Goal: Task Accomplishment & Management: Manage account settings

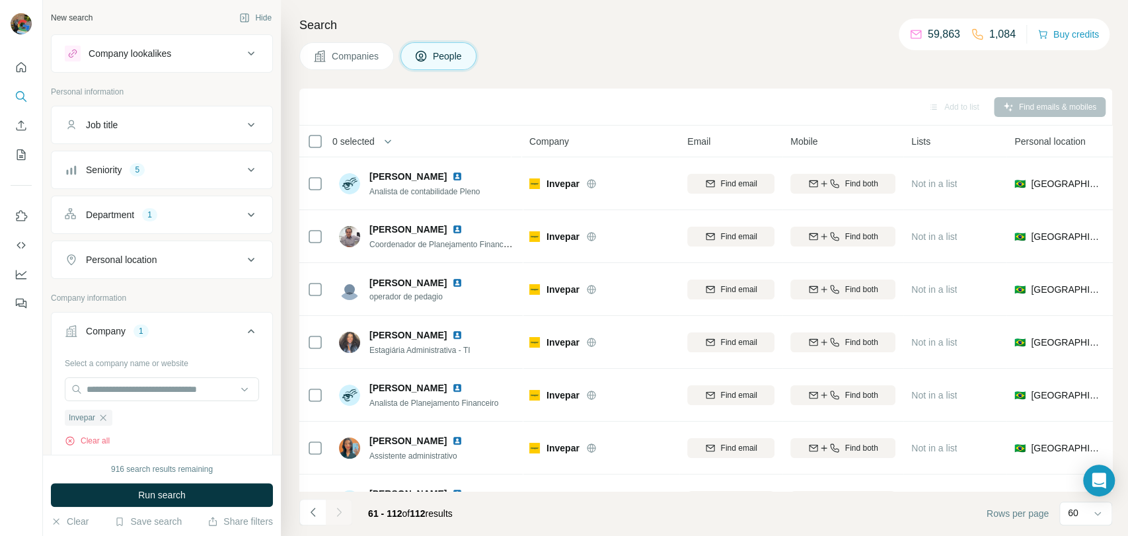
click at [31, 375] on div at bounding box center [21, 268] width 43 height 536
click at [98, 414] on icon "button" at bounding box center [103, 417] width 11 height 11
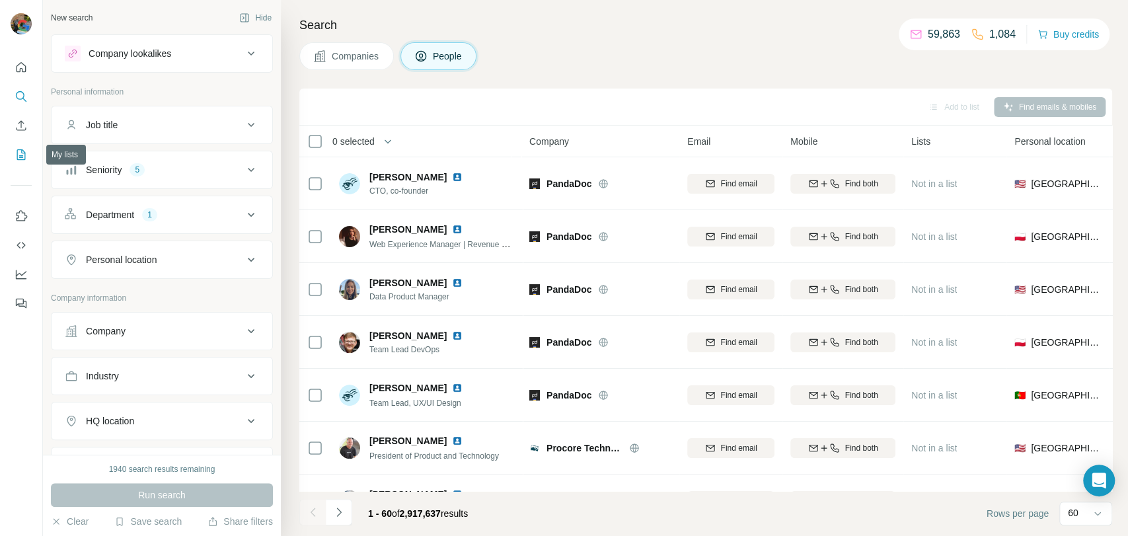
click at [18, 161] on icon "My lists" at bounding box center [21, 154] width 13 height 13
click at [18, 155] on icon "My lists" at bounding box center [21, 154] width 13 height 13
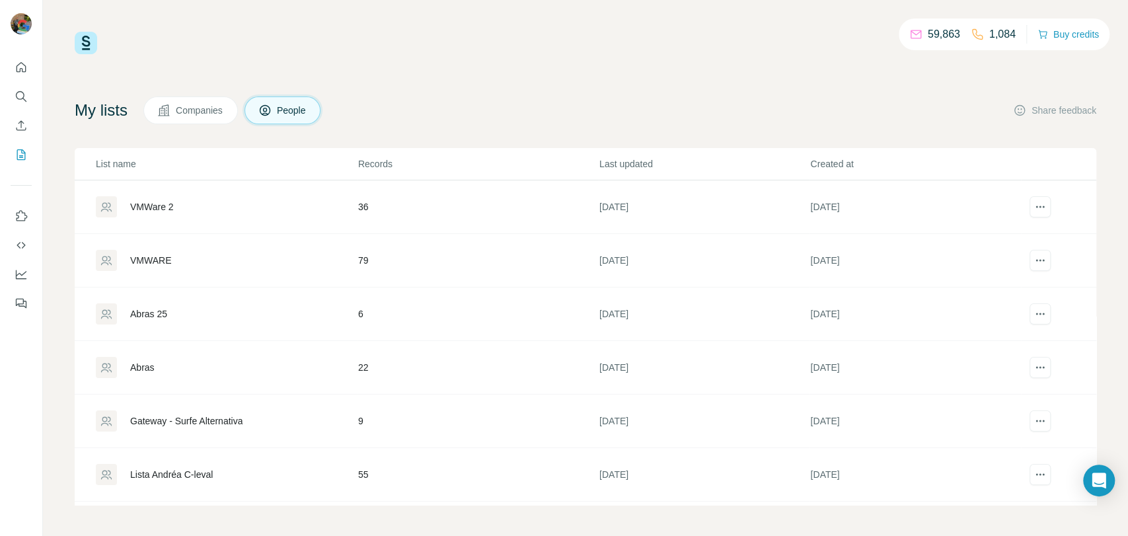
click at [147, 207] on div "VMWare 2" at bounding box center [152, 206] width 44 height 13
click at [147, 205] on div "VMWare 2" at bounding box center [152, 206] width 44 height 13
click at [143, 202] on div "VMWare 2" at bounding box center [152, 206] width 44 height 13
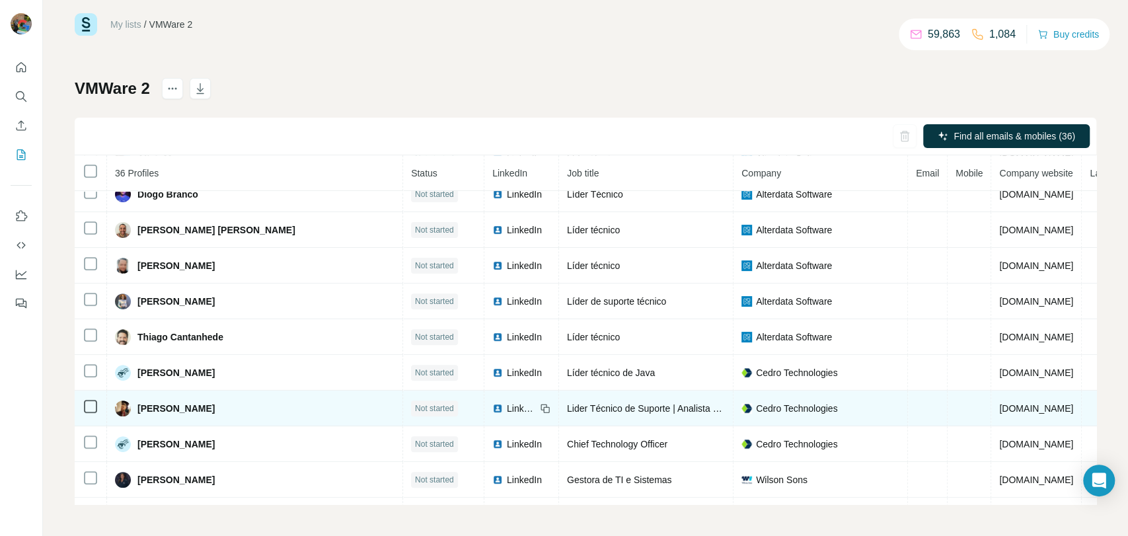
scroll to position [409, 0]
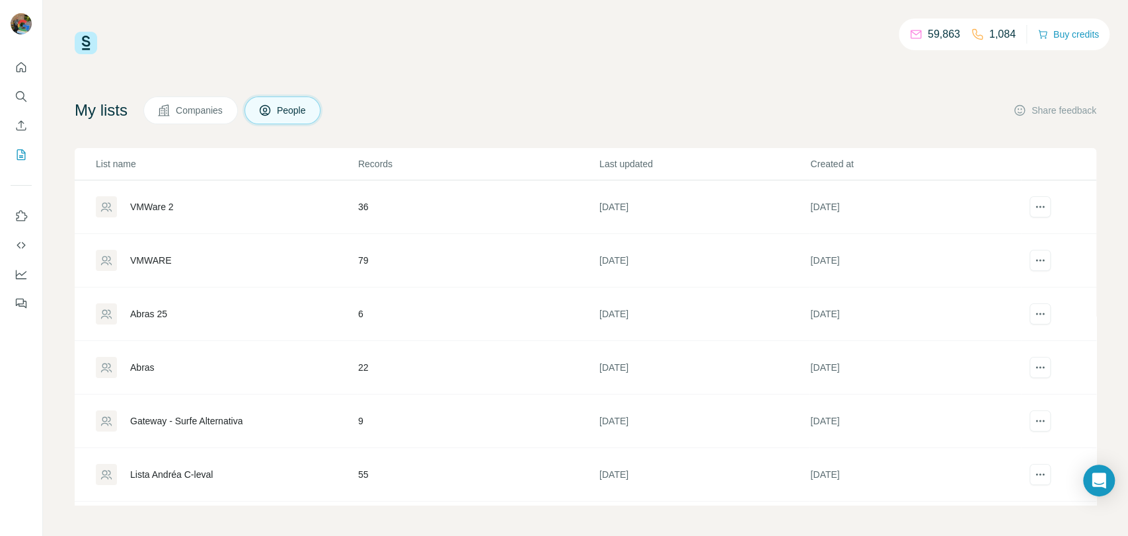
drag, startPoint x: 151, startPoint y: 205, endPoint x: 123, endPoint y: 197, distance: 29.5
drag, startPoint x: 123, startPoint y: 197, endPoint x: 146, endPoint y: 57, distance: 141.9
click at [146, 57] on div "59,863 1,084 Buy credits My lists Companies People Share feedback List name Rec…" at bounding box center [585, 268] width 1021 height 473
drag, startPoint x: 148, startPoint y: 202, endPoint x: 125, endPoint y: 217, distance: 27.7
click at [125, 217] on td "VMWare 2" at bounding box center [216, 207] width 283 height 54
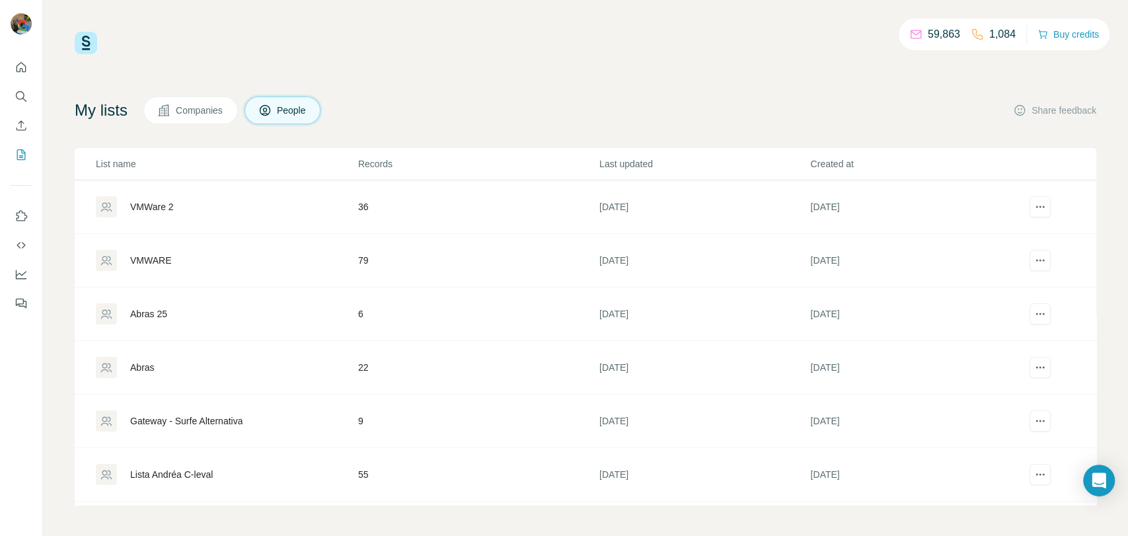
click at [132, 209] on div "VMWare 2" at bounding box center [152, 206] width 44 height 13
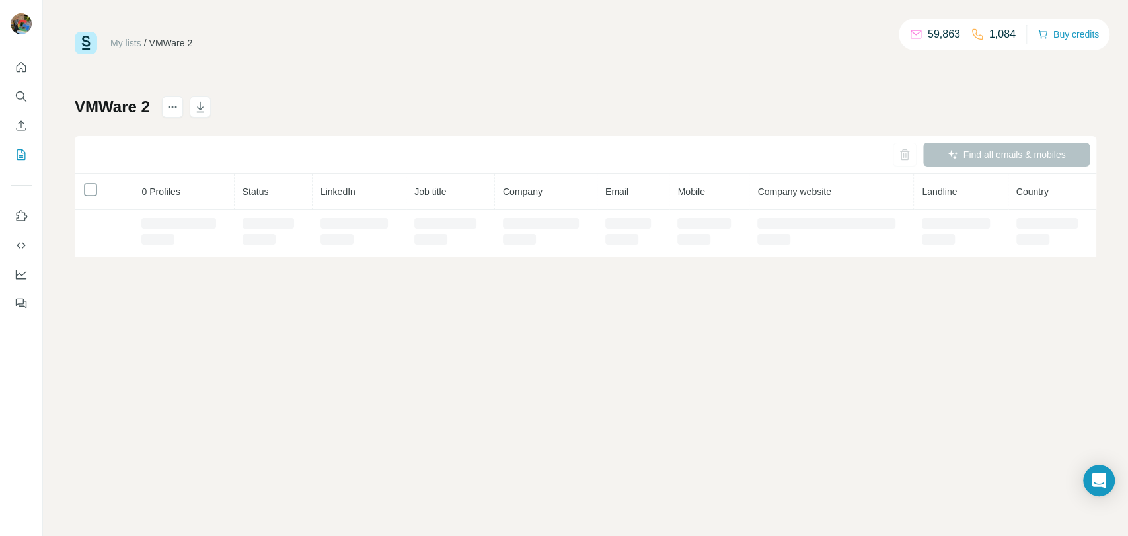
click at [150, 208] on th "0 Profiles" at bounding box center [183, 192] width 100 height 36
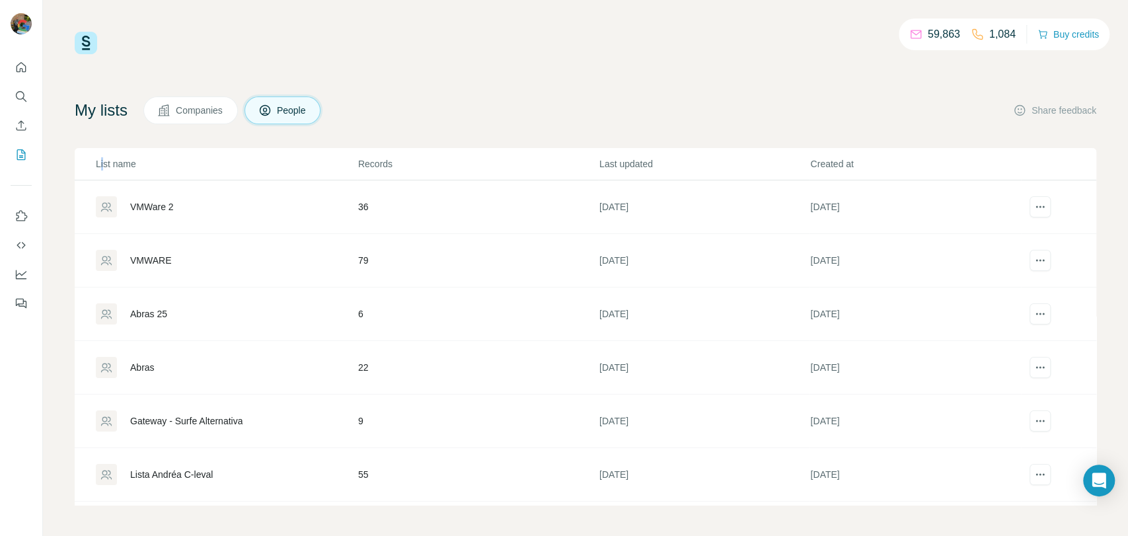
drag, startPoint x: 156, startPoint y: 201, endPoint x: 102, endPoint y: 156, distance: 70.8
click at [102, 156] on th "List name" at bounding box center [216, 164] width 283 height 32
click at [83, 124] on div "My lists Companies People Share feedback List name Records Last updated Created…" at bounding box center [585, 300] width 1021 height 408
click at [141, 205] on div "VMWare 2" at bounding box center [152, 206] width 44 height 13
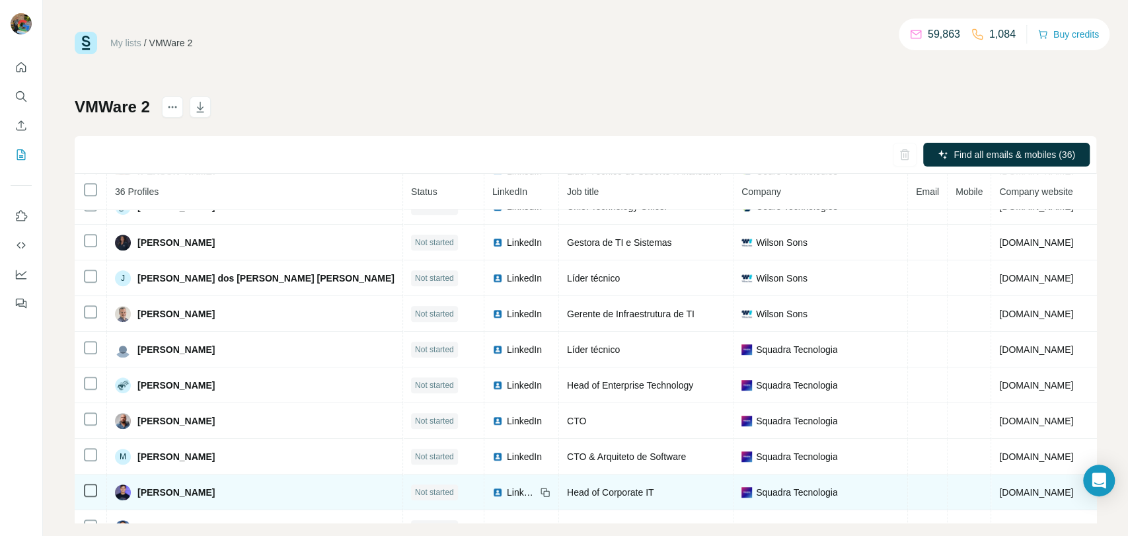
scroll to position [665, 0]
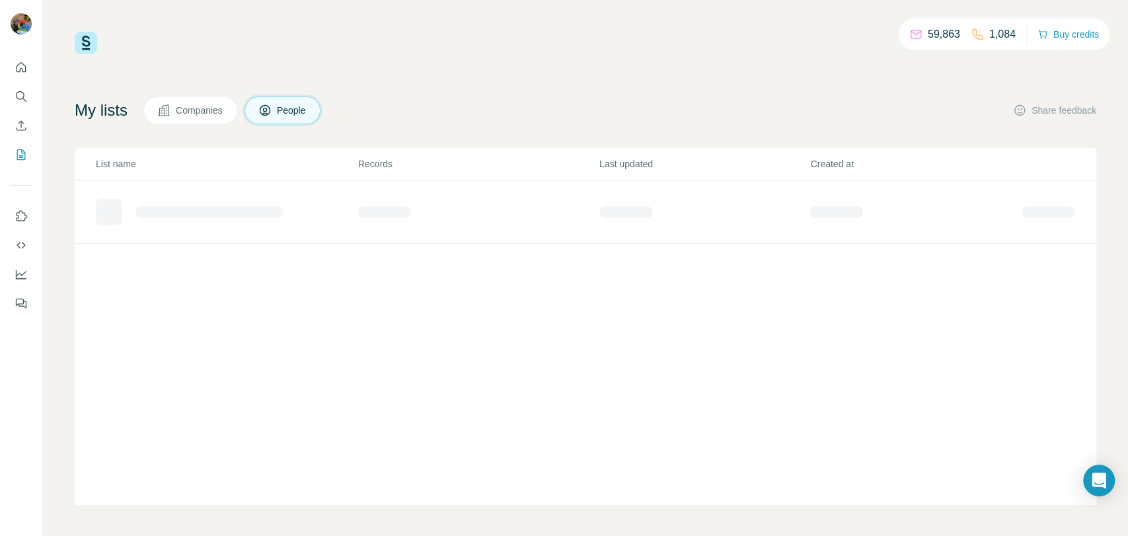
click at [426, 98] on div "My lists Companies People Share feedback" at bounding box center [585, 110] width 1021 height 28
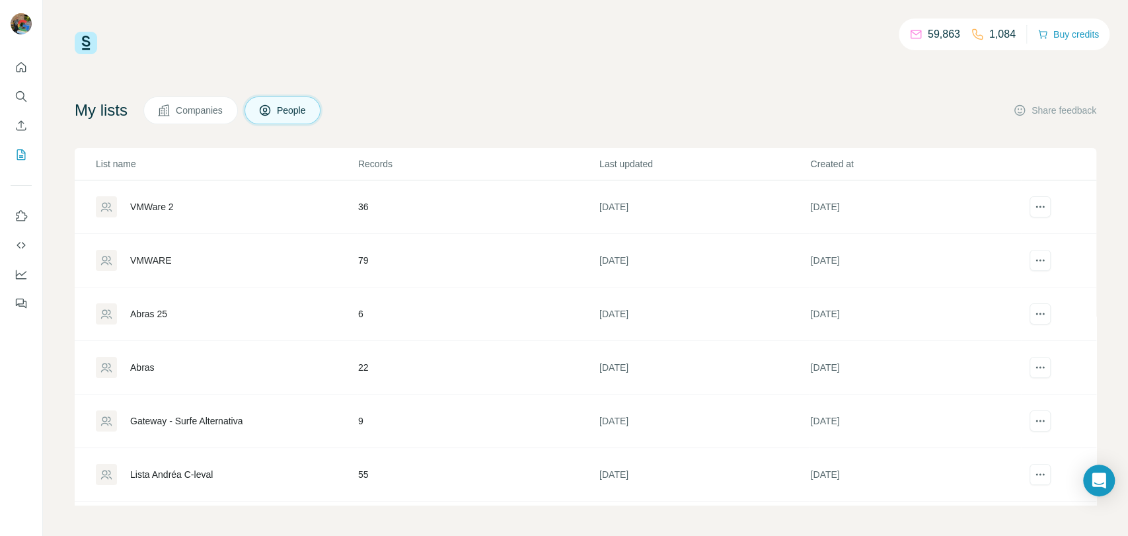
click at [157, 199] on div "VMWare 2" at bounding box center [226, 206] width 261 height 21
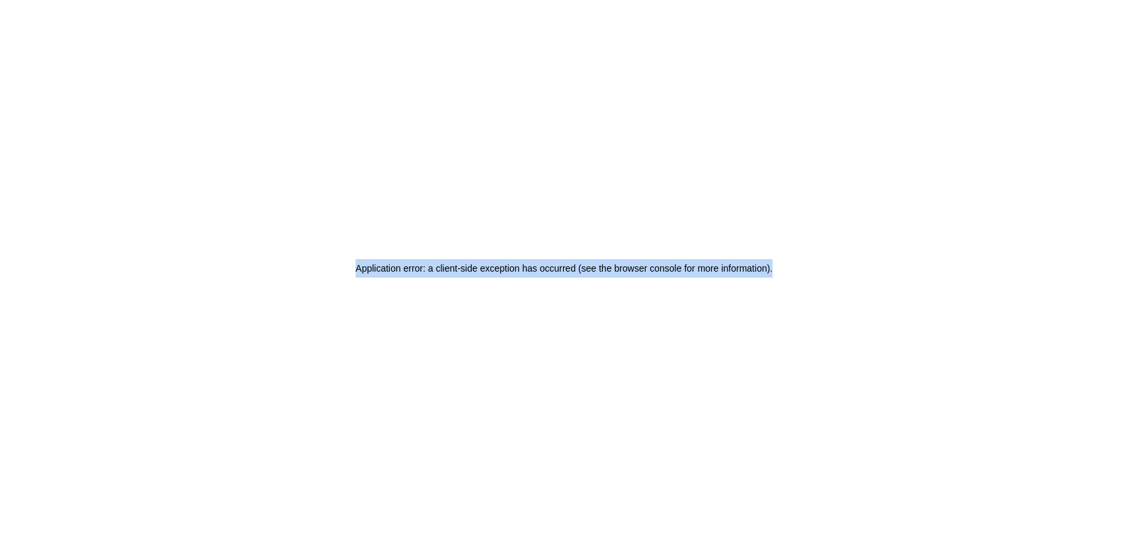
drag, startPoint x: 804, startPoint y: 266, endPoint x: 362, endPoint y: 268, distance: 441.9
click at [322, 276] on div "Application error: a client-side exception has occurred (see the browser consol…" at bounding box center [564, 268] width 1128 height 536
drag, startPoint x: 111, startPoint y: 0, endPoint x: 530, endPoint y: 141, distance: 442.0
click at [537, 143] on div "Application error: a client-side exception has occurred (see the browser consol…" at bounding box center [564, 268] width 1128 height 536
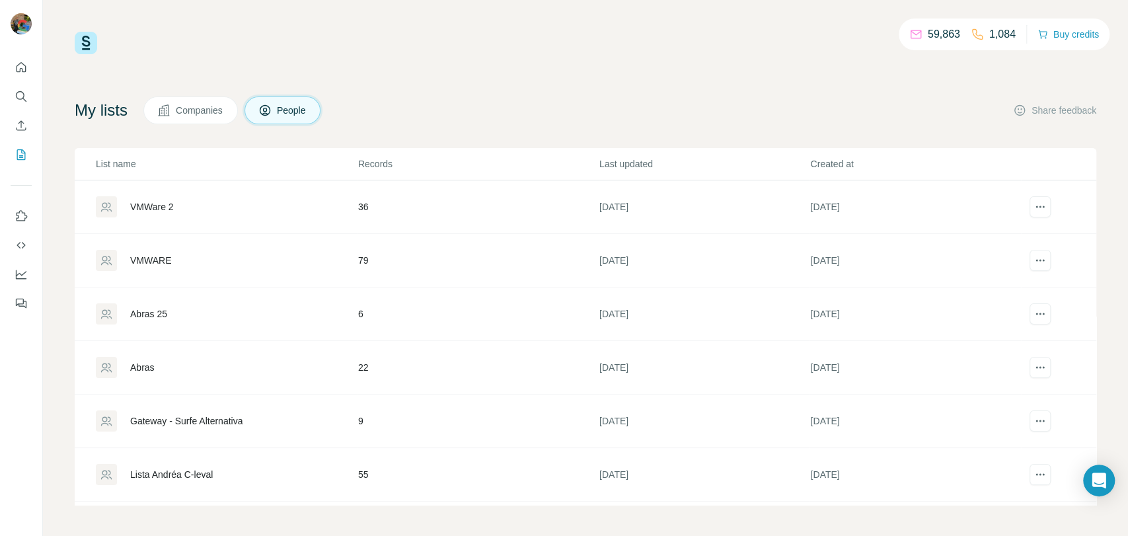
click at [163, 205] on div "VMWare 2" at bounding box center [152, 206] width 44 height 13
drag, startPoint x: 166, startPoint y: 206, endPoint x: 135, endPoint y: 201, distance: 30.8
drag, startPoint x: 135, startPoint y: 201, endPoint x: 129, endPoint y: 202, distance: 6.7
drag, startPoint x: 129, startPoint y: 202, endPoint x: 295, endPoint y: 133, distance: 180.1
click at [295, 133] on div "My lists Companies People Share feedback List name Records Last updated Created…" at bounding box center [585, 300] width 1021 height 408
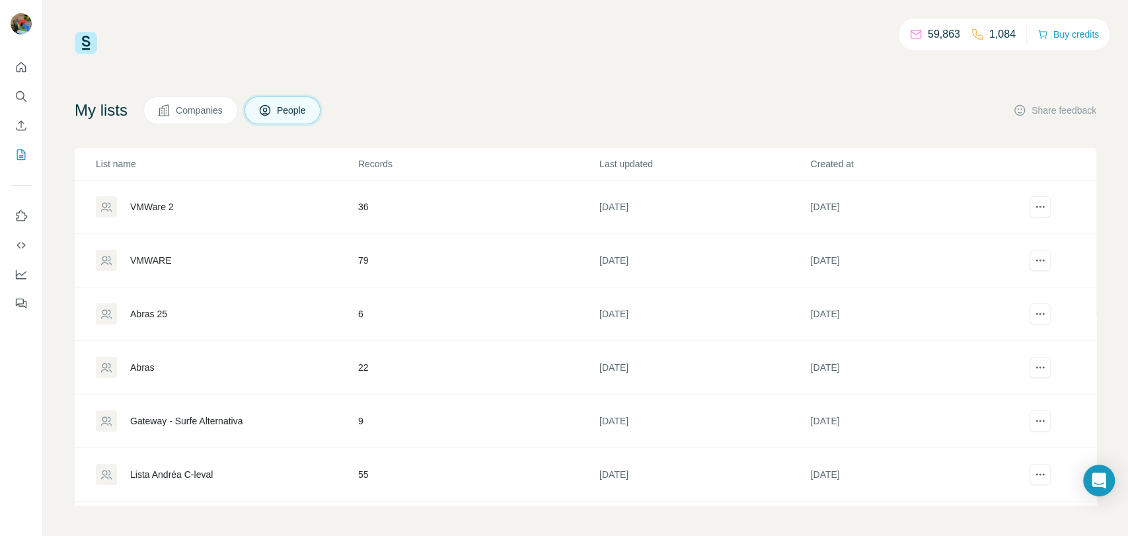
click at [163, 208] on div "VMWare 2" at bounding box center [152, 206] width 44 height 13
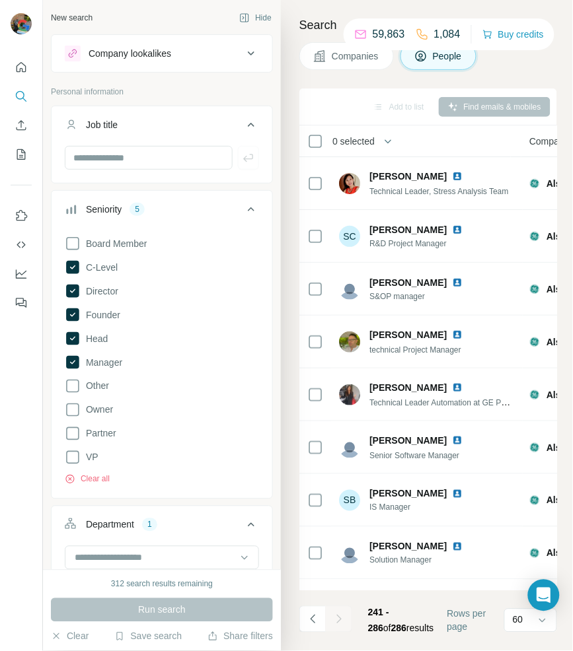
scroll to position [474, 0]
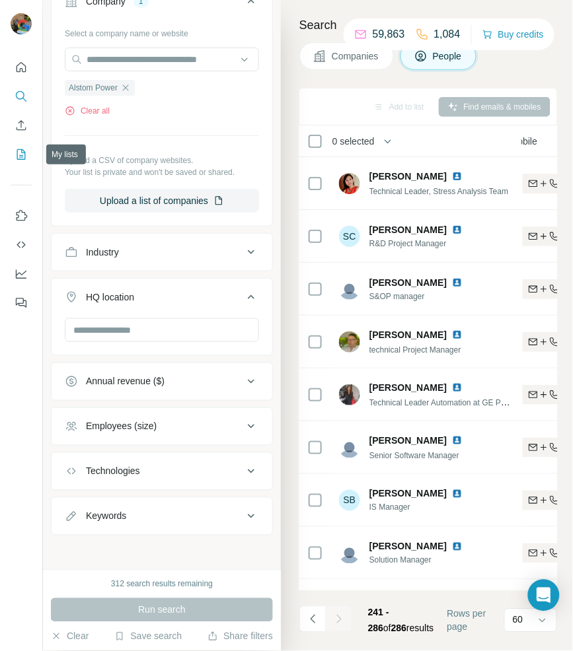
click at [27, 153] on icon "My lists" at bounding box center [21, 154] width 13 height 13
click at [15, 141] on nav at bounding box center [21, 110] width 21 height 111
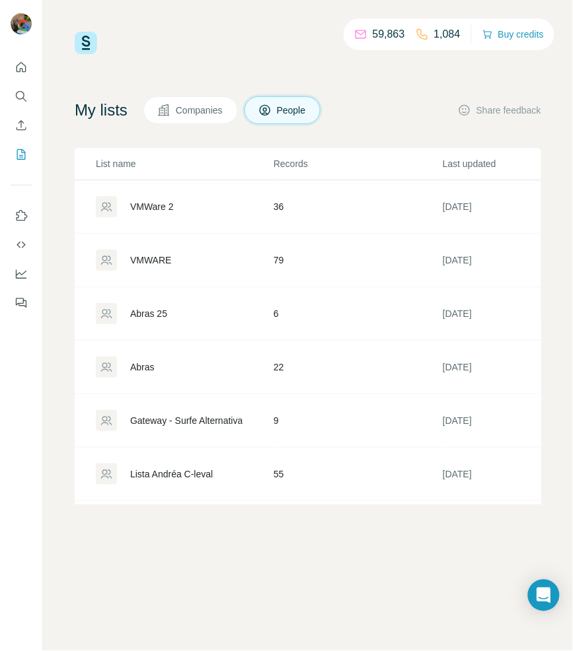
click at [153, 208] on div "VMWare 2" at bounding box center [152, 206] width 44 height 13
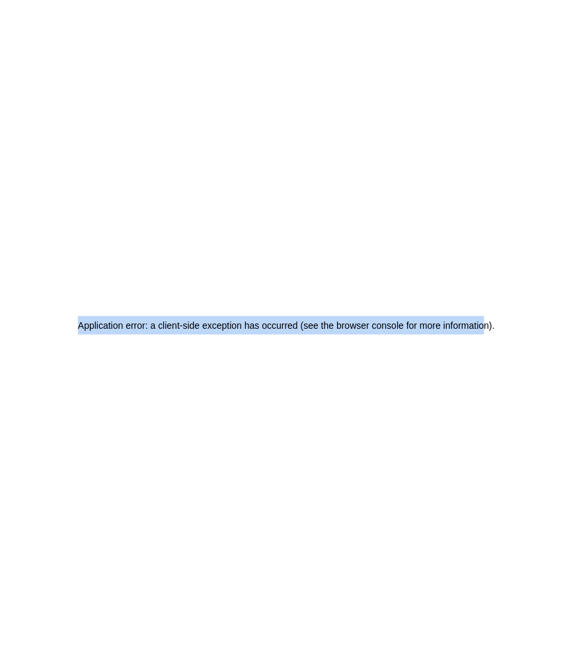
drag, startPoint x: 488, startPoint y: 329, endPoint x: 26, endPoint y: 328, distance: 461.1
click at [26, 328] on div "Application error: a client-side exception has occurred (see the browser consol…" at bounding box center [286, 325] width 573 height 651
click at [120, 326] on h2 "Application error: a client-side exception has occurred (see the browser consol…" at bounding box center [286, 325] width 417 height 18
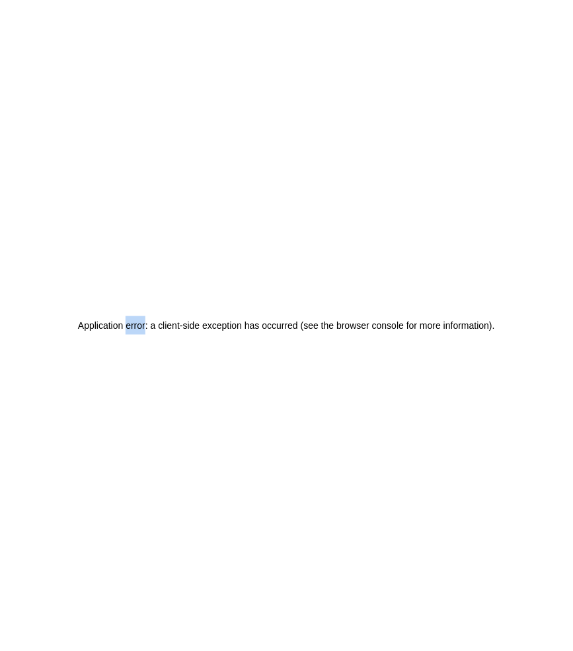
click at [120, 326] on h2 "Application error: a client-side exception has occurred (see the browser consol…" at bounding box center [286, 325] width 417 height 18
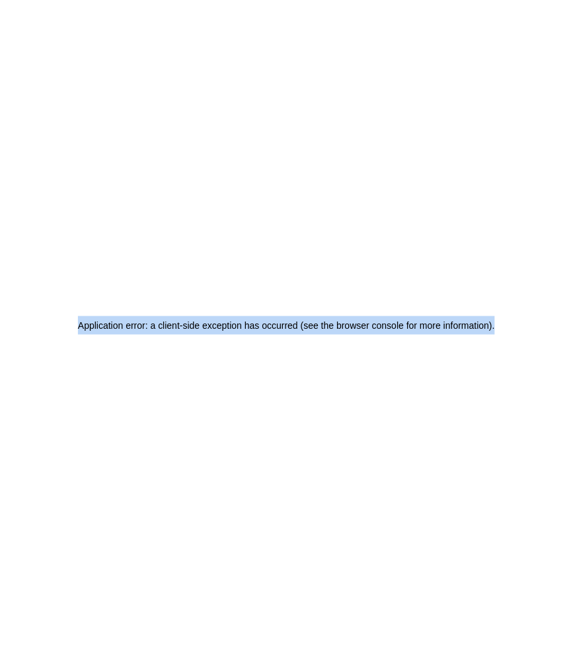
click at [120, 326] on h2 "Application error: a client-side exception has occurred (see the browser consol…" at bounding box center [286, 325] width 417 height 18
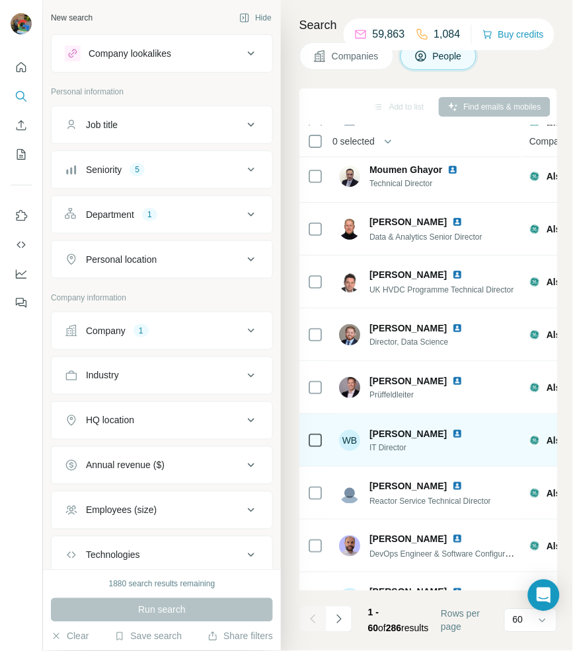
scroll to position [2202, 0]
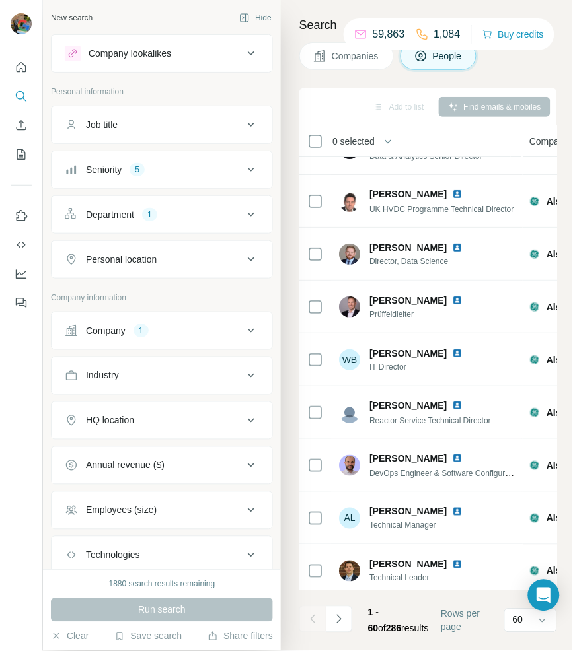
click at [3, 0] on div at bounding box center [21, 325] width 43 height 651
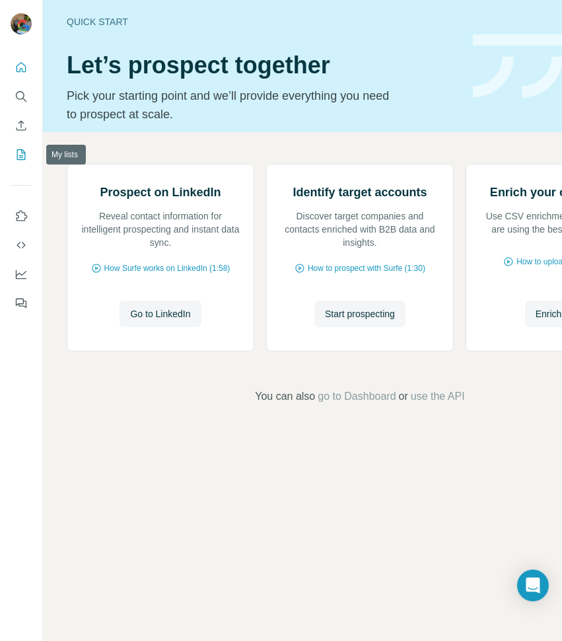
click at [17, 157] on icon "My lists" at bounding box center [21, 154] width 13 height 13
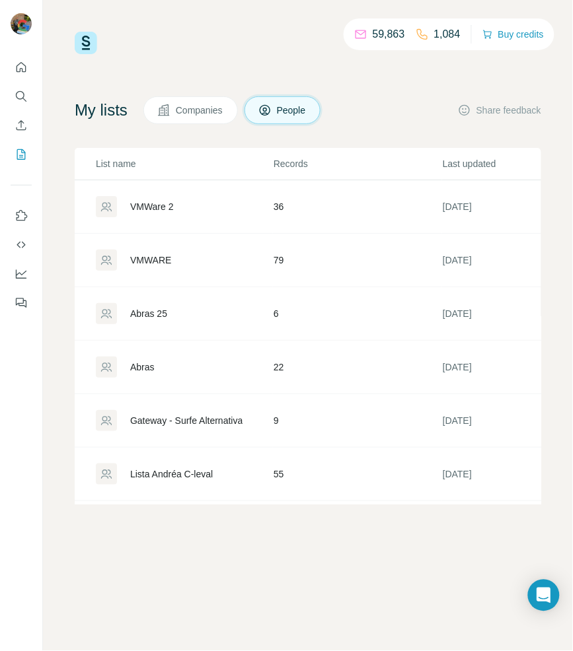
scroll to position [0, 1]
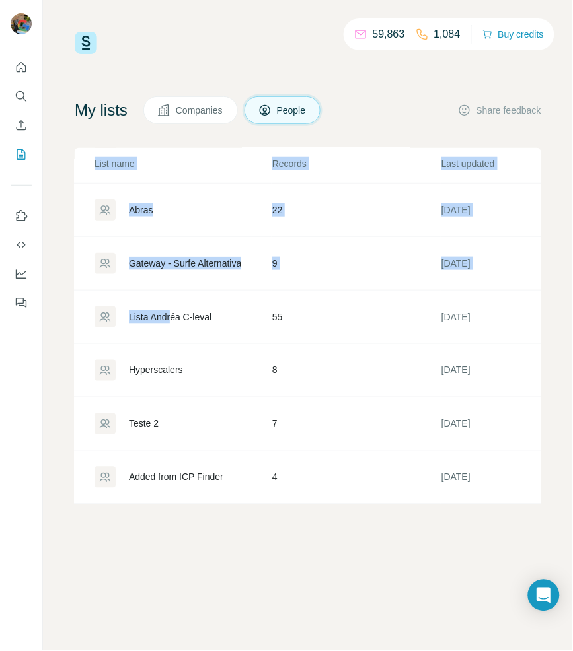
drag, startPoint x: 172, startPoint y: 493, endPoint x: 213, endPoint y: 499, distance: 40.8
click at [213, 499] on div "List name Records Last updated Created at VMWare 2 36 1 day ago 1 day ago VMWAR…" at bounding box center [308, 326] width 466 height 357
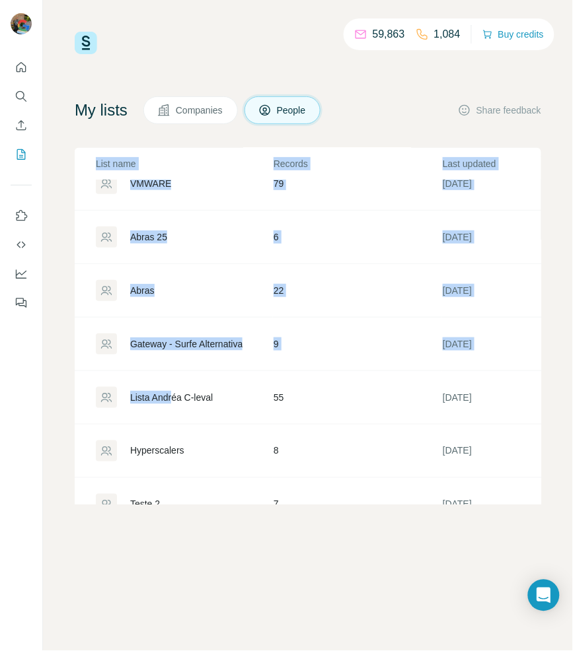
scroll to position [0, 0]
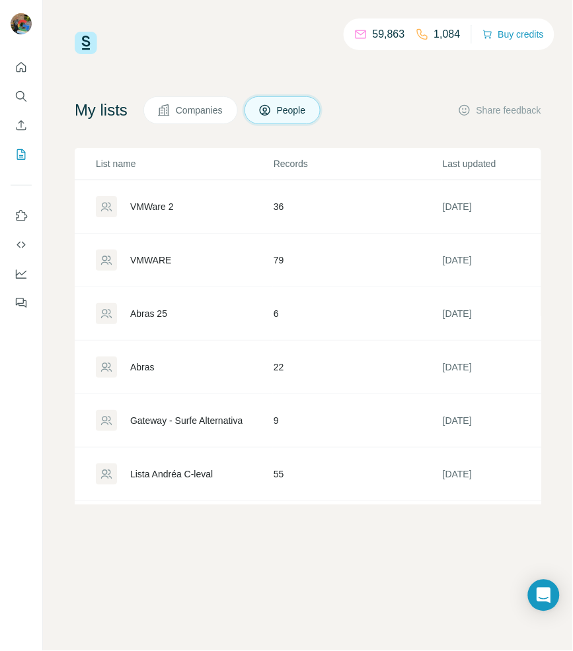
click at [335, 550] on div "59,863 1,084 Buy credits My lists Companies People Share feedback List name Rec…" at bounding box center [308, 325] width 530 height 651
click at [143, 265] on div "VMWARE" at bounding box center [150, 260] width 41 height 13
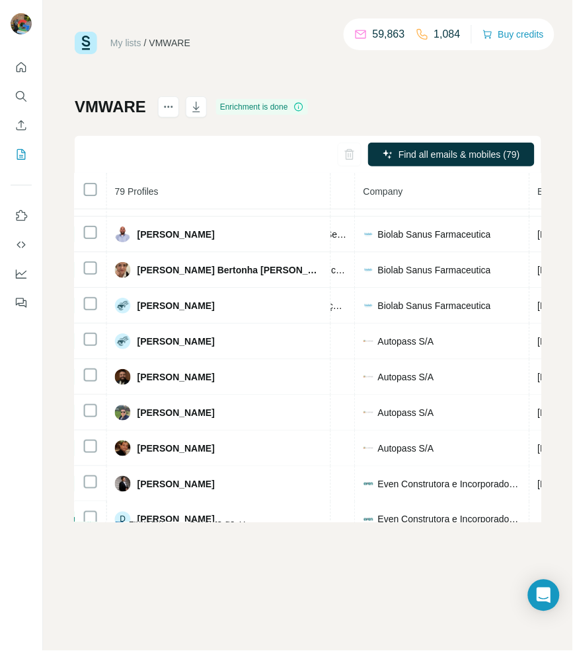
scroll to position [778, 0]
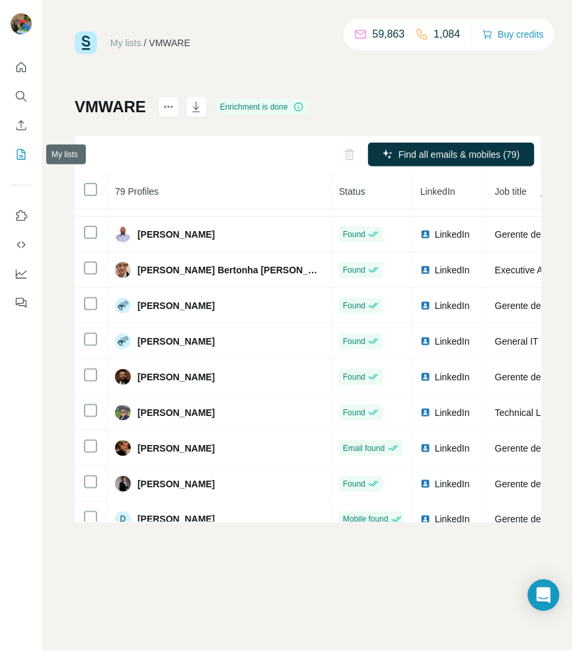
click at [23, 159] on icon "My lists" at bounding box center [21, 154] width 9 height 11
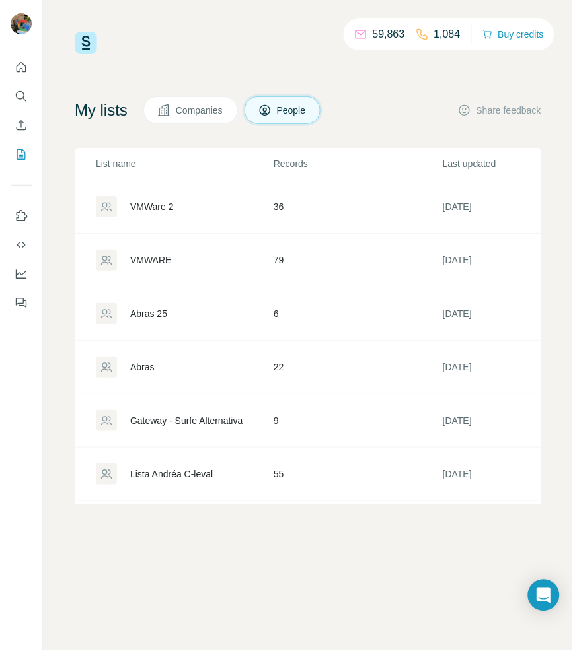
click at [133, 200] on div "VMWare 2" at bounding box center [152, 206] width 44 height 13
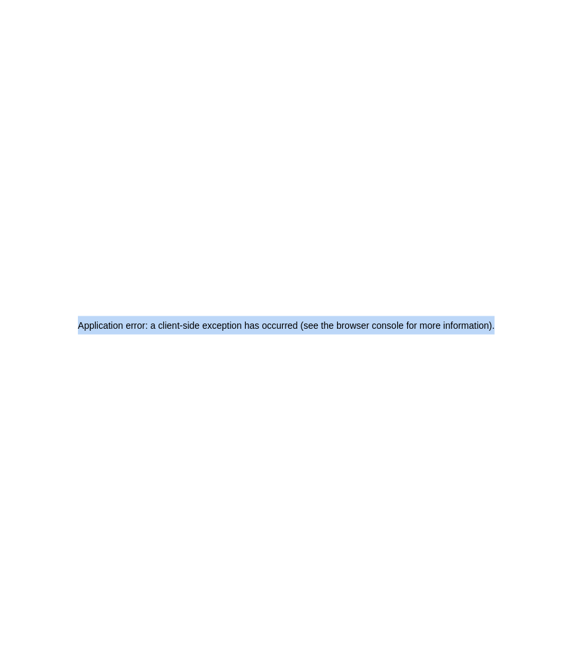
drag, startPoint x: 431, startPoint y: 326, endPoint x: 57, endPoint y: 319, distance: 374.0
click at [57, 319] on div "Application error: a client-side exception has occurred (see the browser consol…" at bounding box center [286, 325] width 573 height 651
click at [110, 252] on div "Application error: a client-side exception has occurred (see the browser consol…" at bounding box center [286, 325] width 573 height 651
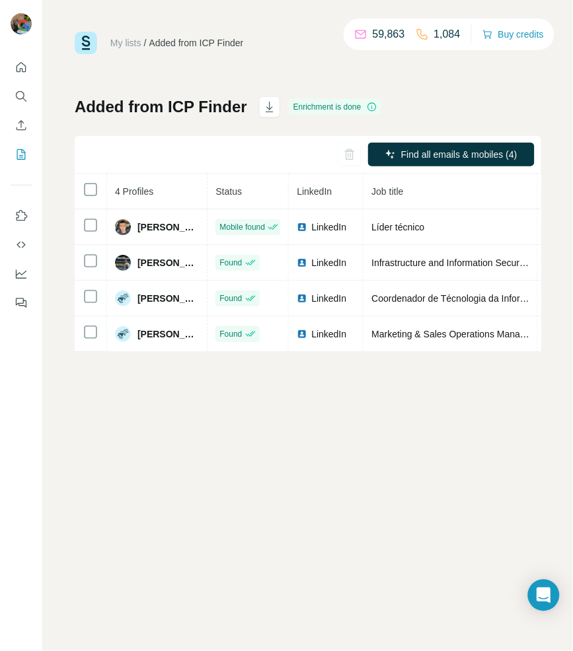
click at [293, 456] on div "My lists / Added from ICP Finder 59,863 1,084 Buy credits Added from ICP Finder…" at bounding box center [308, 325] width 530 height 651
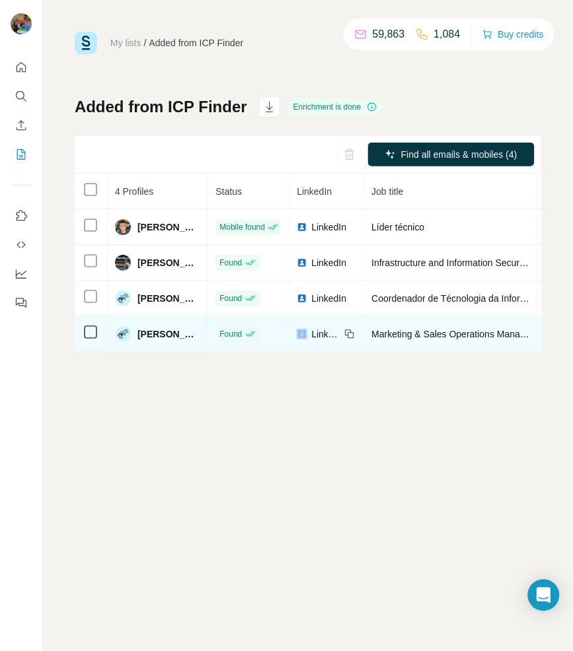
drag, startPoint x: 235, startPoint y: 348, endPoint x: 292, endPoint y: 348, distance: 56.8
drag, startPoint x: 182, startPoint y: 325, endPoint x: 168, endPoint y: 342, distance: 22.0
click at [168, 342] on td "[PERSON_NAME]" at bounding box center [157, 334] width 100 height 36
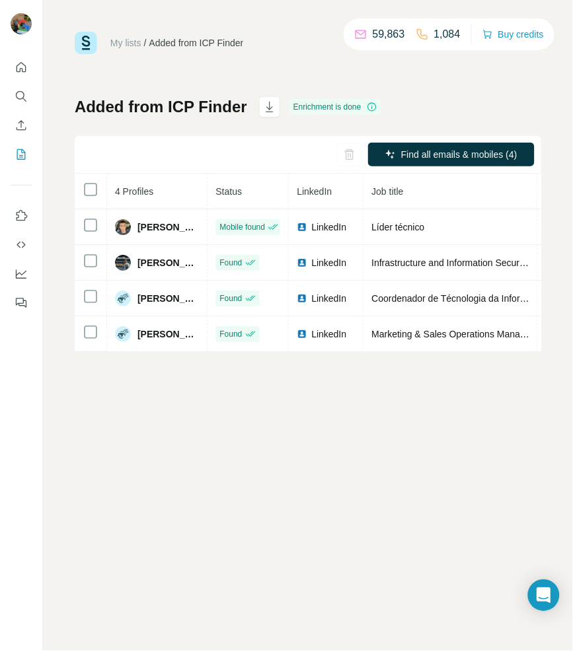
click at [206, 388] on div "My lists / Added from ICP Finder 59,863 1,084 Buy credits Added from ICP Finder…" at bounding box center [308, 325] width 530 height 651
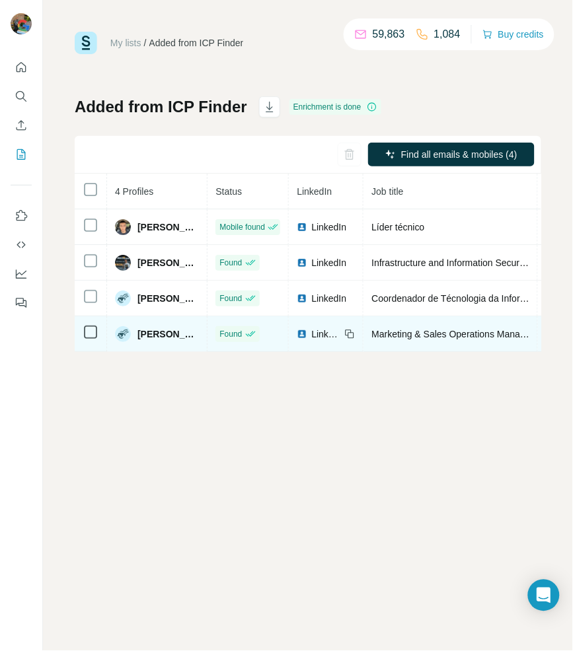
click at [187, 348] on td "[PERSON_NAME]" at bounding box center [157, 334] width 100 height 36
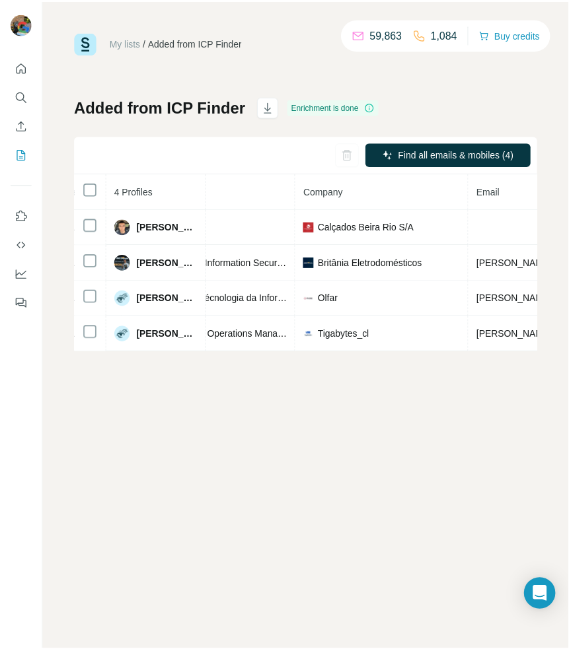
scroll to position [0, 657]
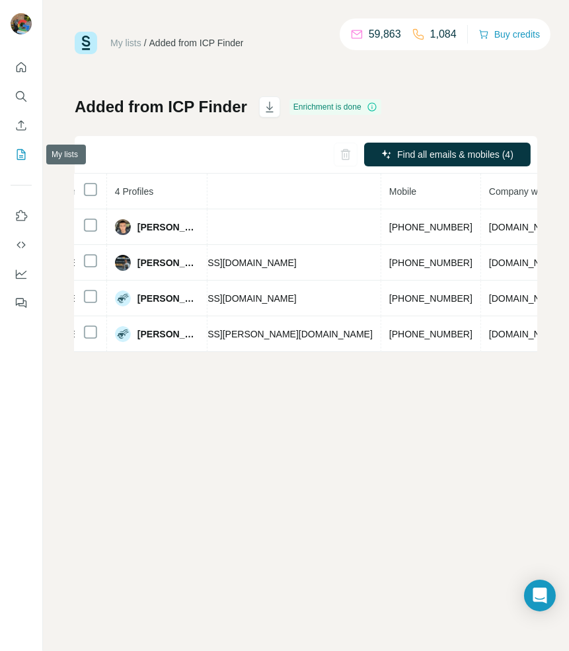
click at [24, 153] on icon "My lists" at bounding box center [21, 154] width 13 height 13
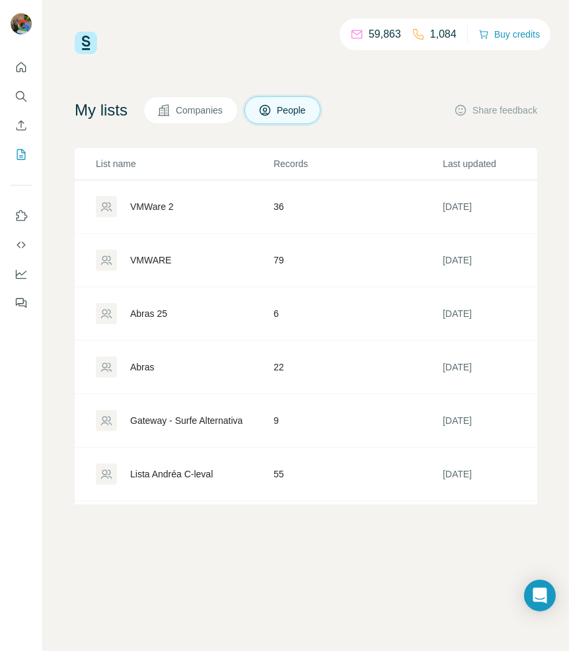
click at [170, 205] on div "VMWare 2" at bounding box center [152, 206] width 44 height 13
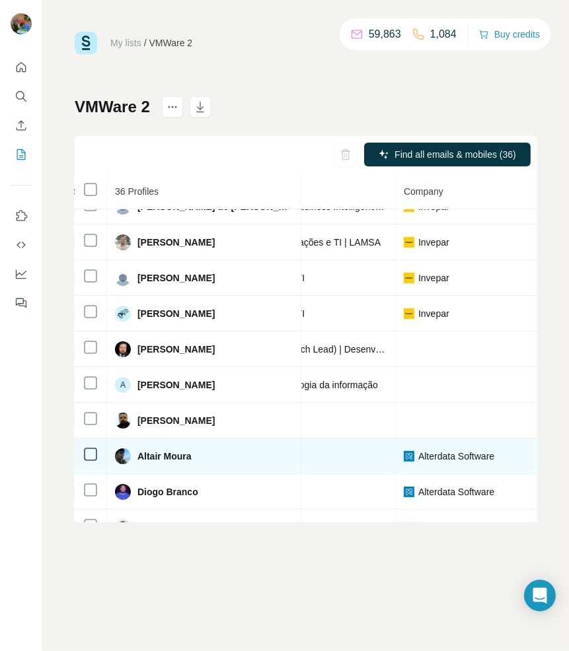
scroll to position [55, 236]
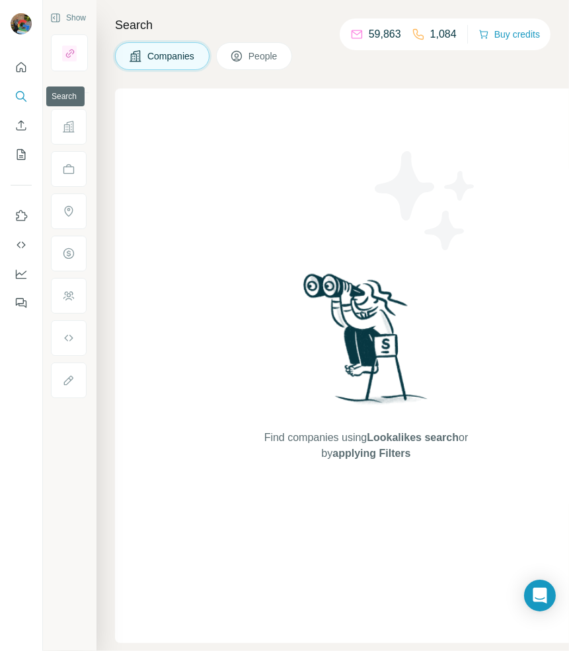
click at [17, 94] on icon "Search" at bounding box center [21, 96] width 13 height 13
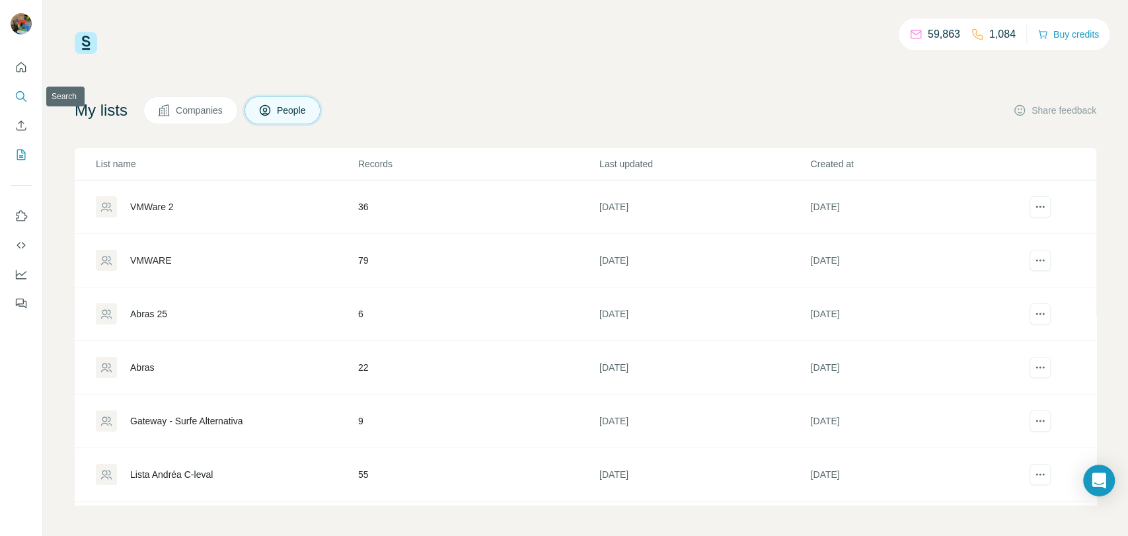
click at [28, 104] on button "Search" at bounding box center [21, 97] width 21 height 24
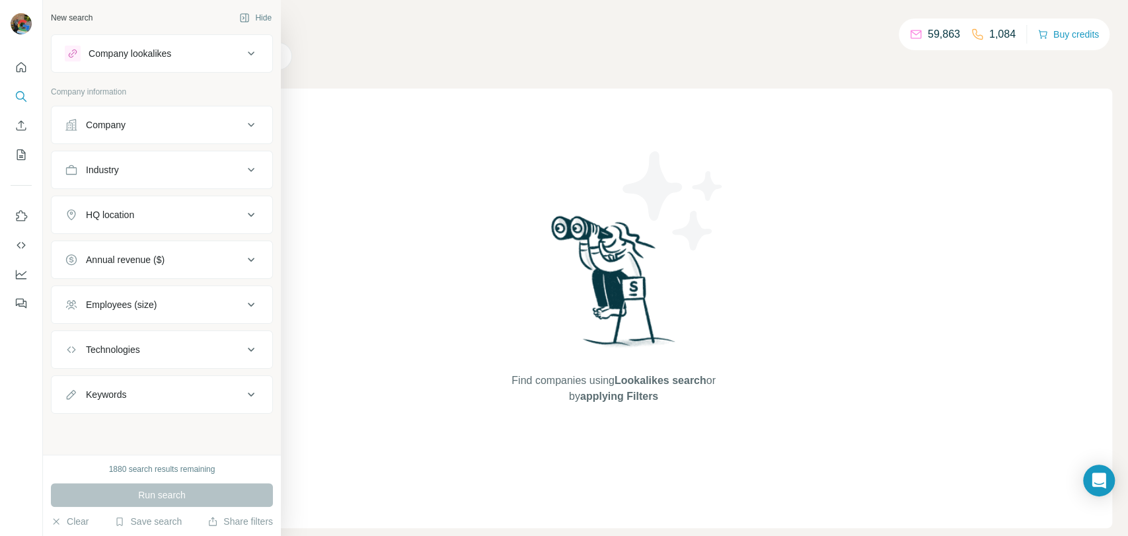
click at [148, 126] on div "Company" at bounding box center [154, 124] width 178 height 13
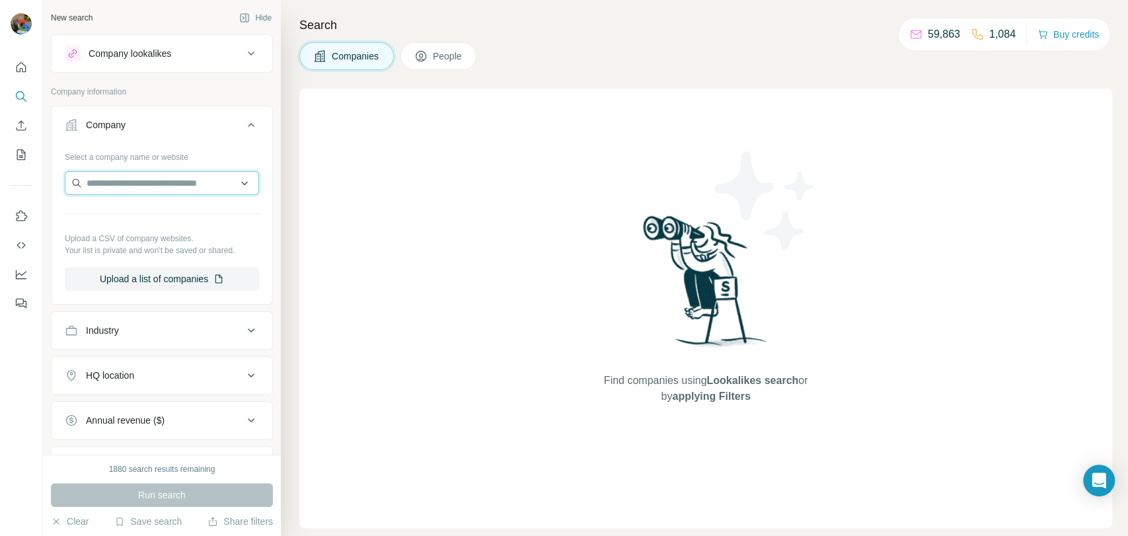
click at [138, 182] on input "text" at bounding box center [162, 183] width 194 height 24
paste input "**********"
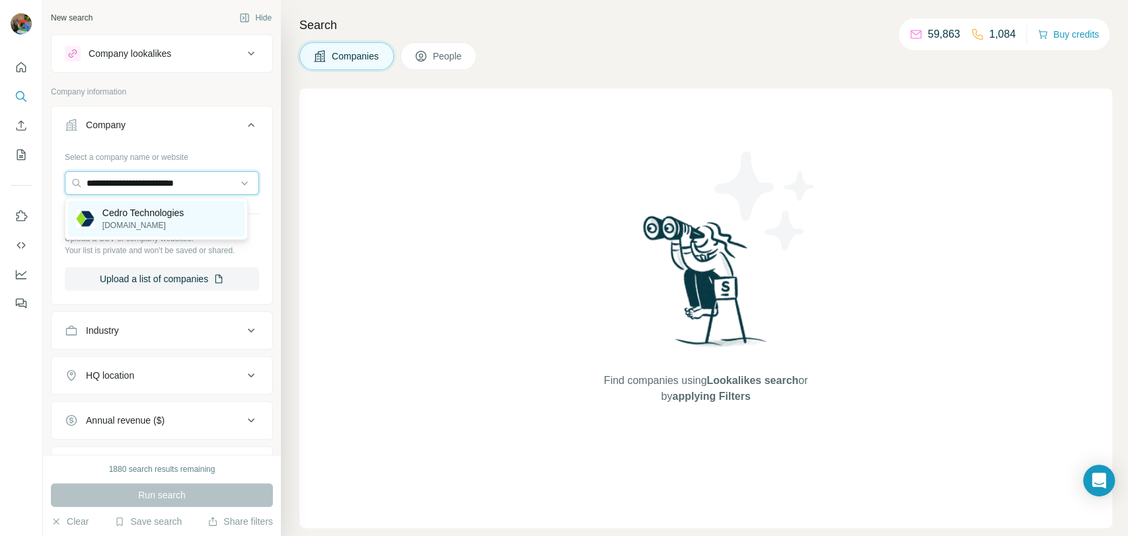
type input "**********"
click at [151, 222] on p "[DOMAIN_NAME]" at bounding box center [143, 225] width 82 height 12
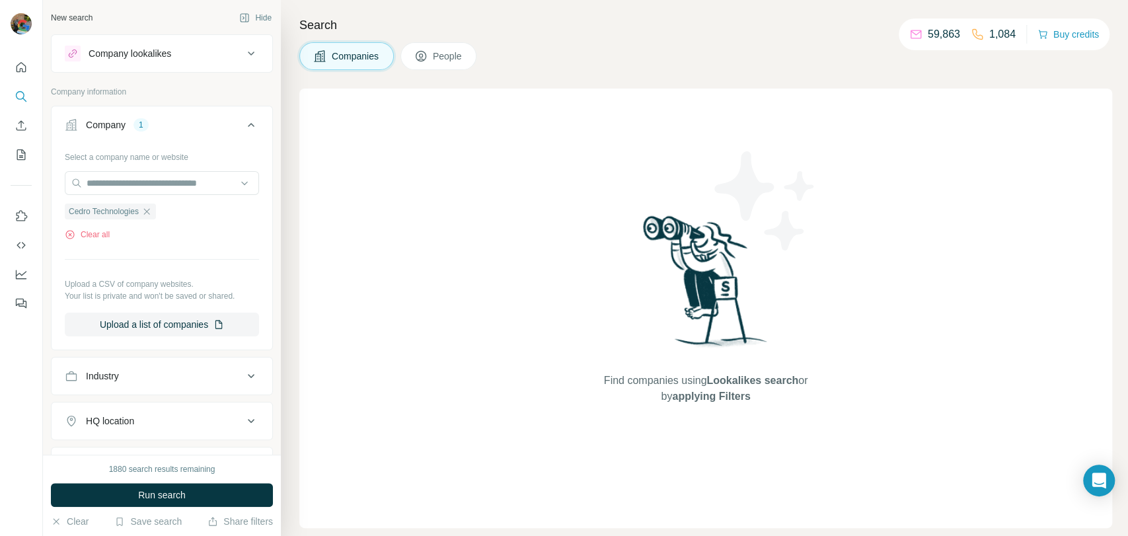
click at [150, 477] on div "1880 search results remaining Run search Clear Save search Share filters" at bounding box center [162, 494] width 238 height 81
click at [146, 491] on span "Run search" at bounding box center [162, 494] width 48 height 13
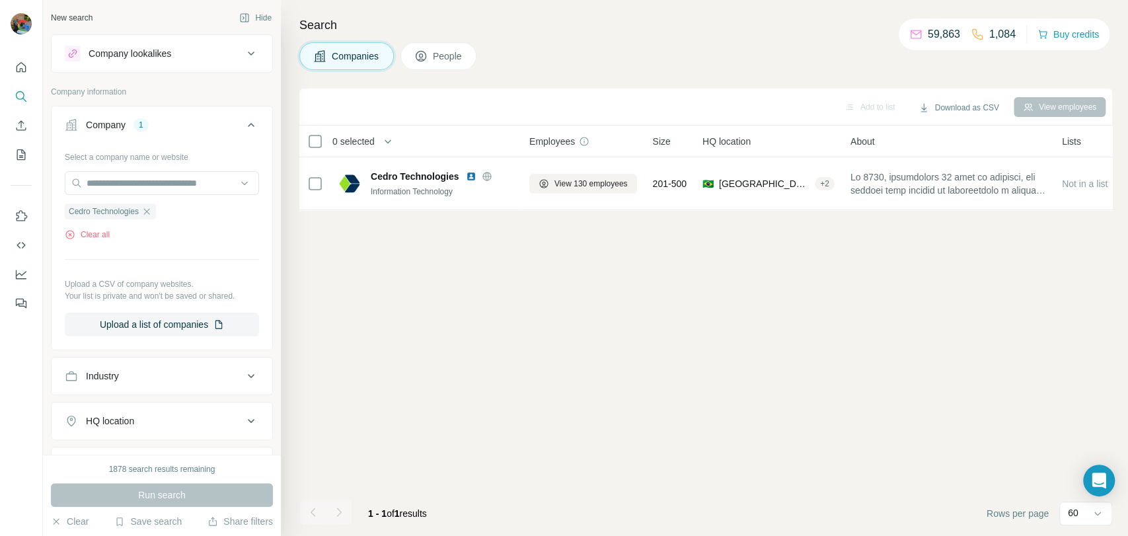
click at [404, 63] on div "Companies People" at bounding box center [387, 56] width 177 height 28
click at [427, 57] on icon at bounding box center [420, 56] width 13 height 13
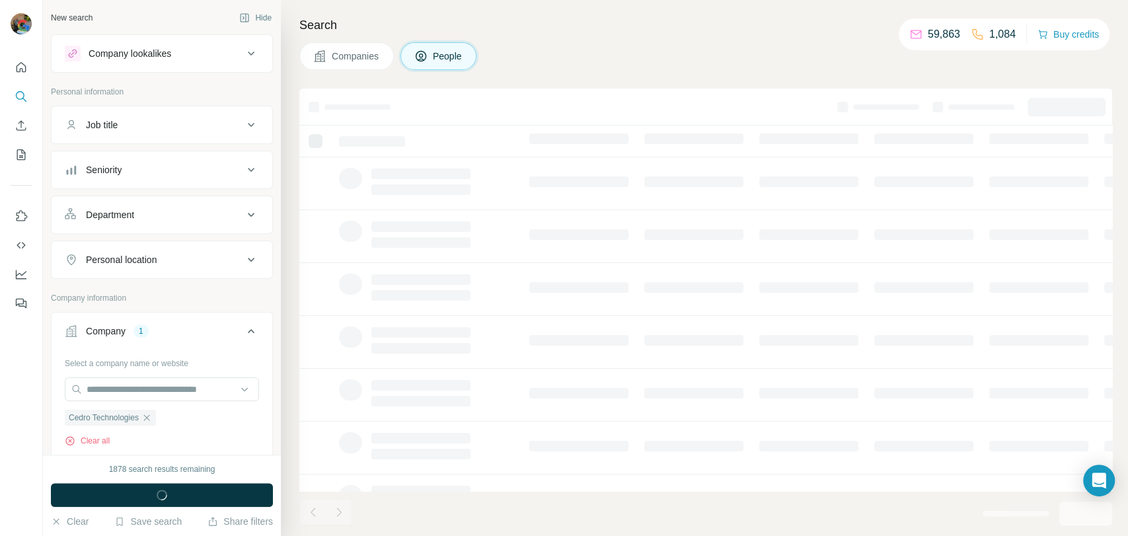
click at [155, 220] on button "Department" at bounding box center [162, 215] width 221 height 32
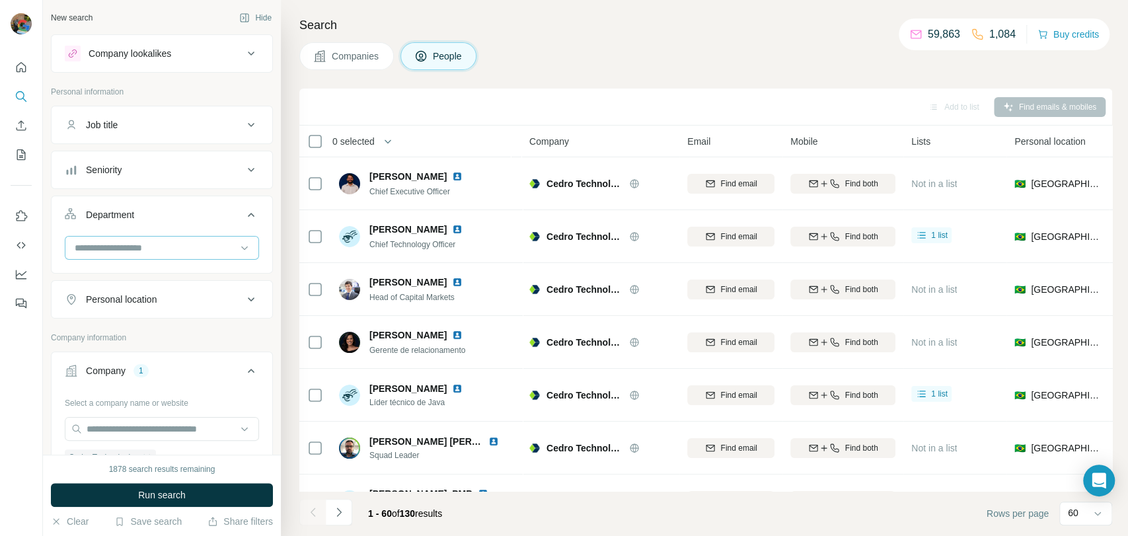
click at [144, 257] on div at bounding box center [154, 247] width 163 height 22
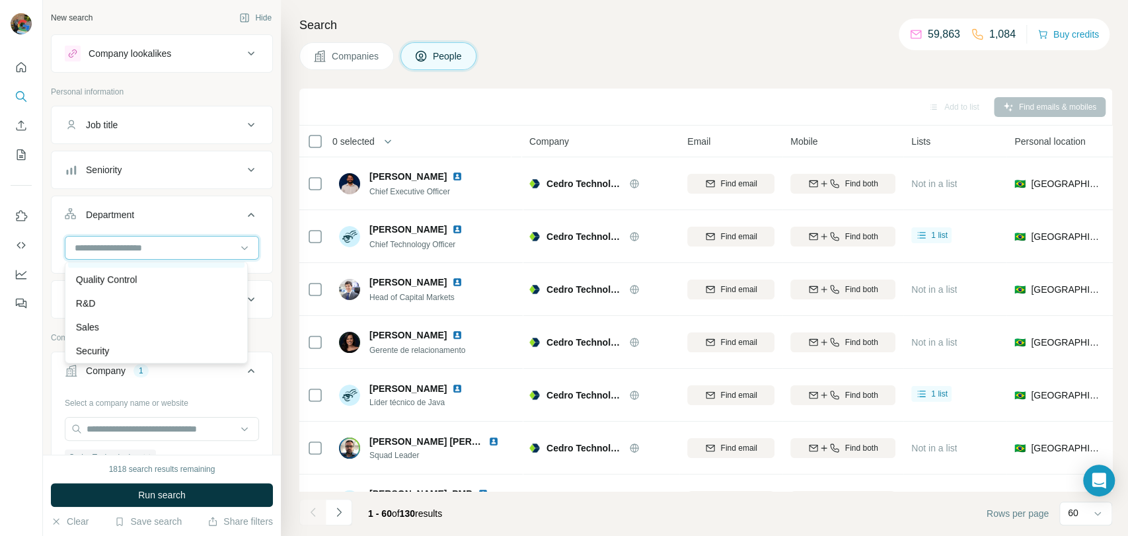
scroll to position [476, 0]
click at [127, 276] on div "R&D" at bounding box center [156, 276] width 161 height 13
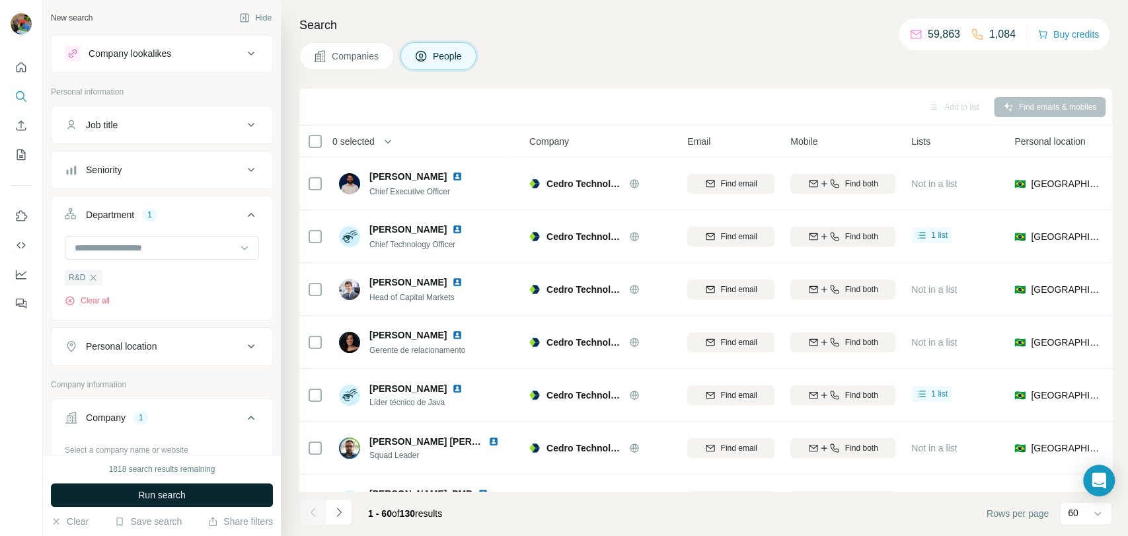
click at [192, 490] on button "Run search" at bounding box center [162, 495] width 222 height 24
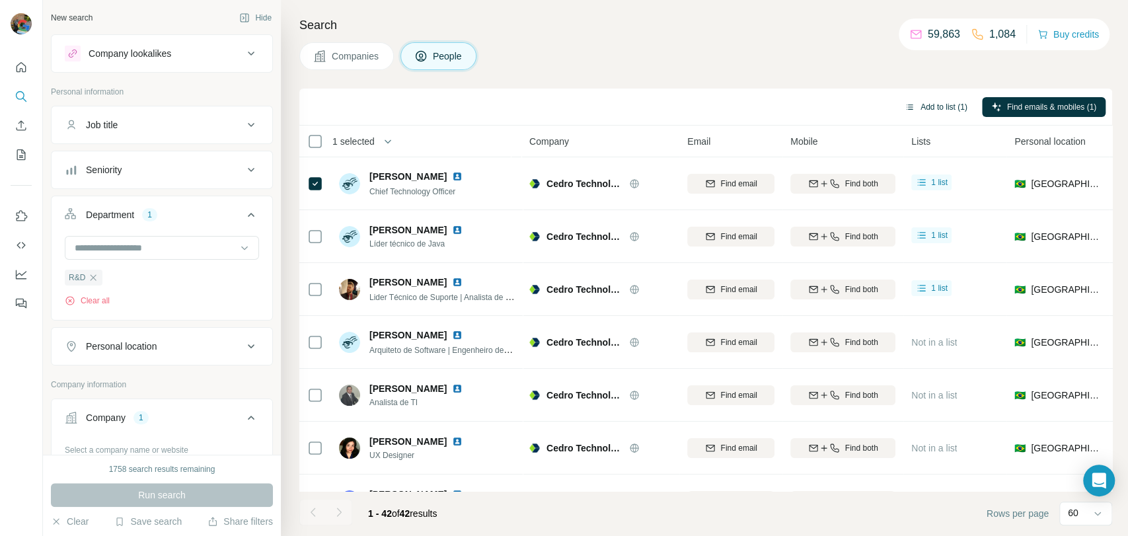
click at [924, 110] on button "Add to list (1)" at bounding box center [935, 107] width 81 height 20
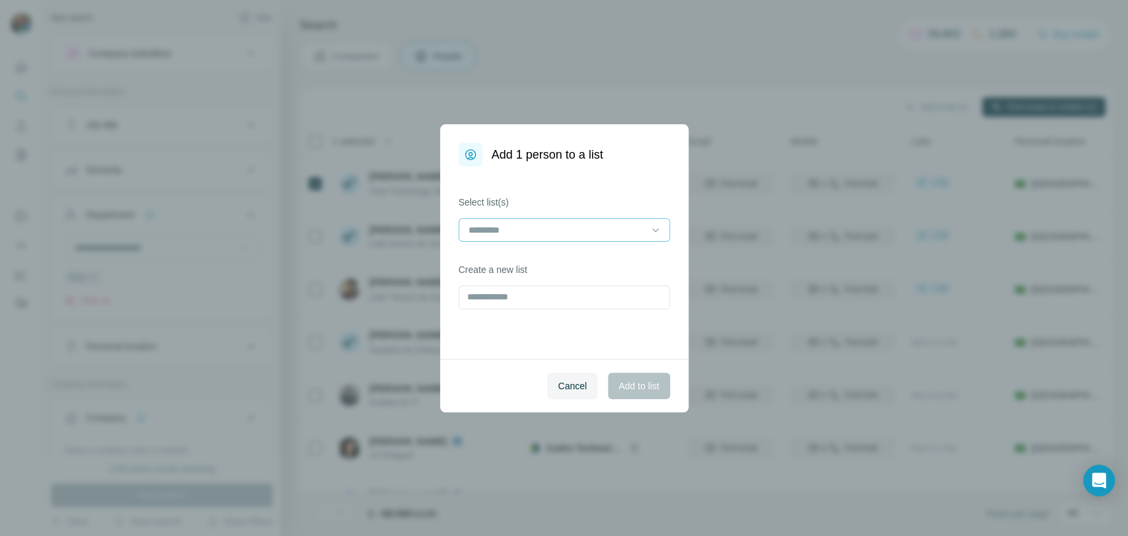
click at [582, 229] on input at bounding box center [556, 230] width 178 height 15
click at [555, 262] on div "VMWare 2" at bounding box center [563, 258] width 189 height 13
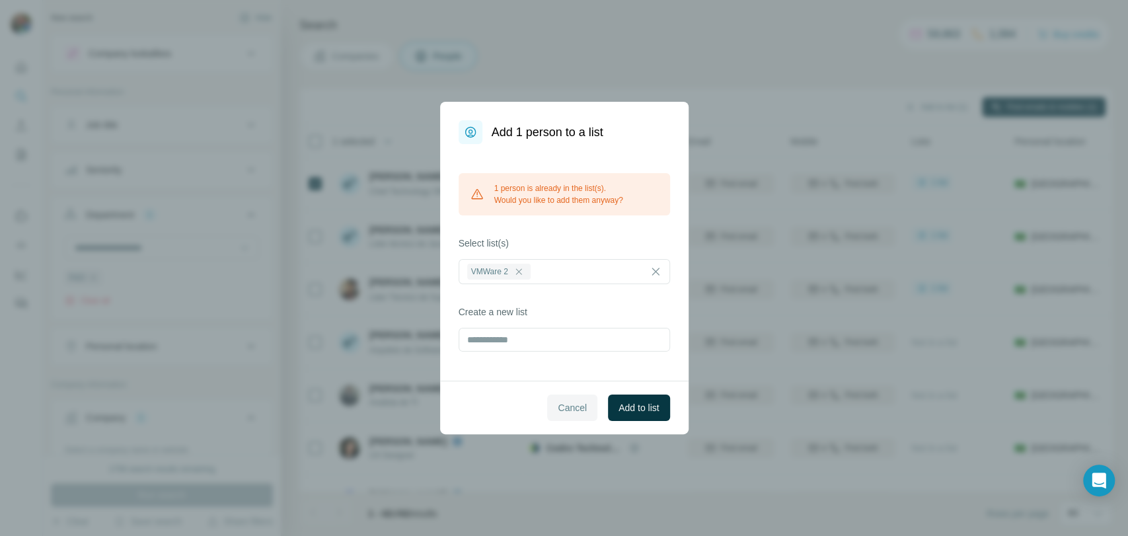
click at [566, 401] on span "Cancel" at bounding box center [572, 407] width 29 height 13
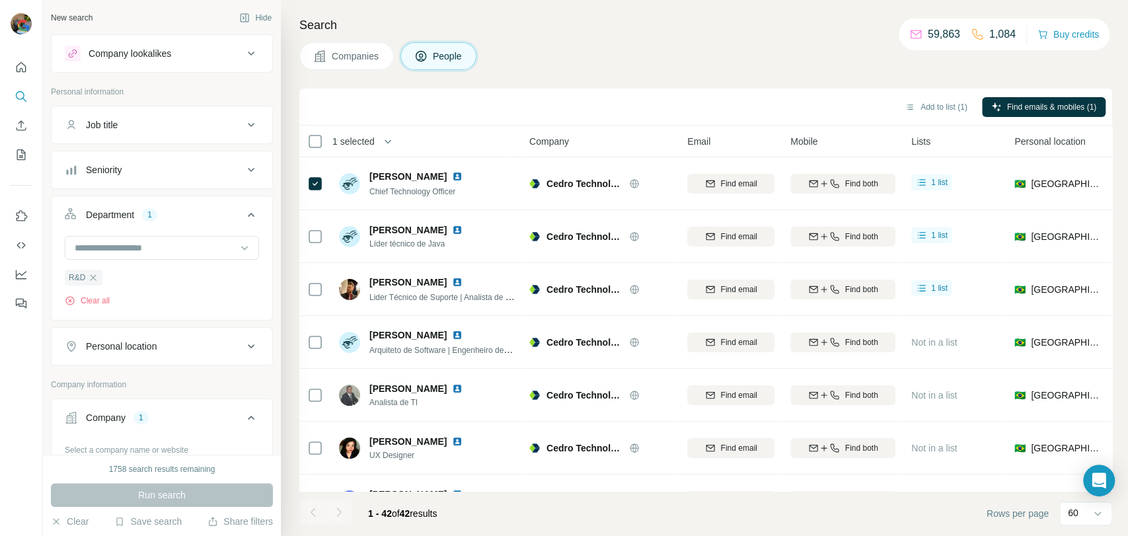
click at [130, 173] on div "Seniority" at bounding box center [154, 169] width 178 height 13
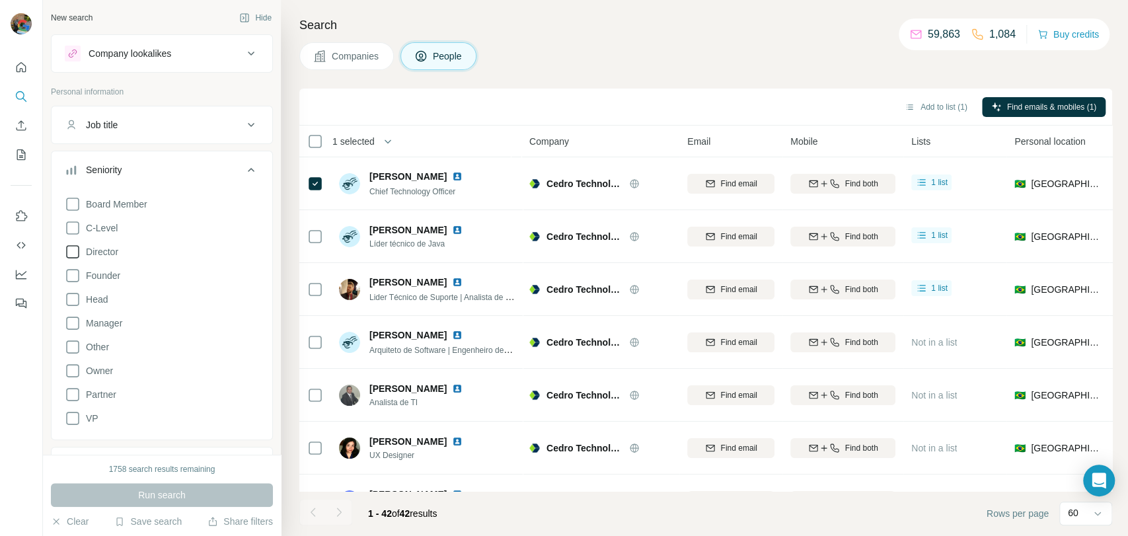
click at [101, 229] on span "C-Level" at bounding box center [99, 227] width 37 height 13
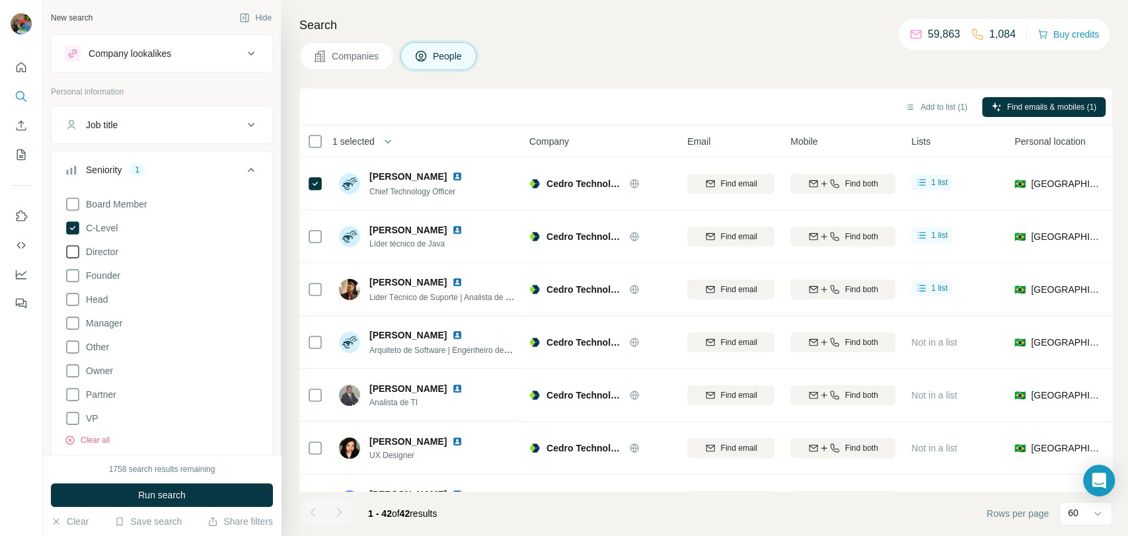
click at [102, 252] on span "Director" at bounding box center [100, 251] width 38 height 13
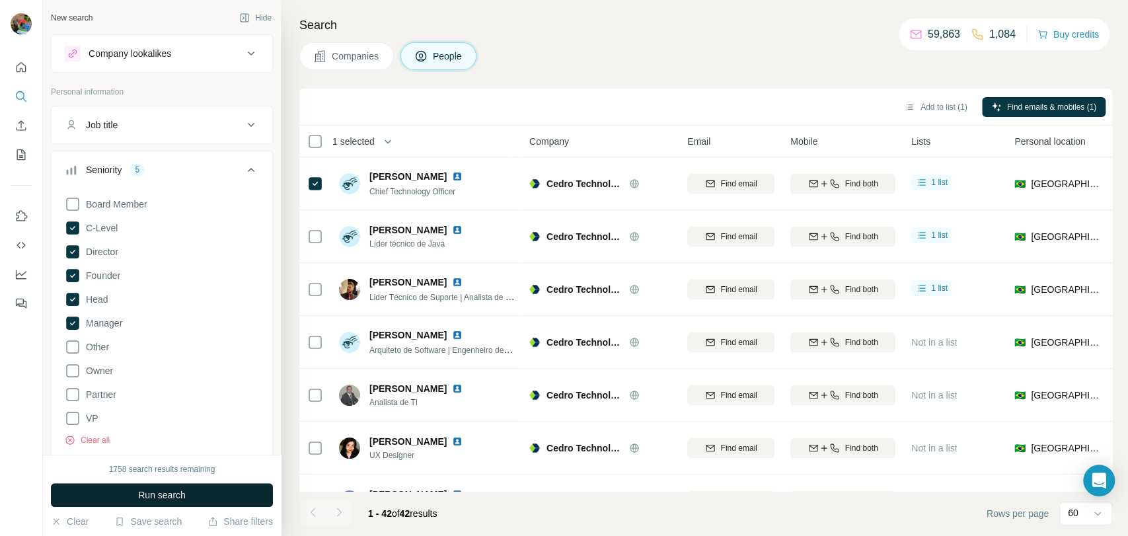
click at [140, 494] on span "Run search" at bounding box center [162, 494] width 48 height 13
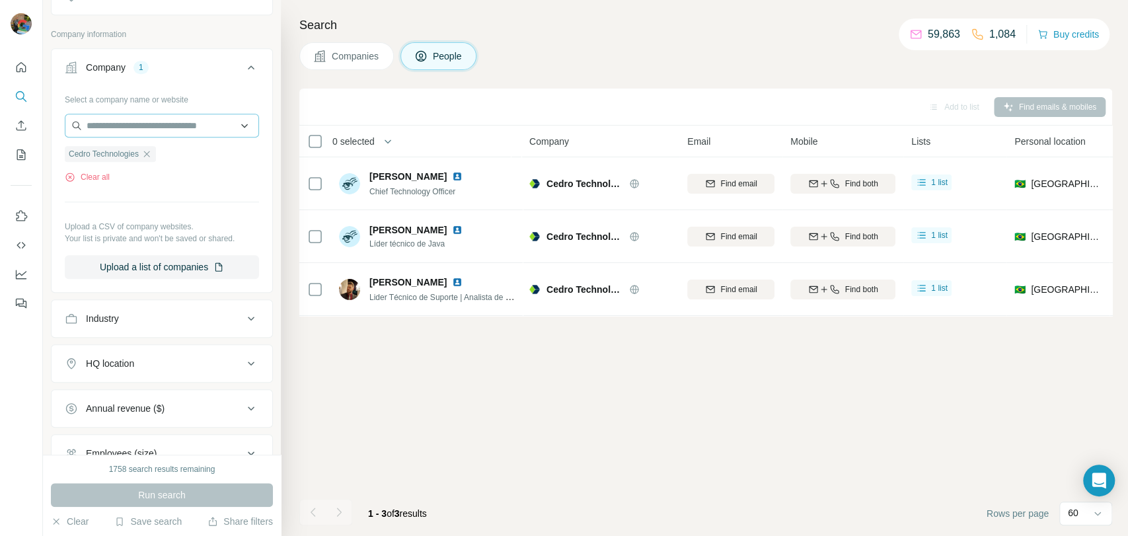
scroll to position [513, 0]
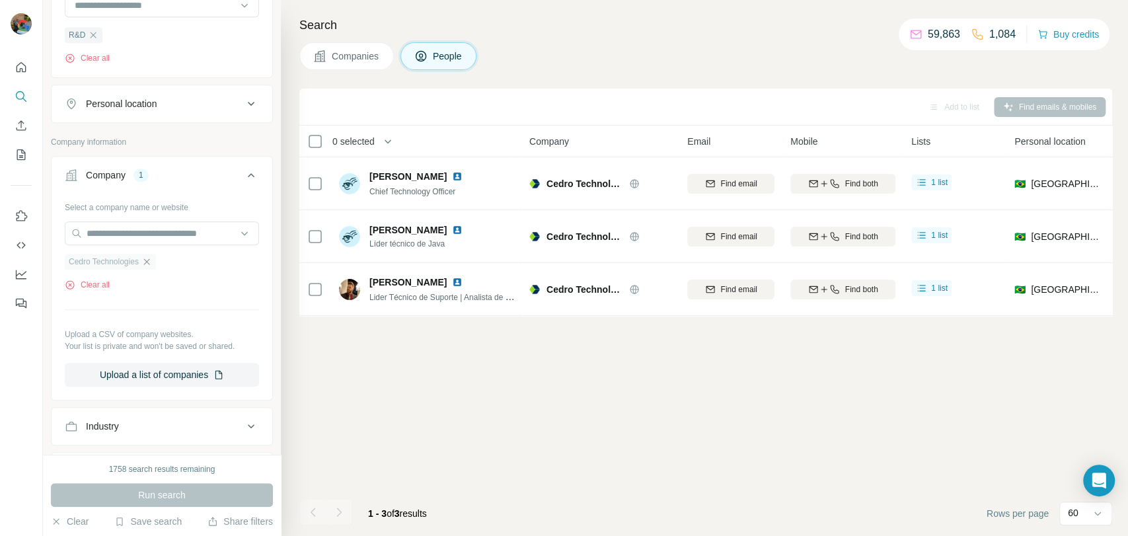
click at [151, 260] on icon "button" at bounding box center [146, 261] width 11 height 11
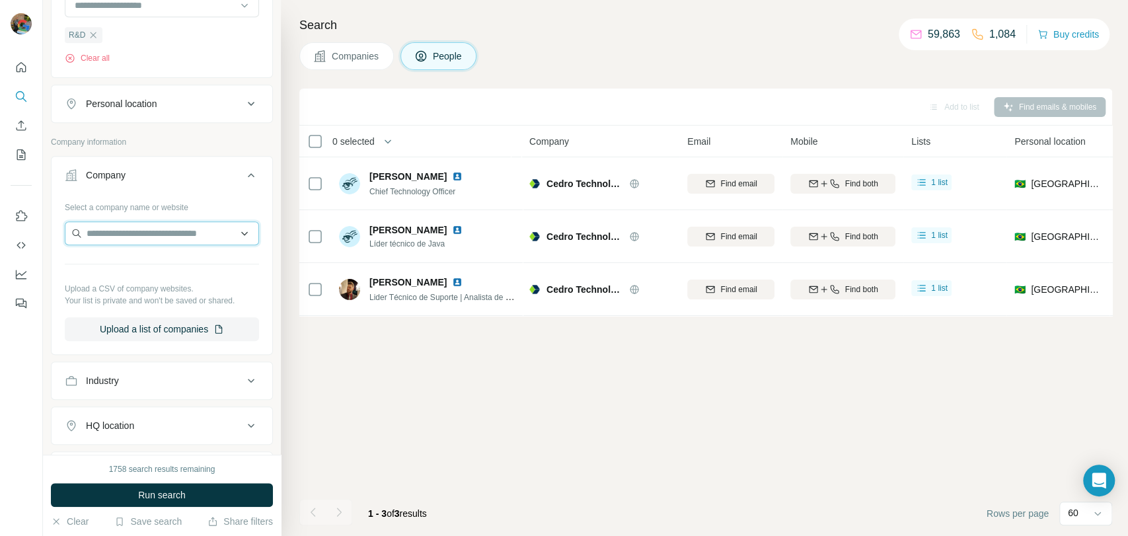
click at [157, 235] on input "text" at bounding box center [162, 233] width 194 height 24
type input "**********"
click at [151, 265] on p "Genial Investimentos" at bounding box center [145, 261] width 87 height 13
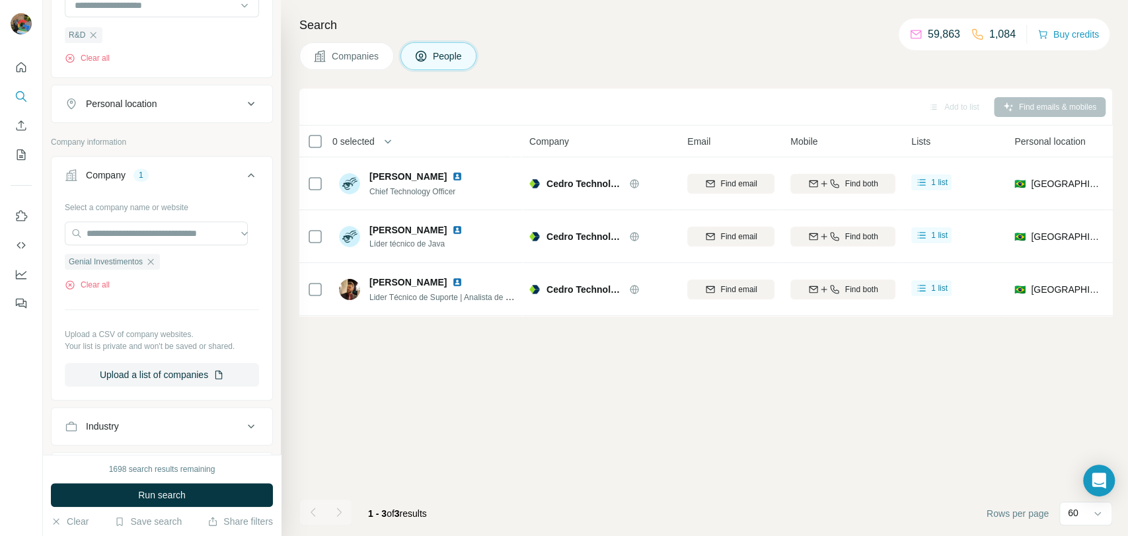
click at [124, 490] on button "Run search" at bounding box center [162, 495] width 222 height 24
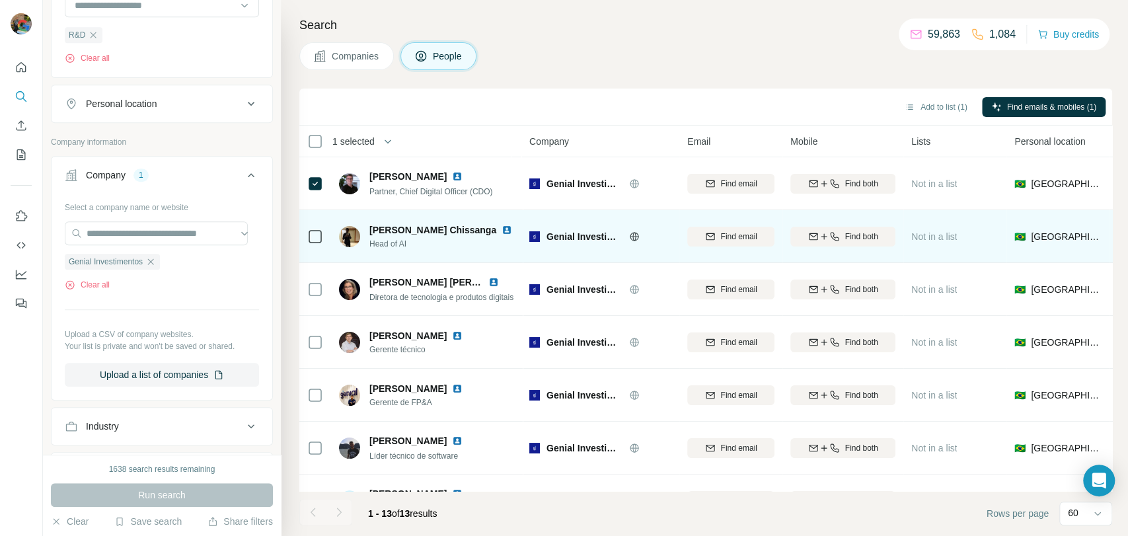
click at [313, 242] on div at bounding box center [315, 237] width 16 height 16
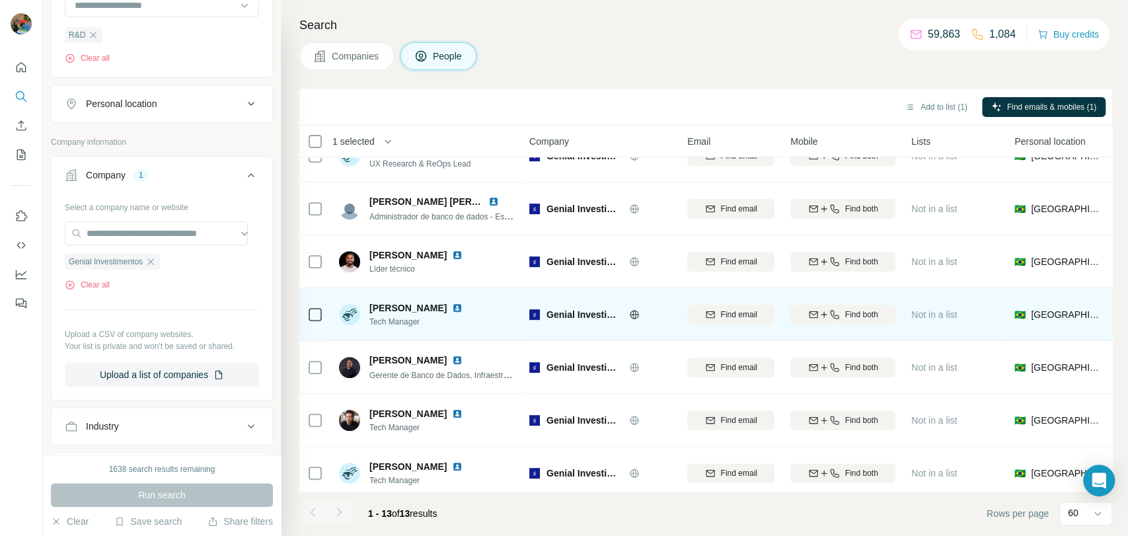
scroll to position [361, 0]
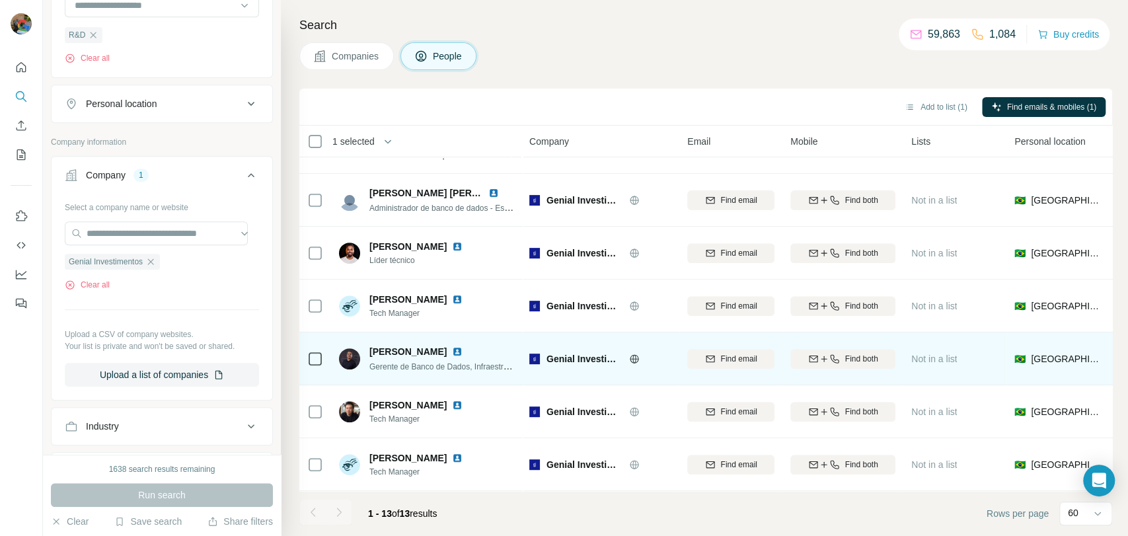
drag, startPoint x: 313, startPoint y: 368, endPoint x: 312, endPoint y: 375, distance: 6.7
click at [312, 371] on td at bounding box center [315, 358] width 32 height 53
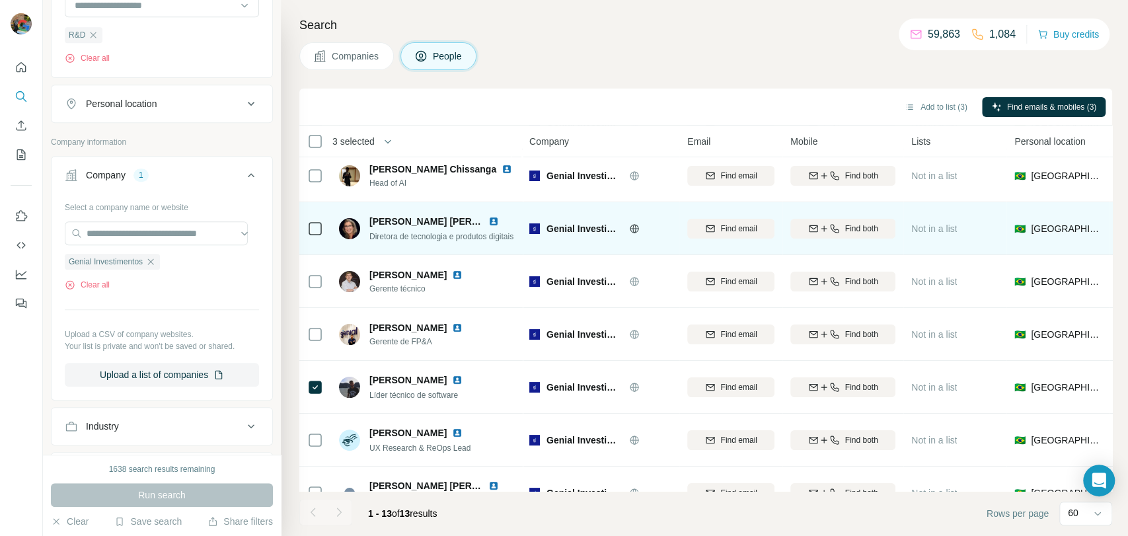
scroll to position [0, 0]
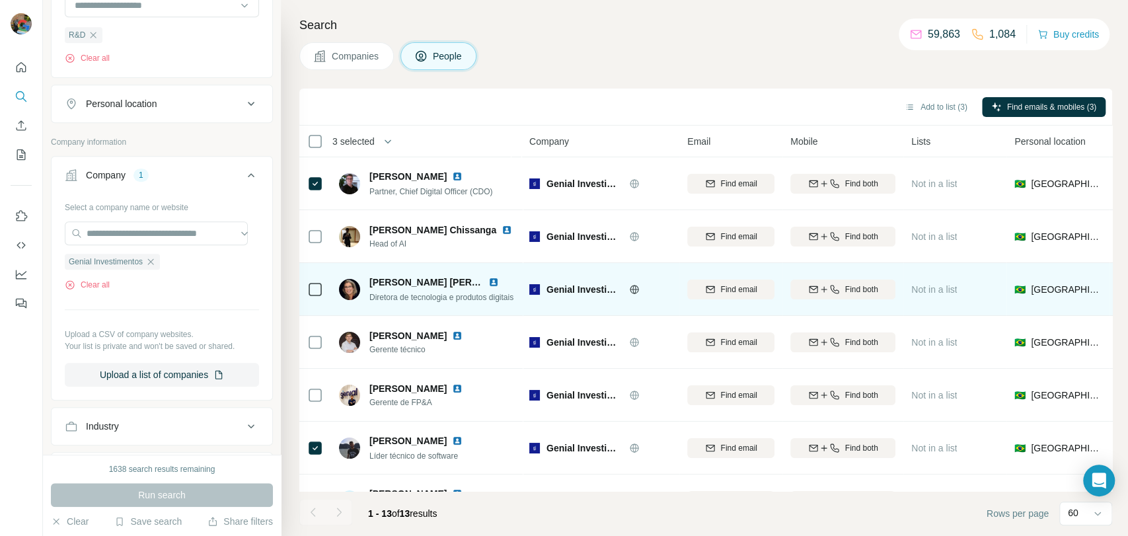
click at [307, 289] on icon at bounding box center [315, 289] width 16 height 16
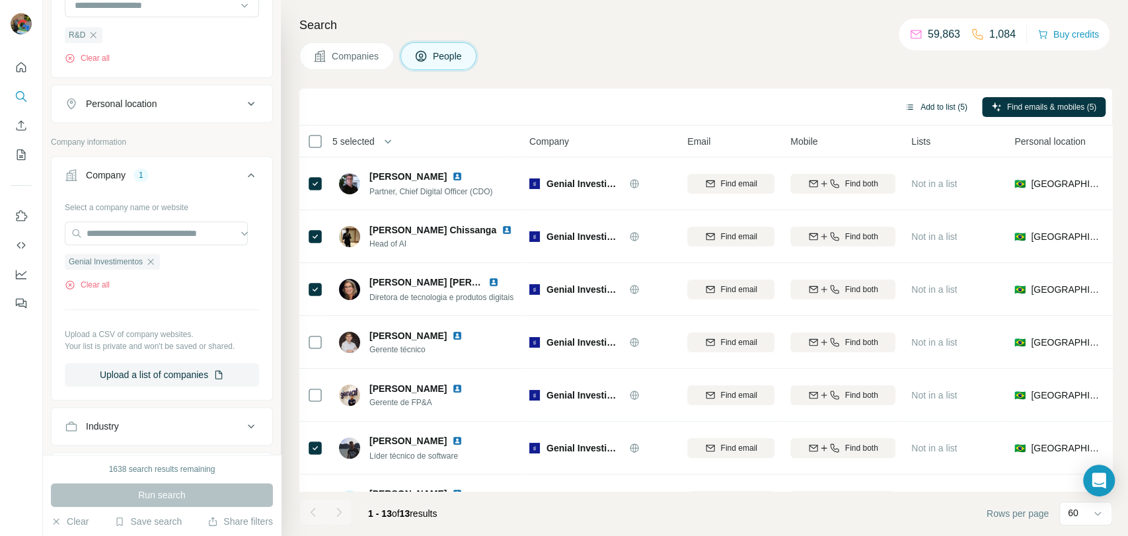
click at [946, 102] on button "Add to list (5)" at bounding box center [935, 107] width 81 height 20
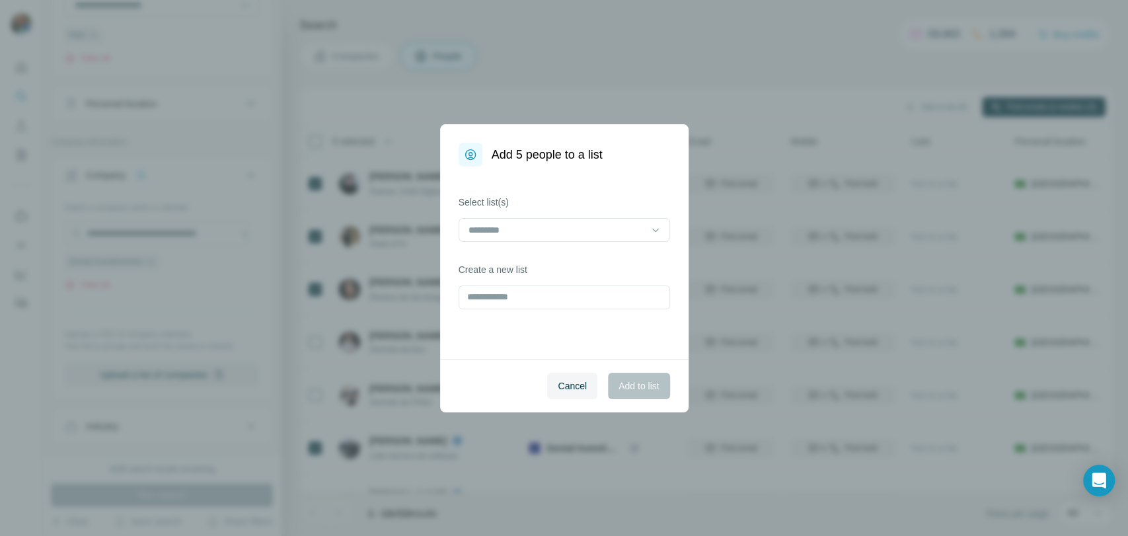
drag, startPoint x: 545, startPoint y: 247, endPoint x: 552, endPoint y: 243, distance: 7.7
click at [545, 249] on div "Select list(s) Create a new list" at bounding box center [564, 262] width 248 height 192
click at [555, 237] on div at bounding box center [556, 230] width 178 height 22
click at [552, 262] on div "VMWare 2" at bounding box center [563, 258] width 189 height 13
click at [651, 387] on span "Add to list" at bounding box center [638, 385] width 40 height 13
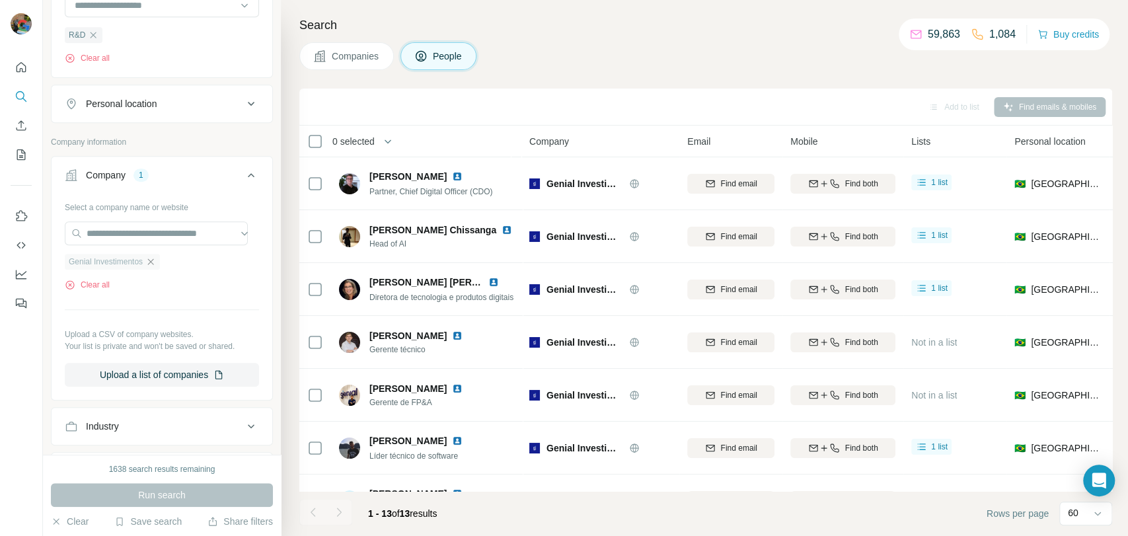
click at [156, 259] on icon "button" at bounding box center [150, 261] width 11 height 11
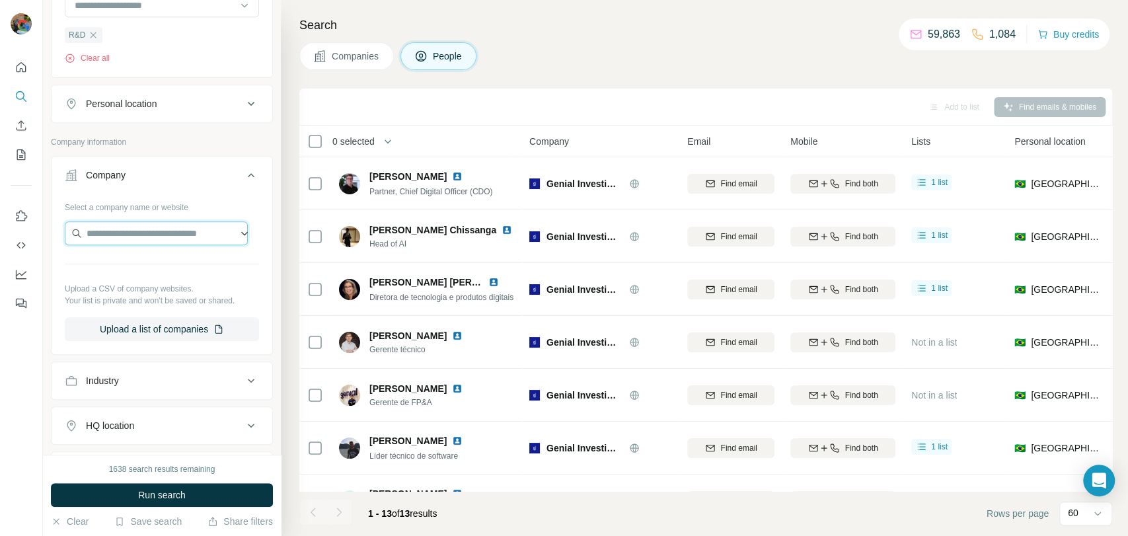
click at [167, 243] on input "text" at bounding box center [156, 233] width 183 height 24
paste input "**********"
type input "**********"
click at [155, 272] on p "[DOMAIN_NAME]" at bounding box center [138, 274] width 72 height 12
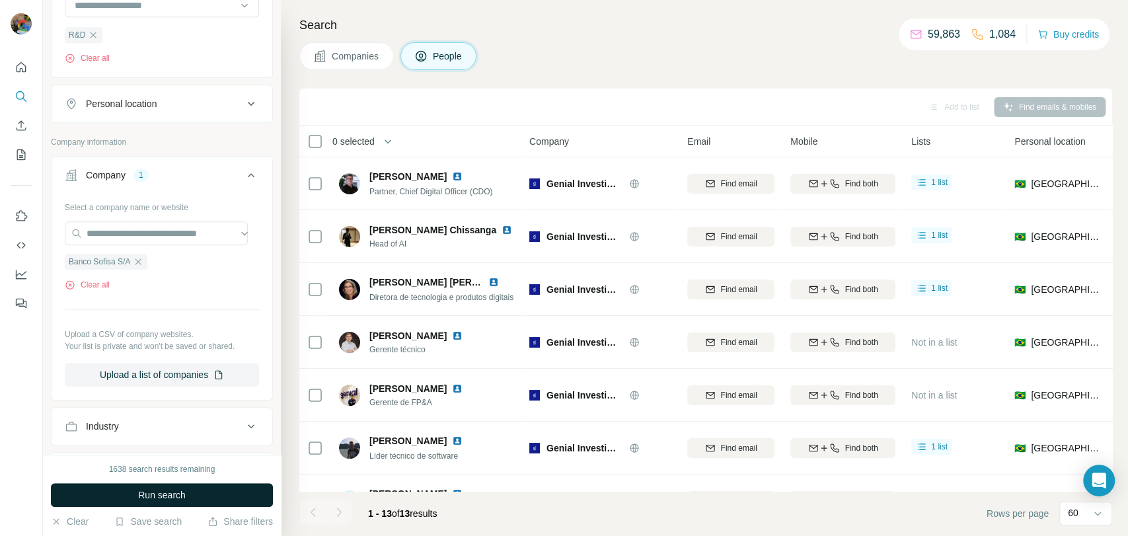
click at [139, 491] on span "Run search" at bounding box center [162, 494] width 48 height 13
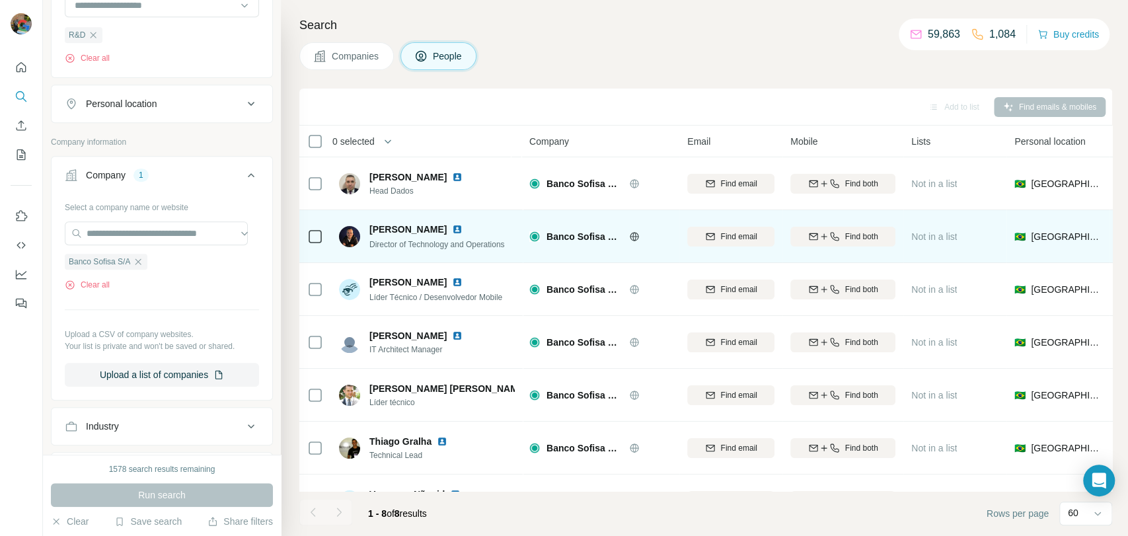
click at [301, 234] on td at bounding box center [315, 236] width 32 height 53
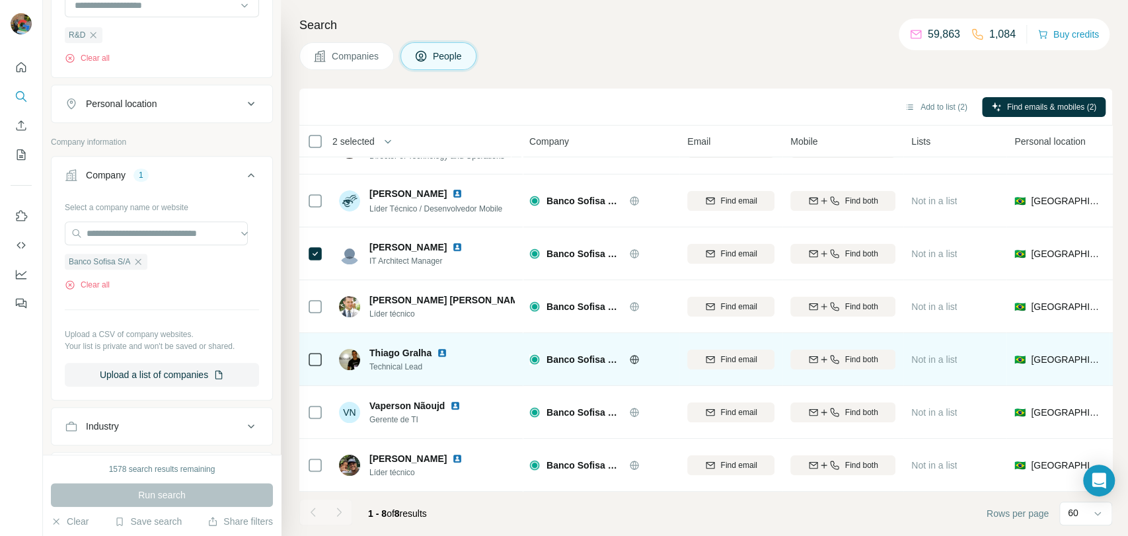
scroll to position [96, 0]
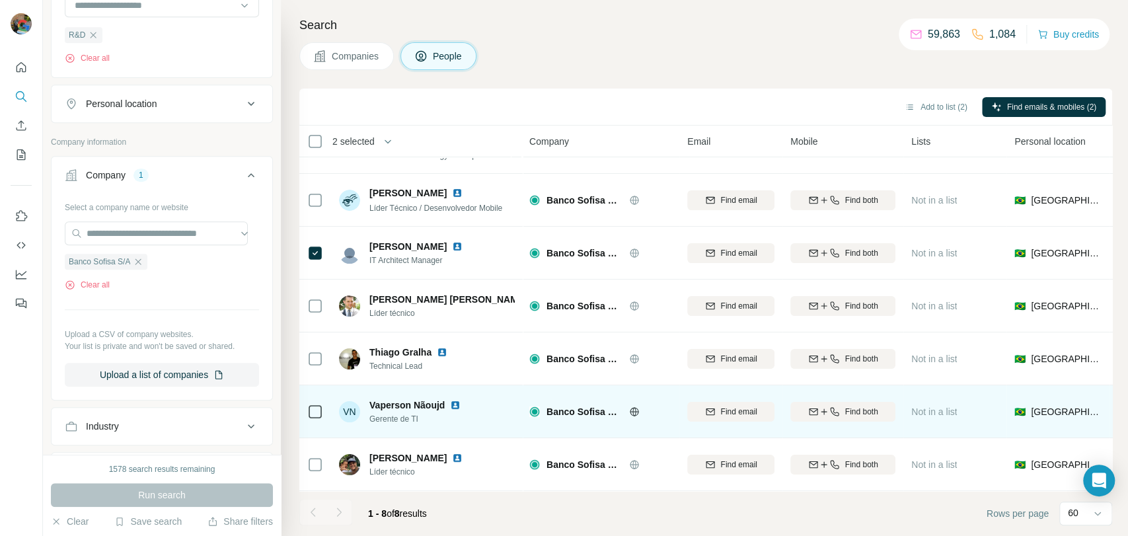
click at [307, 408] on div at bounding box center [315, 412] width 16 height 16
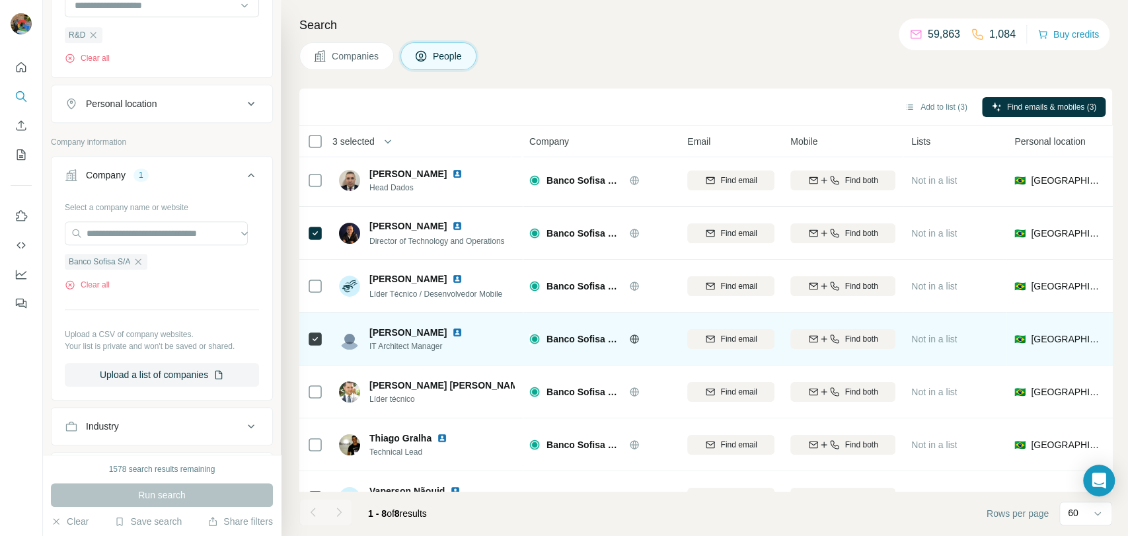
scroll to position [0, 0]
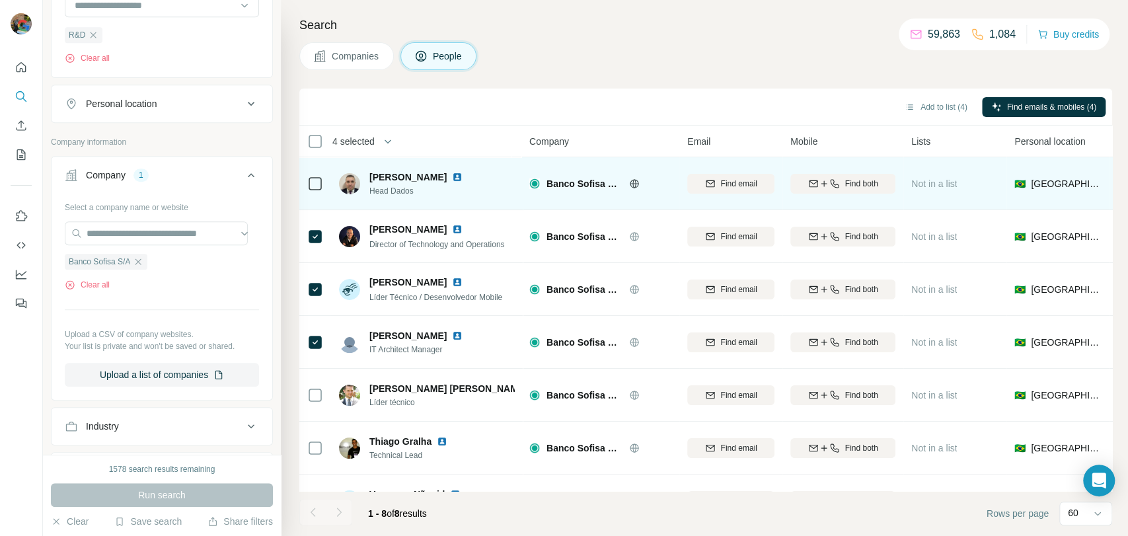
click at [312, 194] on div at bounding box center [315, 183] width 16 height 36
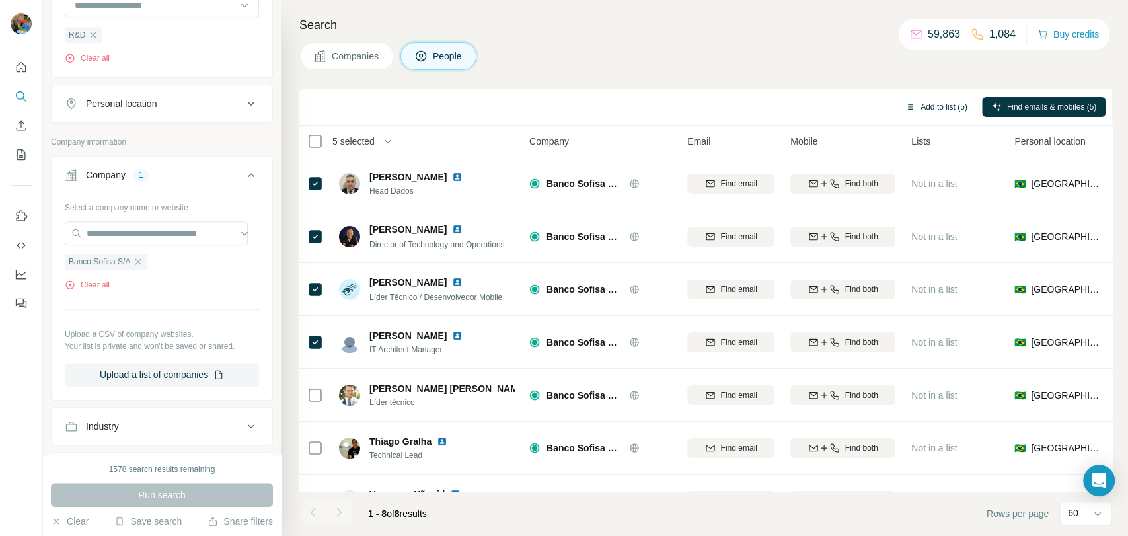
click at [953, 104] on button "Add to list (5)" at bounding box center [935, 107] width 81 height 20
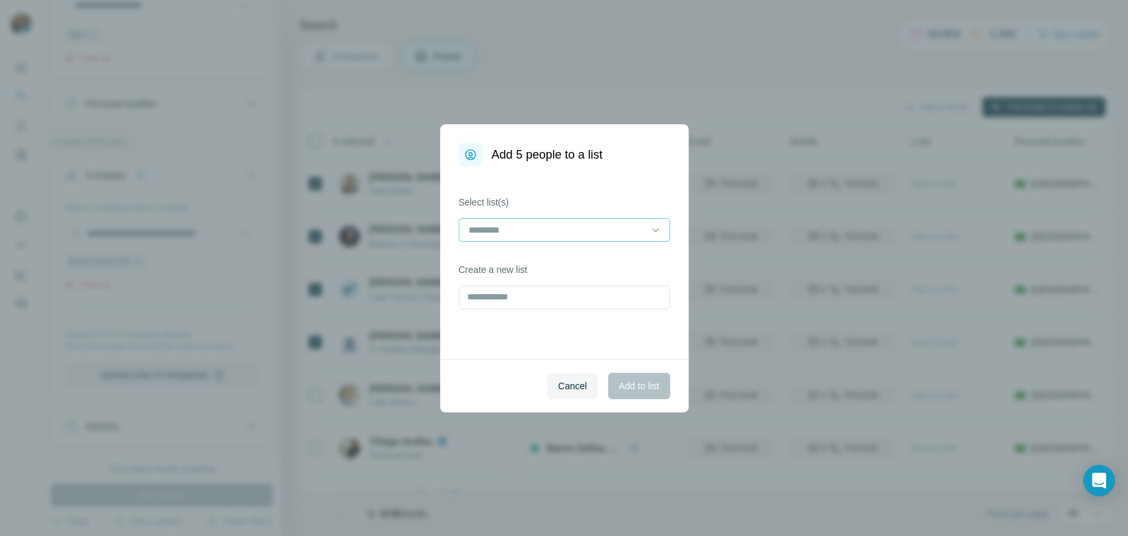
click at [610, 231] on input at bounding box center [556, 230] width 178 height 15
click at [520, 260] on div "VMWare 2" at bounding box center [563, 258] width 189 height 13
click at [626, 392] on button "Add to list" at bounding box center [638, 386] width 61 height 26
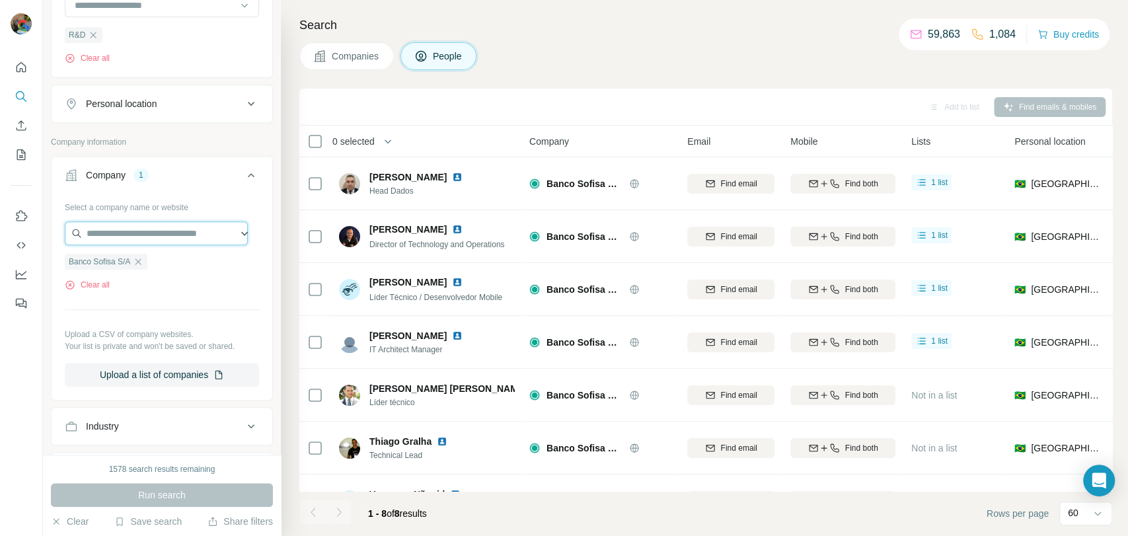
click at [153, 231] on input "text" at bounding box center [156, 233] width 183 height 24
paste input "**********"
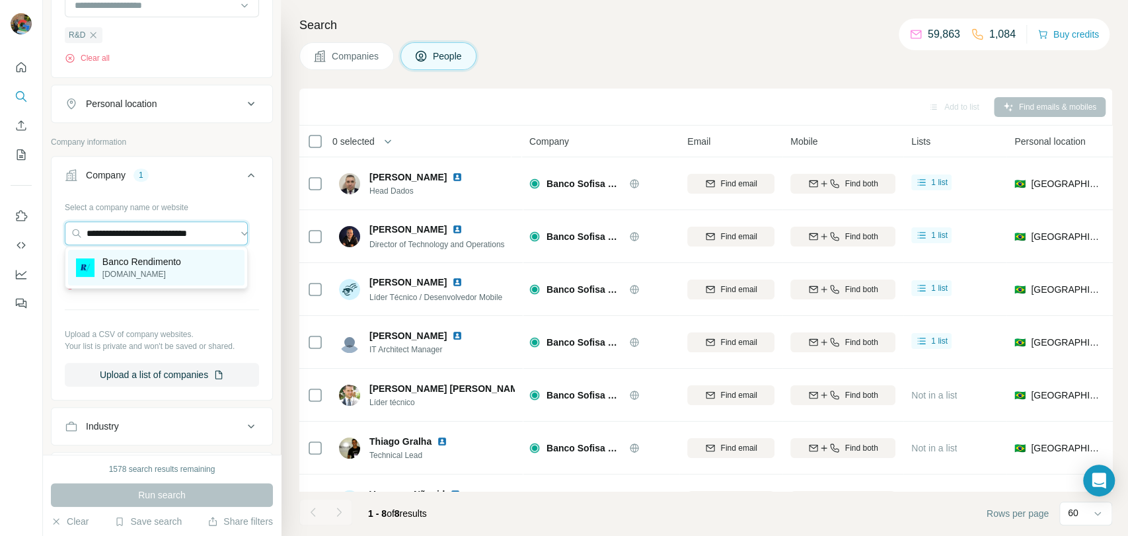
type input "**********"
click at [181, 276] on p "[DOMAIN_NAME]" at bounding box center [141, 274] width 79 height 12
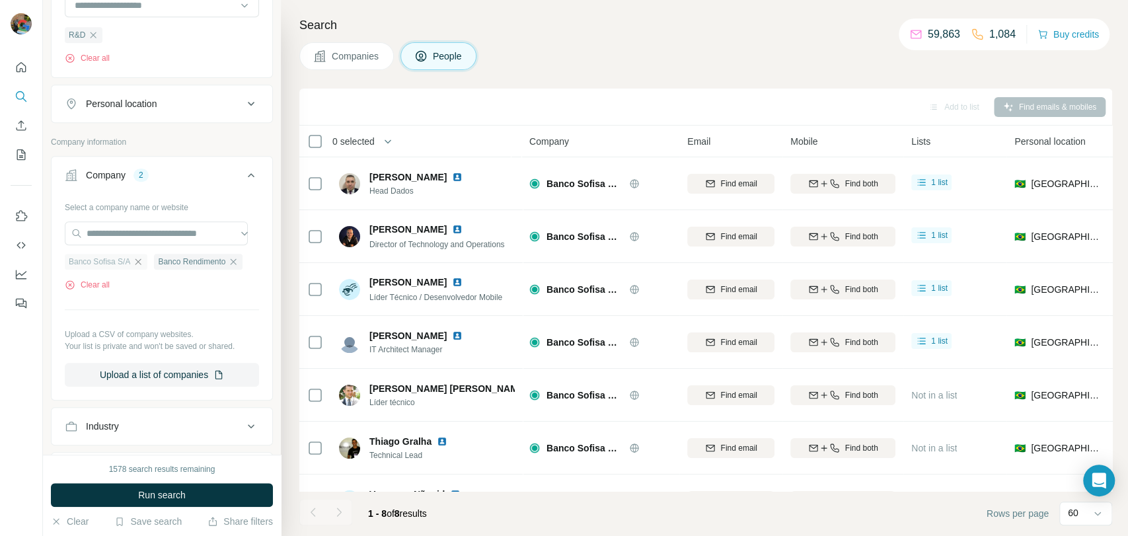
click at [140, 260] on icon "button" at bounding box center [138, 261] width 11 height 11
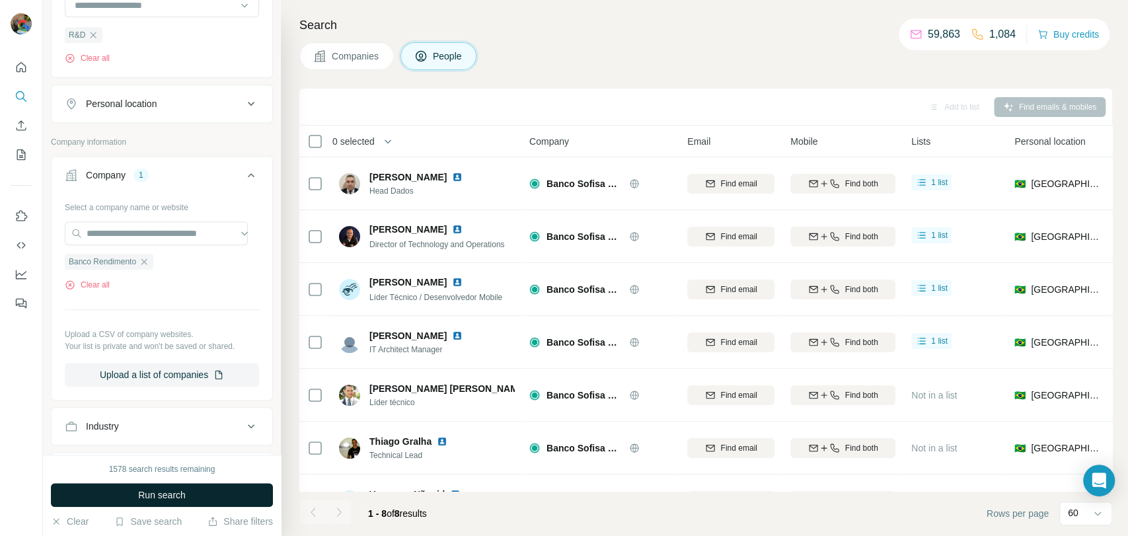
drag, startPoint x: 182, startPoint y: 478, endPoint x: 182, endPoint y: 488, distance: 9.9
click at [182, 487] on div "1578 search results remaining Run search Clear Save search Share filters" at bounding box center [162, 494] width 238 height 81
click at [182, 490] on span "Run search" at bounding box center [162, 494] width 48 height 13
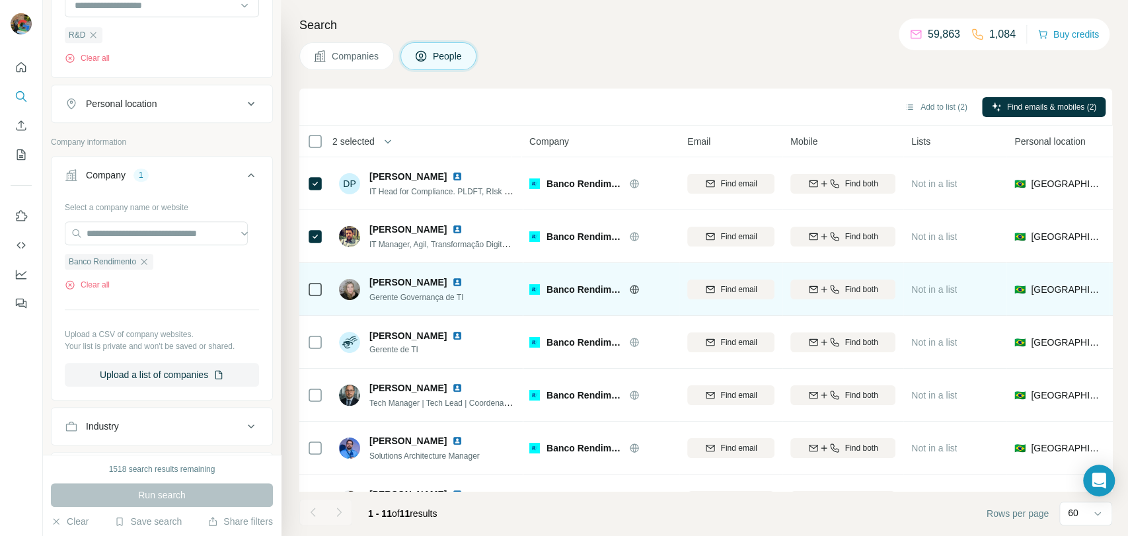
scroll to position [73, 0]
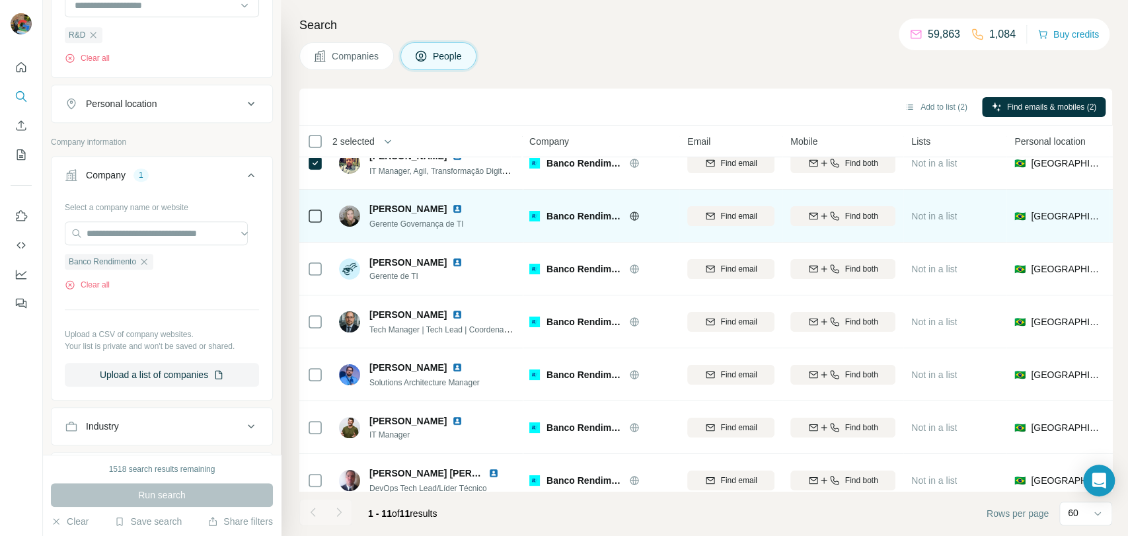
click at [317, 223] on icon at bounding box center [315, 216] width 16 height 16
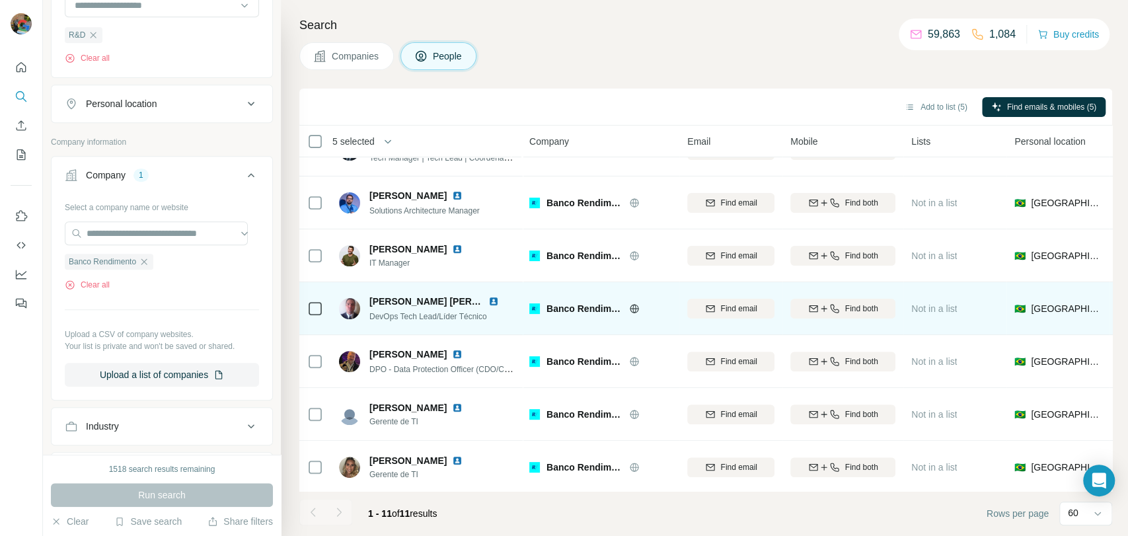
scroll to position [255, 0]
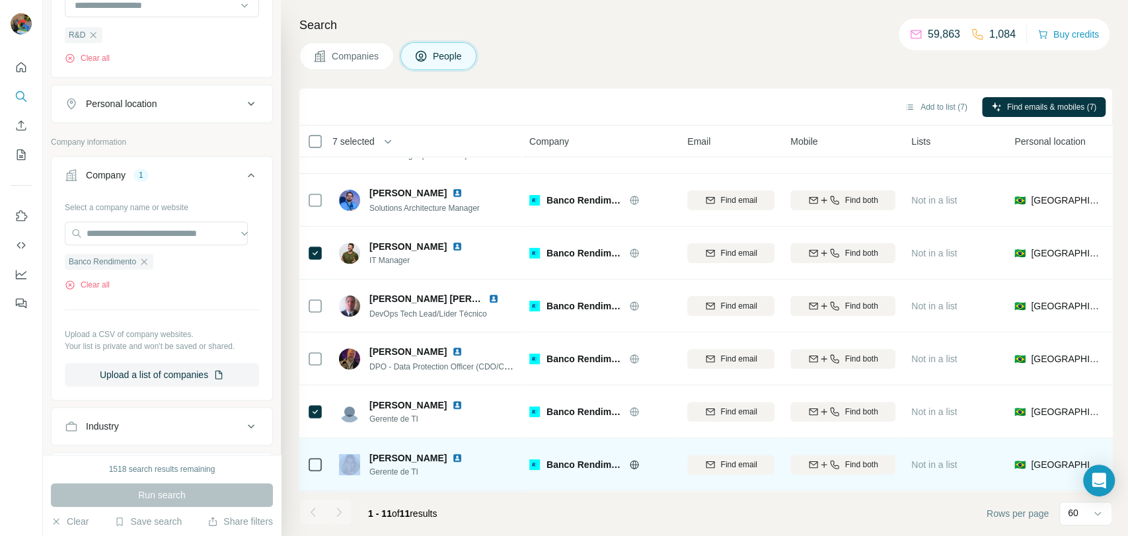
click at [317, 456] on div at bounding box center [315, 464] width 16 height 16
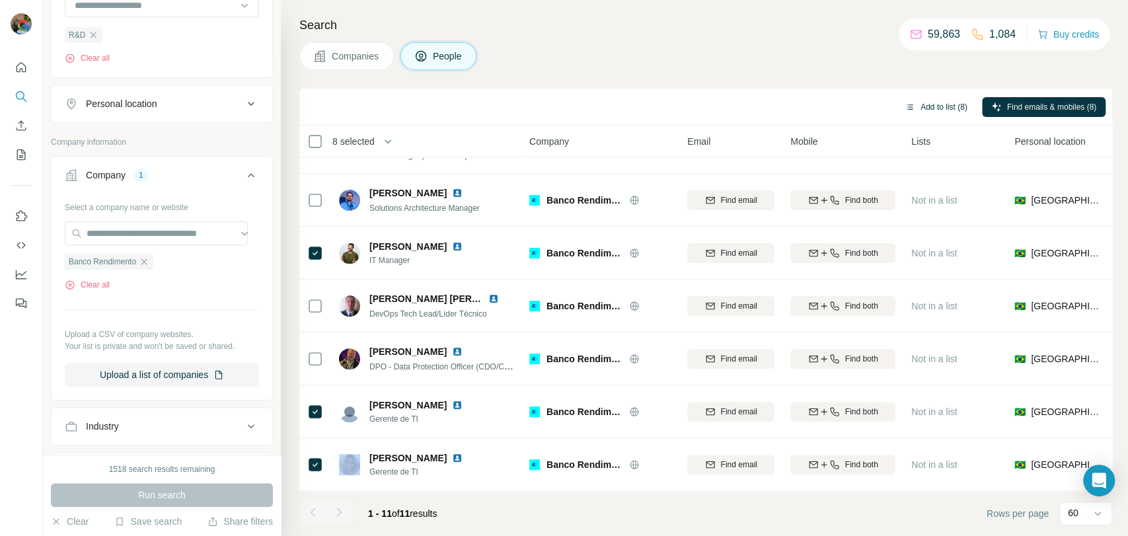
click at [924, 115] on button "Add to list (8)" at bounding box center [935, 107] width 81 height 20
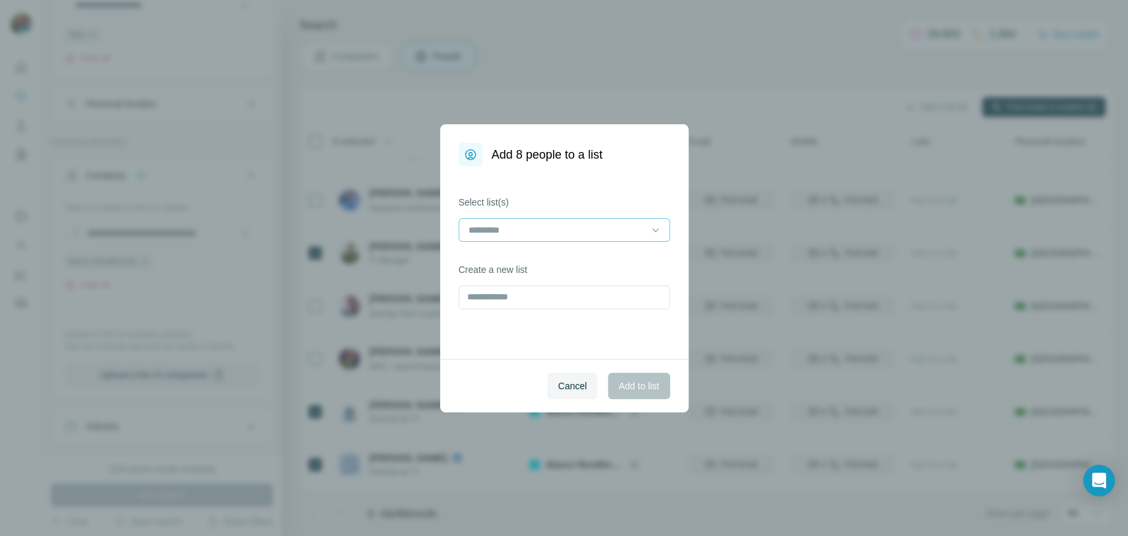
click at [550, 237] on div at bounding box center [556, 230] width 178 height 22
click at [552, 250] on div "VMWare 2" at bounding box center [563, 259] width 205 height 24
click at [630, 384] on span "Add to list" at bounding box center [638, 385] width 40 height 13
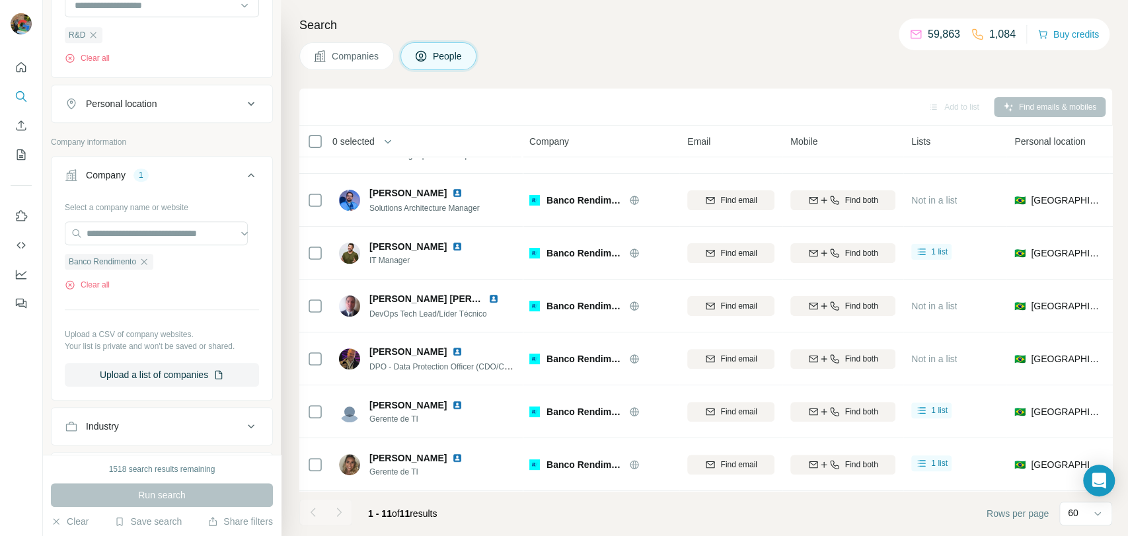
click at [147, 259] on icon "button" at bounding box center [144, 261] width 11 height 11
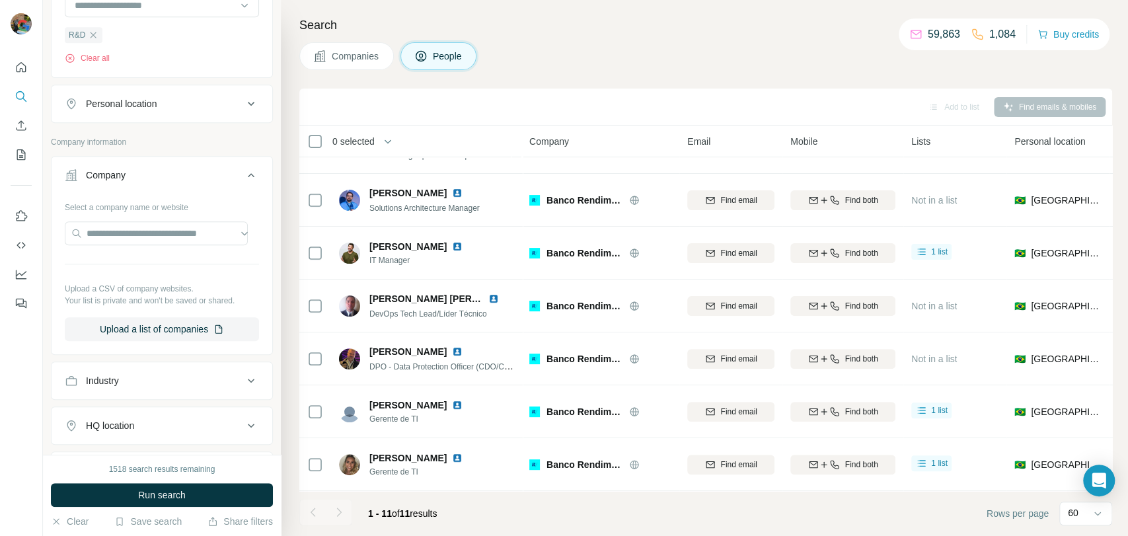
click at [155, 244] on div at bounding box center [162, 234] width 194 height 26
click at [170, 235] on input "text" at bounding box center [156, 233] width 183 height 24
paste input "**********"
type input "**********"
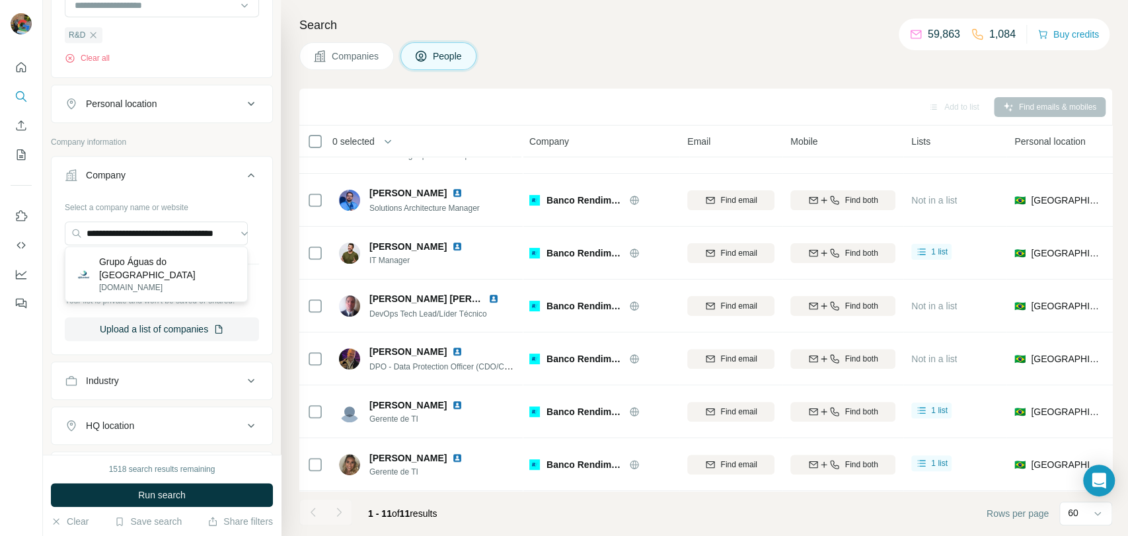
click at [170, 281] on p "[DOMAIN_NAME]" at bounding box center [167, 287] width 137 height 12
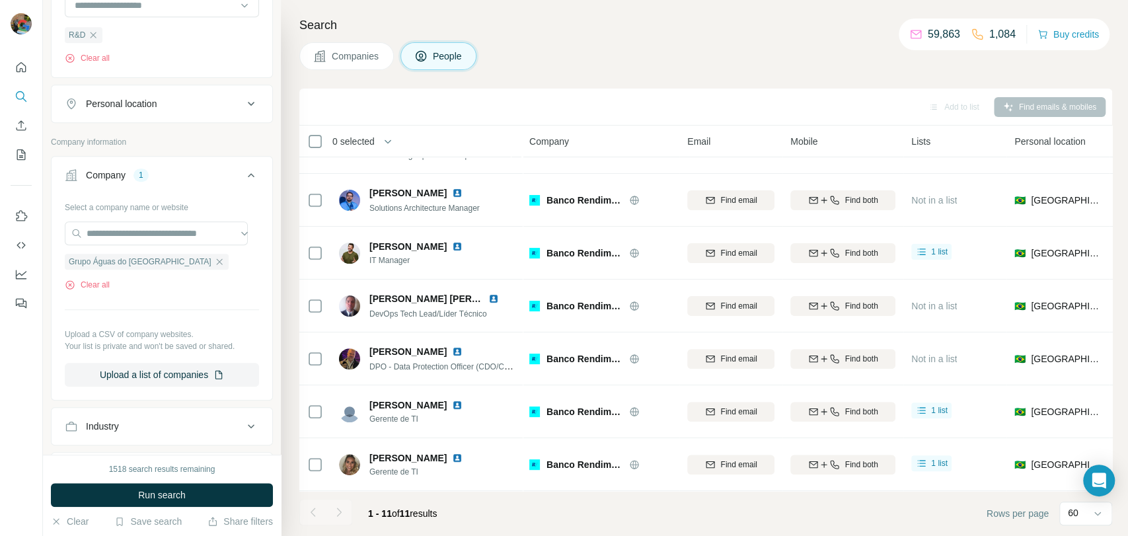
click at [174, 499] on span "Run search" at bounding box center [162, 494] width 48 height 13
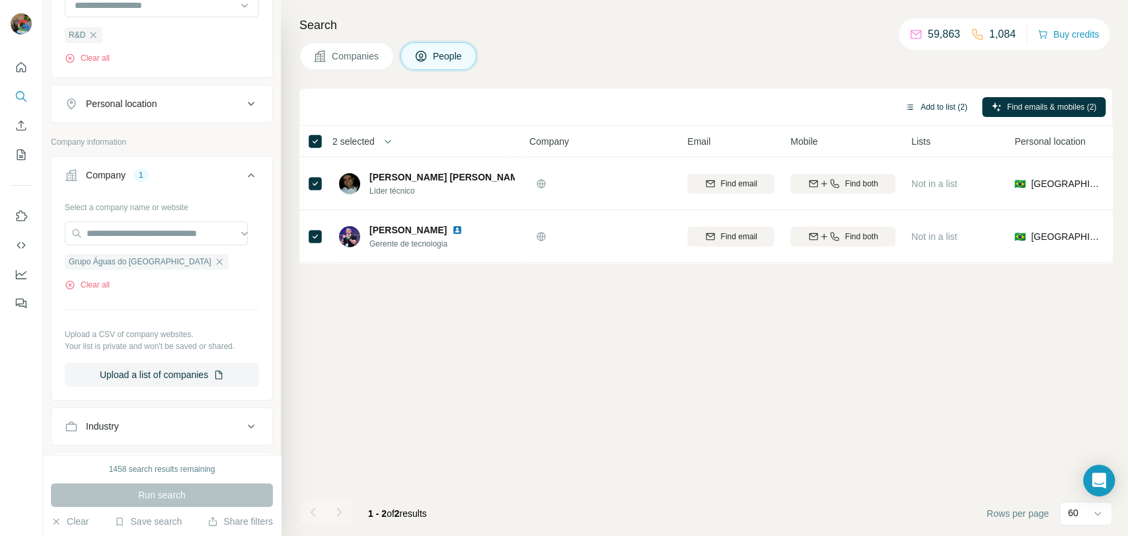
click at [921, 114] on button "Add to list (2)" at bounding box center [935, 107] width 81 height 20
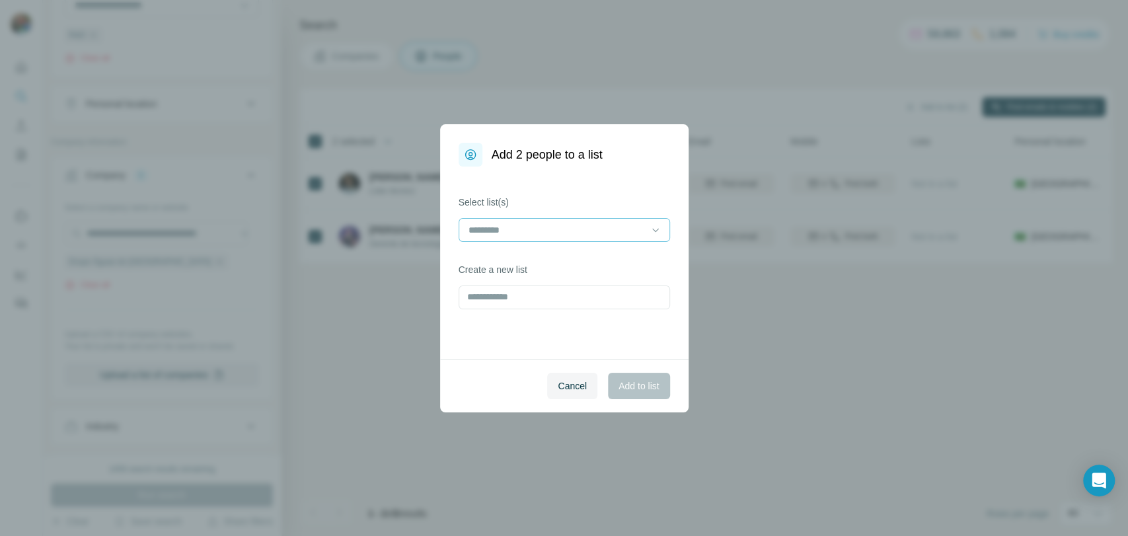
click at [583, 238] on div at bounding box center [556, 230] width 178 height 22
click at [543, 260] on div "VMWare 2" at bounding box center [563, 258] width 189 height 13
click at [640, 387] on span "Add to list" at bounding box center [638, 385] width 40 height 13
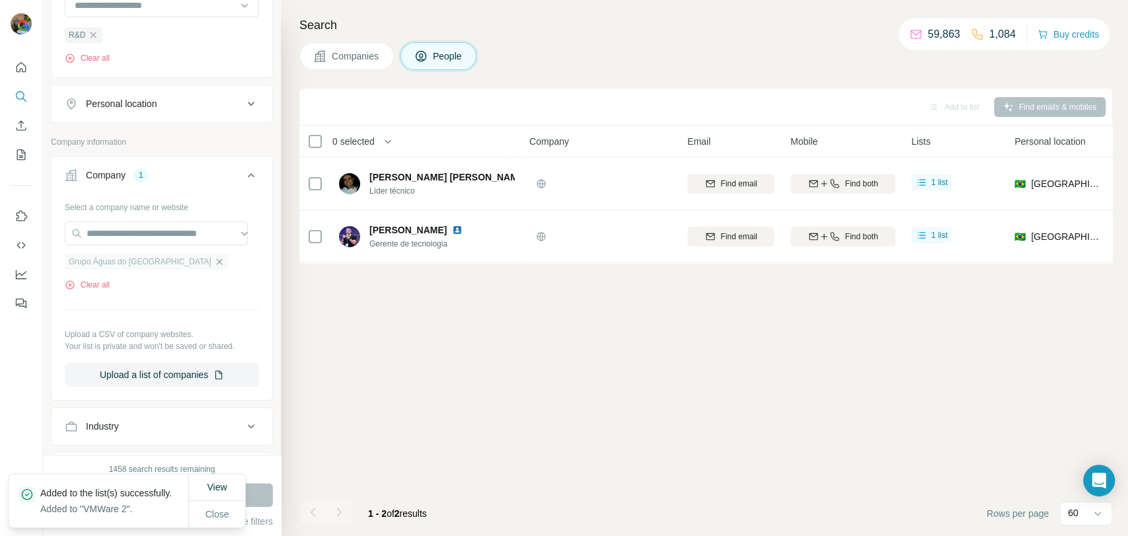
click at [214, 260] on icon "button" at bounding box center [219, 261] width 11 height 11
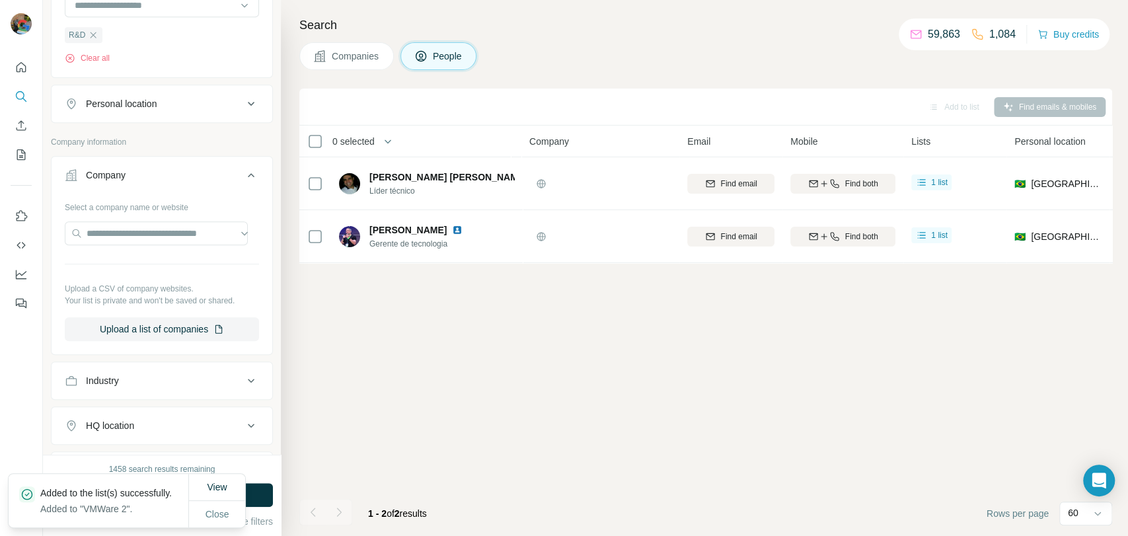
click at [164, 251] on div "Select a company name or website Upload a CSV of company websites. Your list is…" at bounding box center [162, 268] width 194 height 145
click at [178, 231] on input "text" at bounding box center [156, 233] width 183 height 24
paste input "**********"
type input "**********"
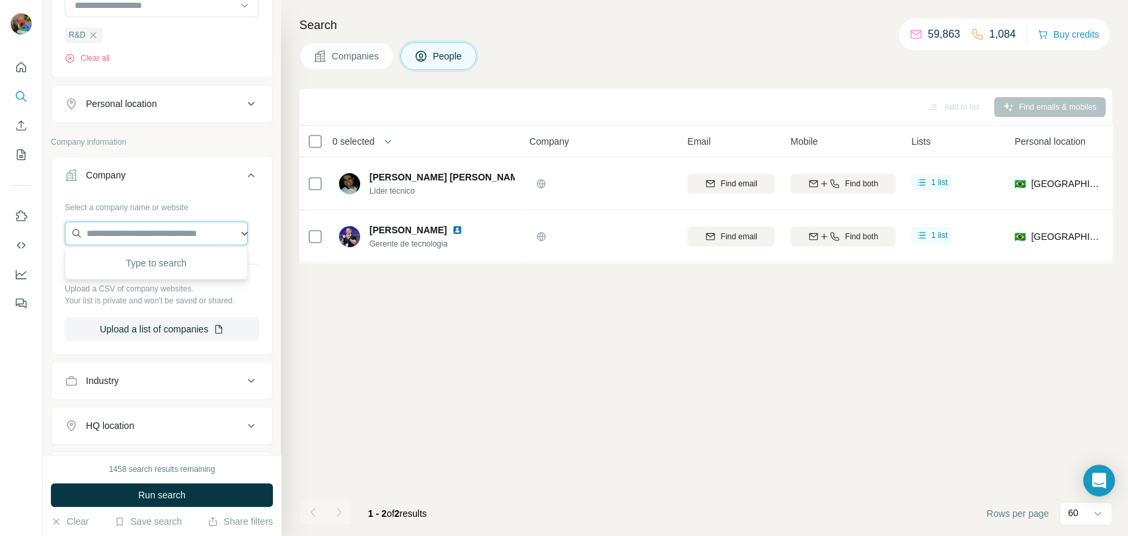
click at [164, 241] on input "text" at bounding box center [156, 233] width 183 height 24
paste input "**********"
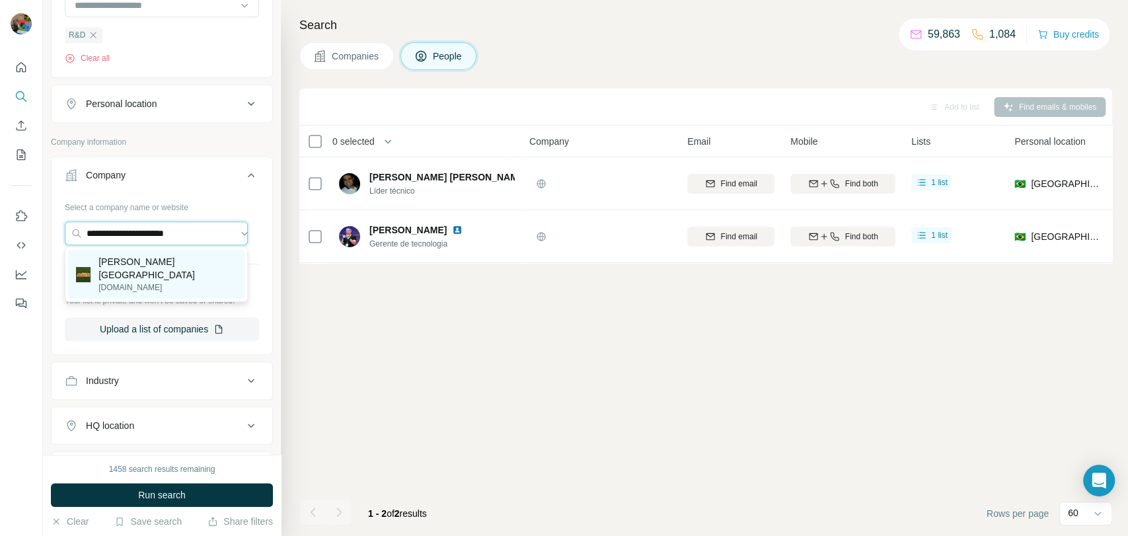
type input "**********"
click at [131, 281] on p "[DOMAIN_NAME]" at bounding box center [167, 287] width 138 height 12
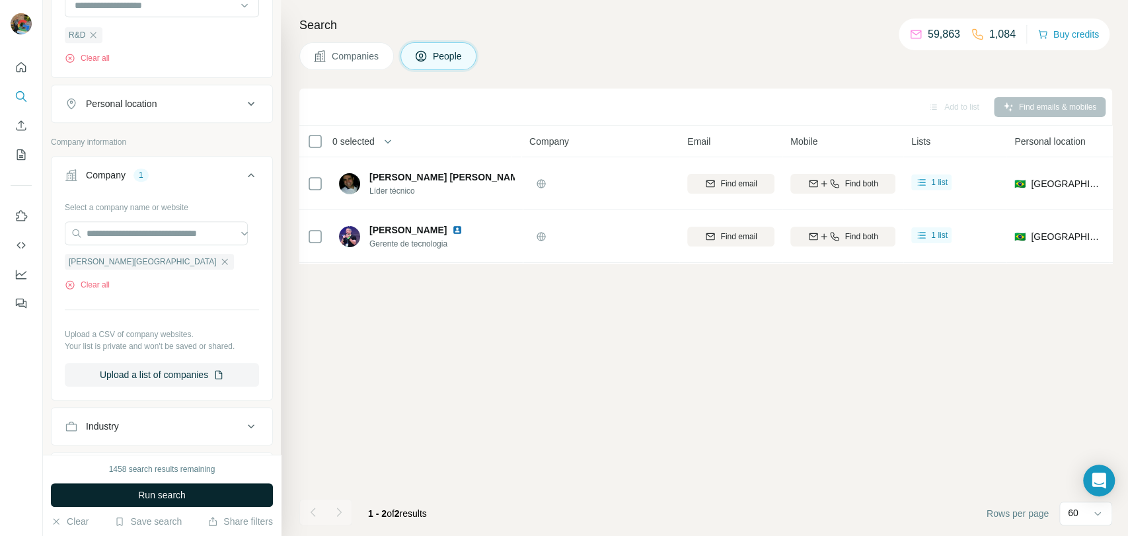
click at [230, 495] on button "Run search" at bounding box center [162, 495] width 222 height 24
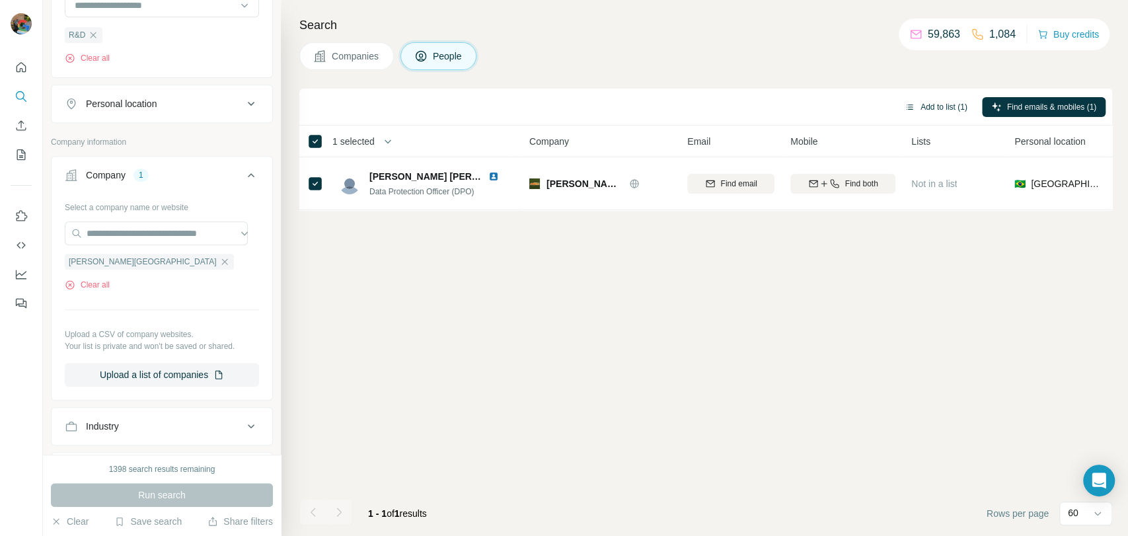
click at [930, 113] on button "Add to list (1)" at bounding box center [935, 107] width 81 height 20
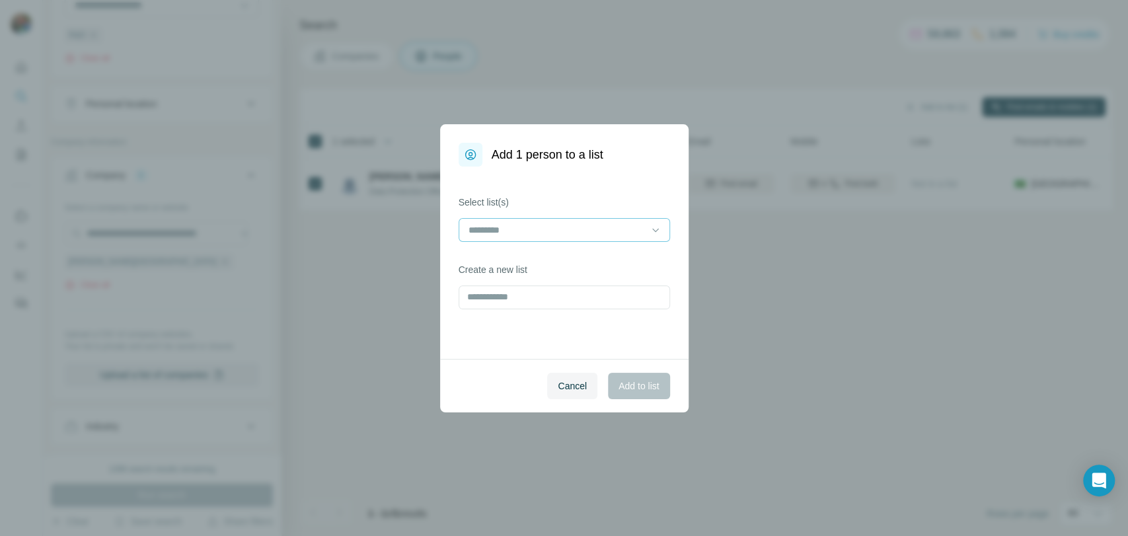
click at [571, 234] on input at bounding box center [556, 230] width 178 height 15
click at [535, 258] on div "VMWare 2" at bounding box center [563, 258] width 189 height 13
click at [636, 384] on span "Add to list" at bounding box center [638, 385] width 40 height 13
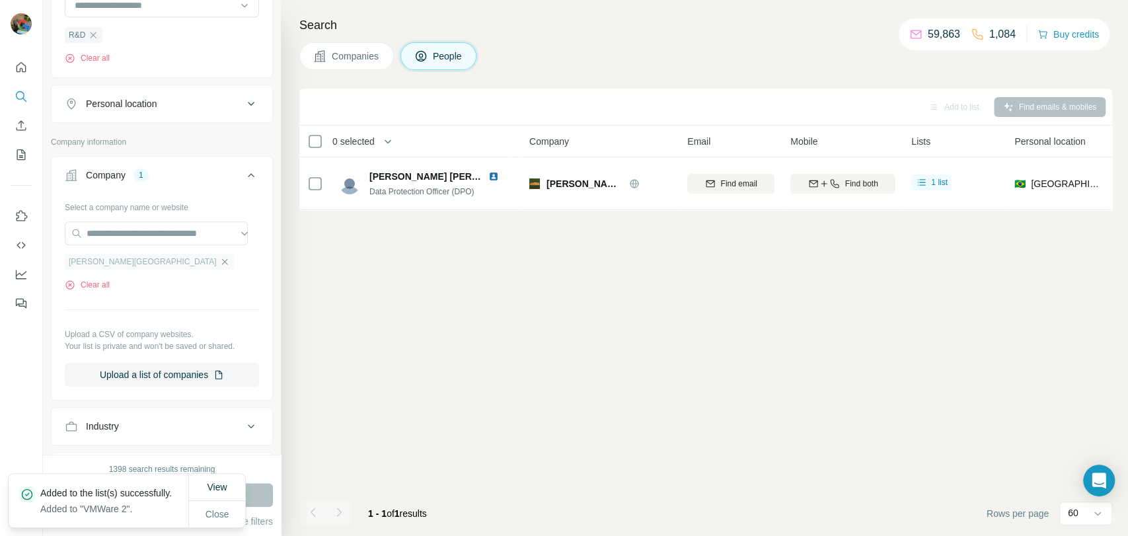
click at [221, 262] on icon "button" at bounding box center [224, 261] width 6 height 6
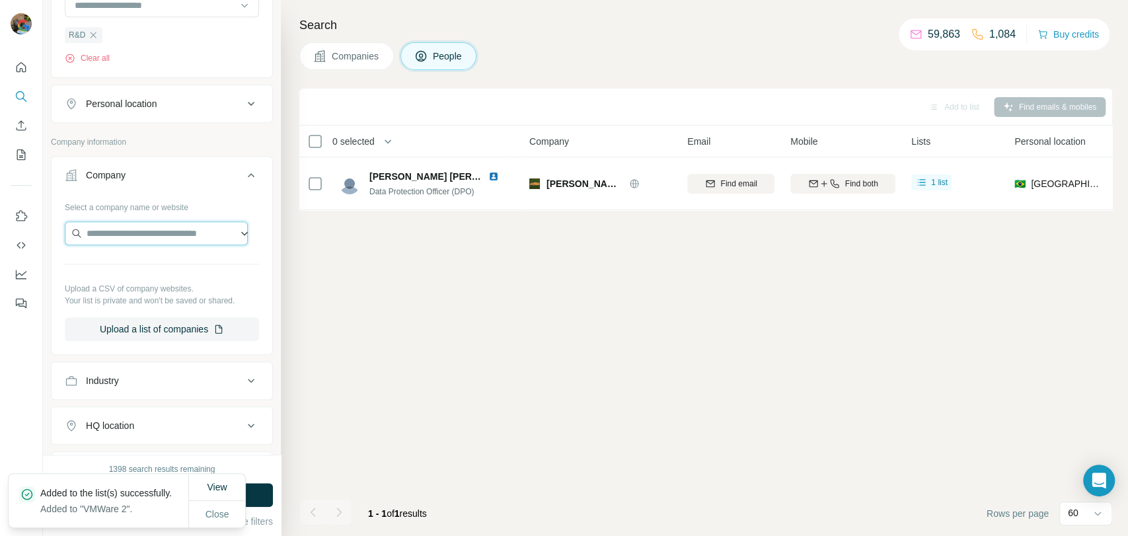
click at [148, 238] on input "text" at bounding box center [156, 233] width 183 height 24
paste input "**********"
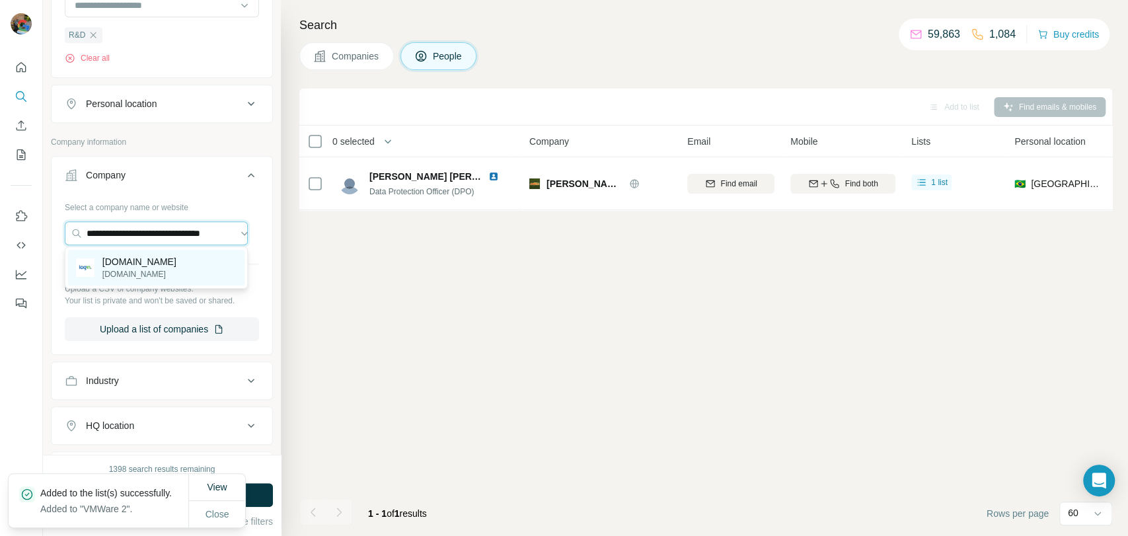
type input "**********"
click at [148, 260] on p "[DOMAIN_NAME]" at bounding box center [139, 261] width 74 height 13
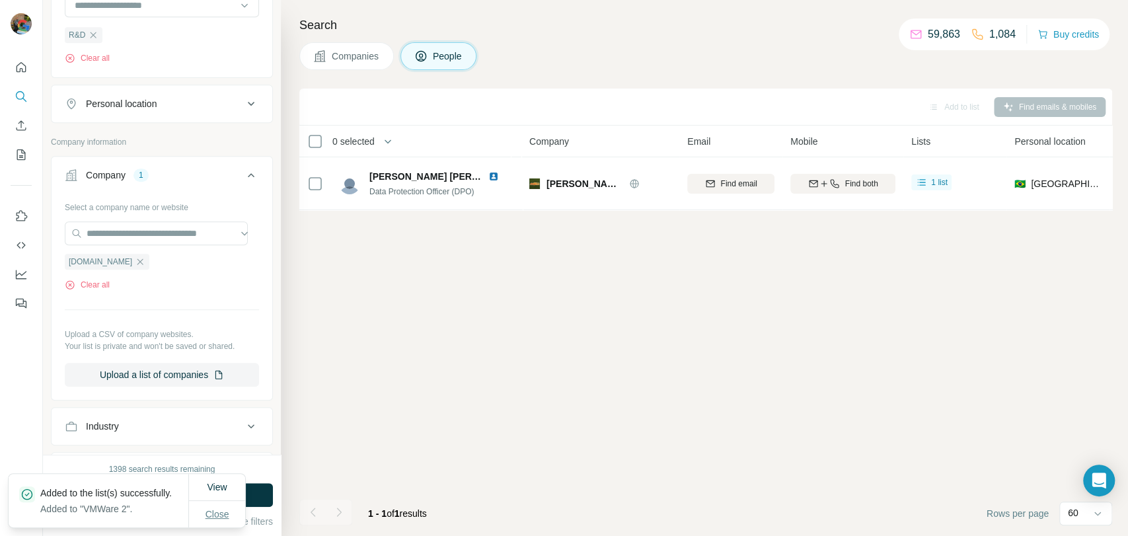
click at [221, 517] on span "Close" at bounding box center [217, 513] width 24 height 13
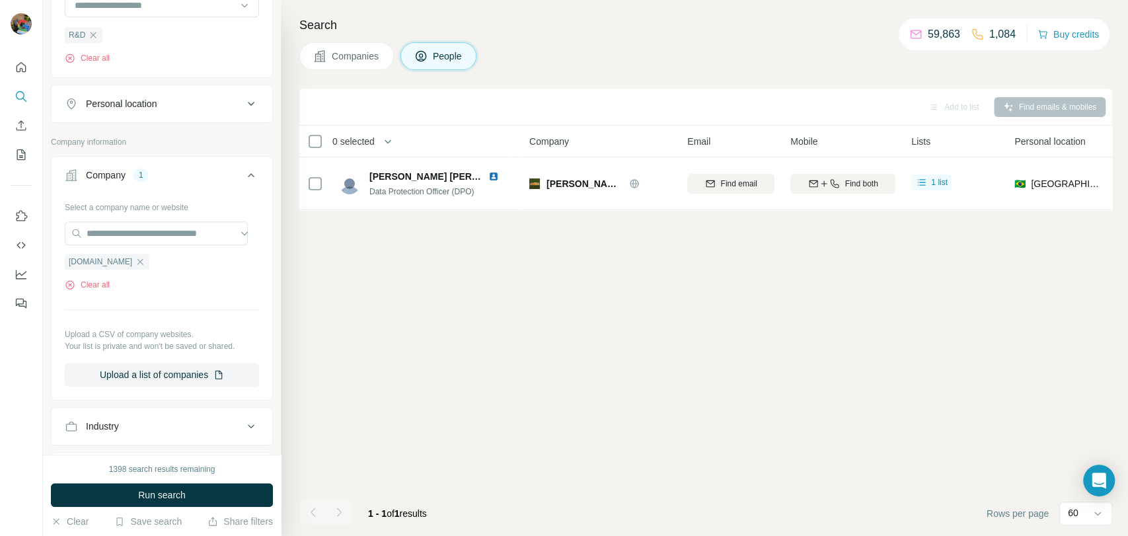
click at [254, 493] on button "Run search" at bounding box center [162, 495] width 222 height 24
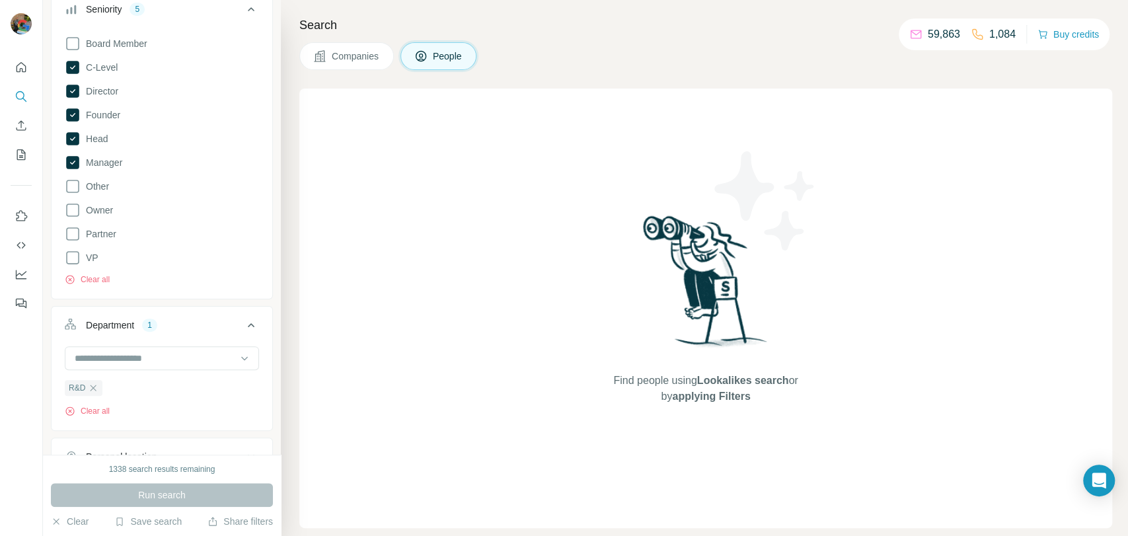
scroll to position [73, 0]
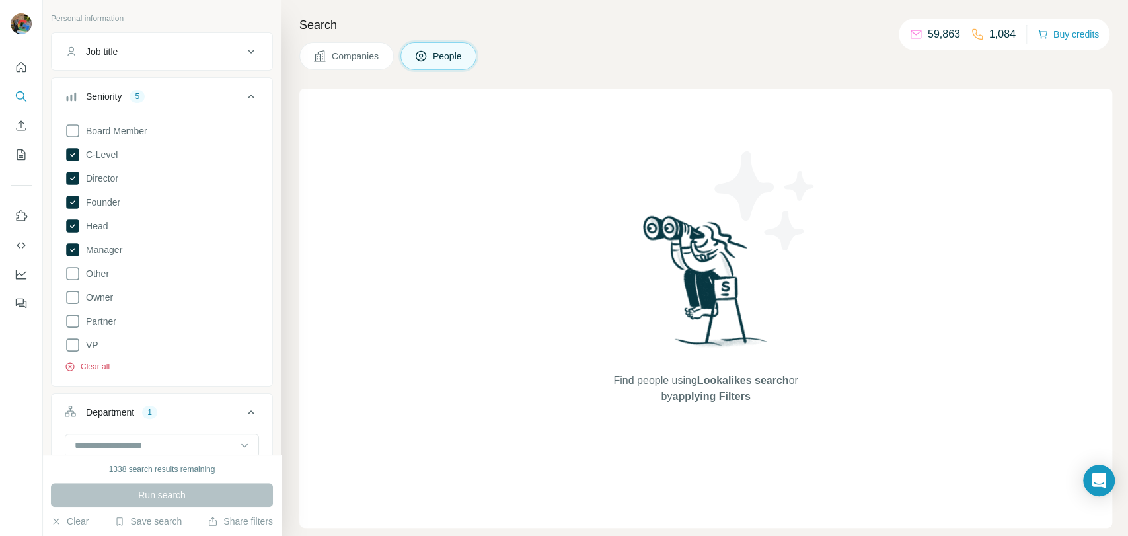
click at [96, 363] on button "Clear all" at bounding box center [87, 367] width 45 height 12
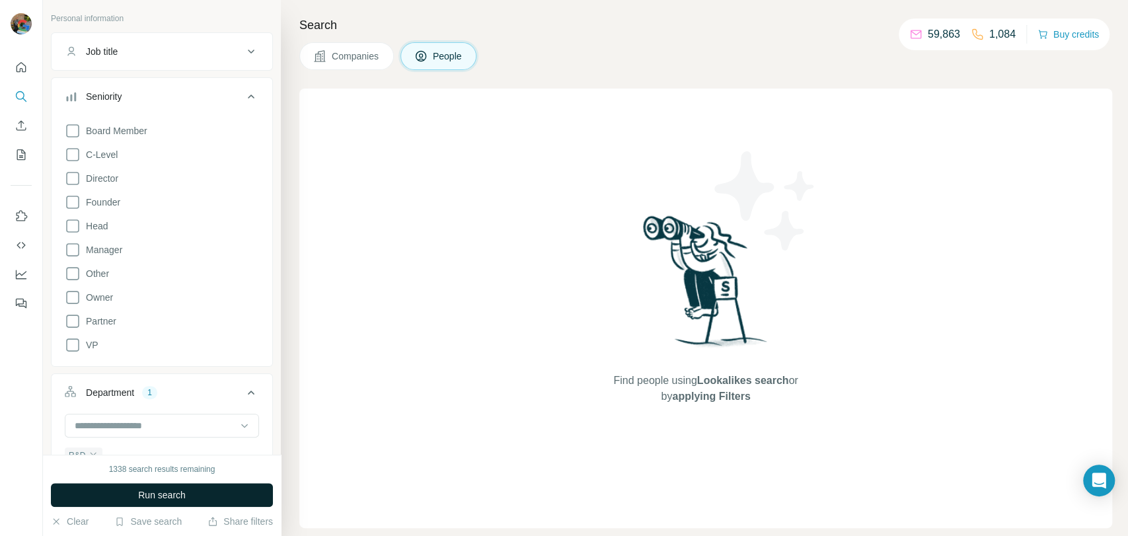
click at [169, 499] on span "Run search" at bounding box center [162, 494] width 48 height 13
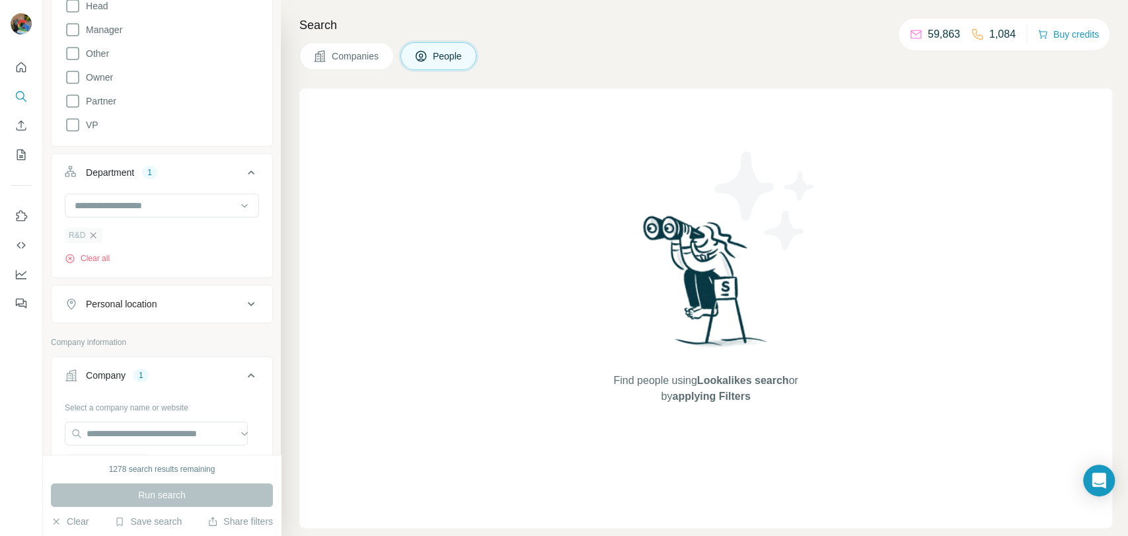
click at [95, 238] on icon "button" at bounding box center [93, 235] width 11 height 11
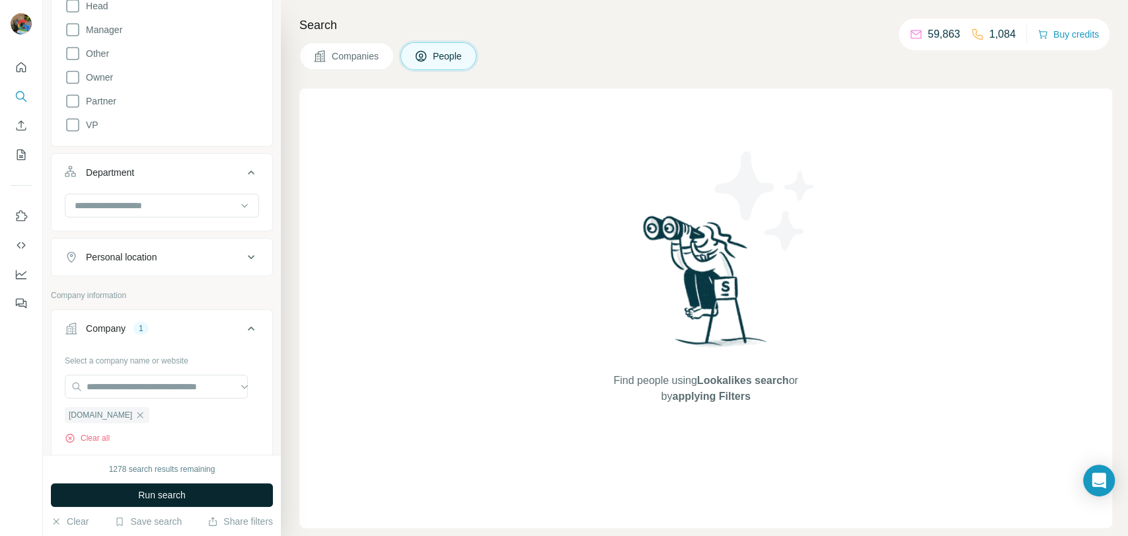
click at [185, 488] on span "Run search" at bounding box center [162, 494] width 48 height 13
click at [344, 65] on button "Companies" at bounding box center [346, 56] width 94 height 28
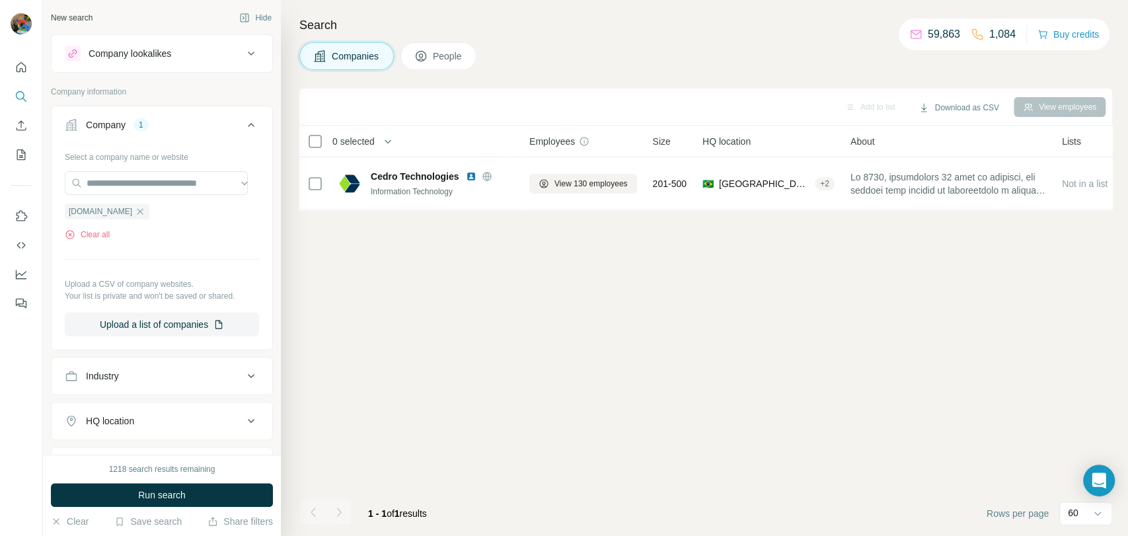
click at [238, 500] on button "Run search" at bounding box center [162, 495] width 222 height 24
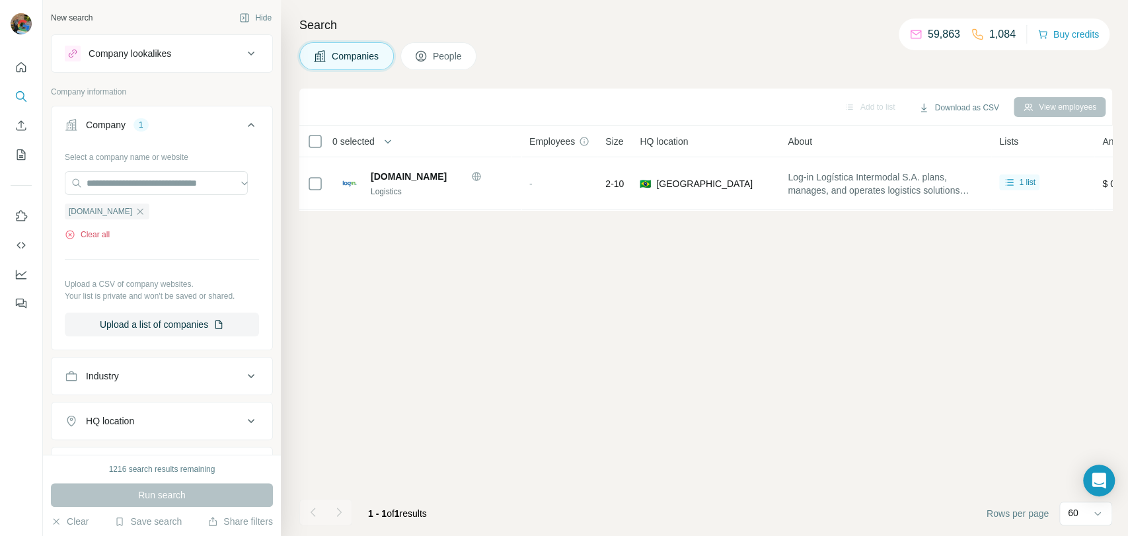
click at [106, 238] on button "Clear all" at bounding box center [87, 235] width 45 height 12
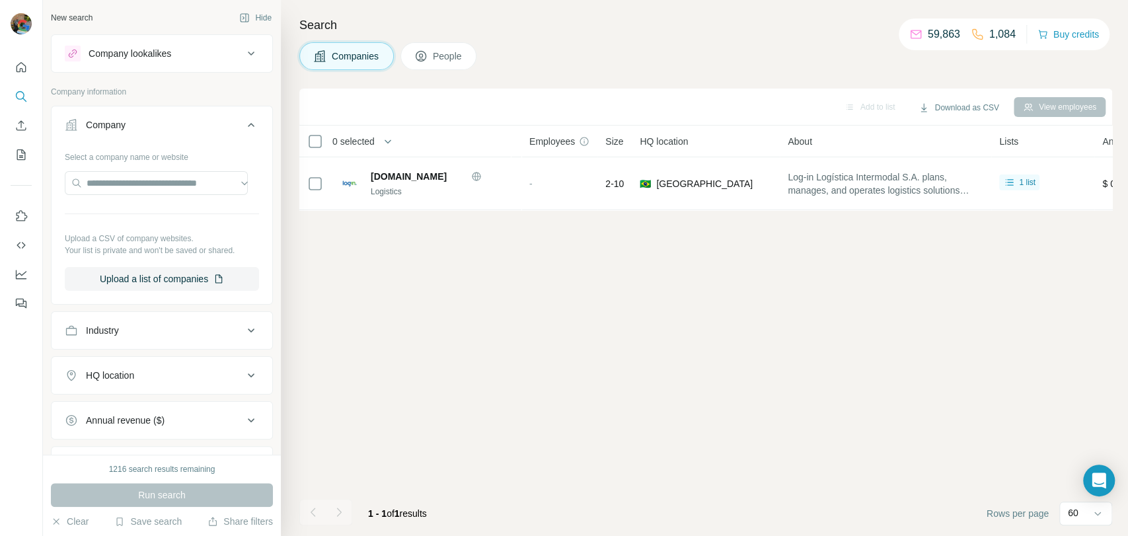
click at [176, 197] on div "Select a company name or website Upload a CSV of company websites. Your list is…" at bounding box center [162, 218] width 194 height 145
click at [184, 188] on input "text" at bounding box center [156, 183] width 183 height 24
paste input "**********"
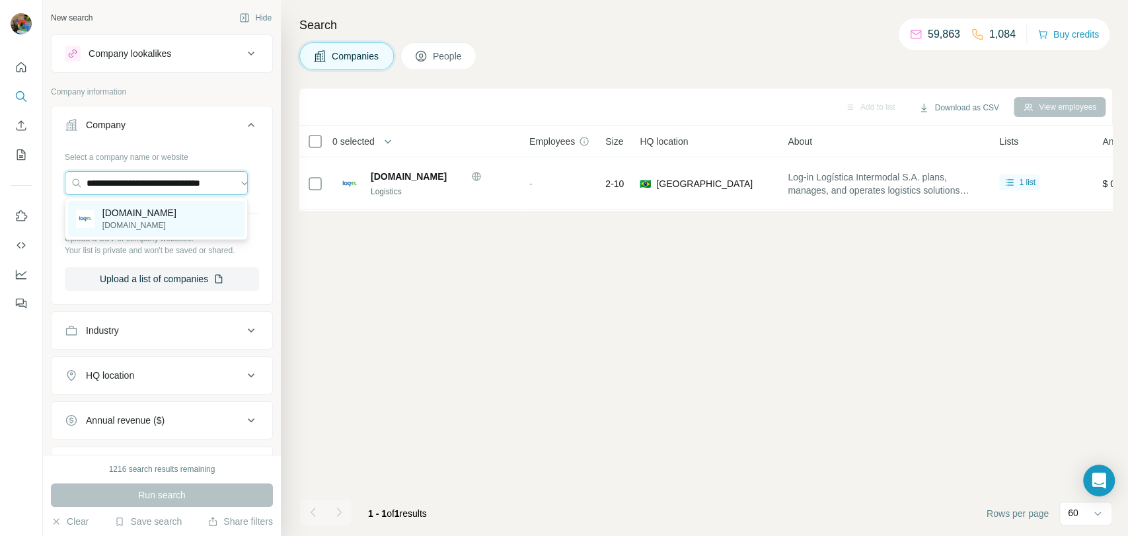
type input "**********"
click at [203, 221] on div "[DOMAIN_NAME] [DOMAIN_NAME]" at bounding box center [156, 219] width 176 height 36
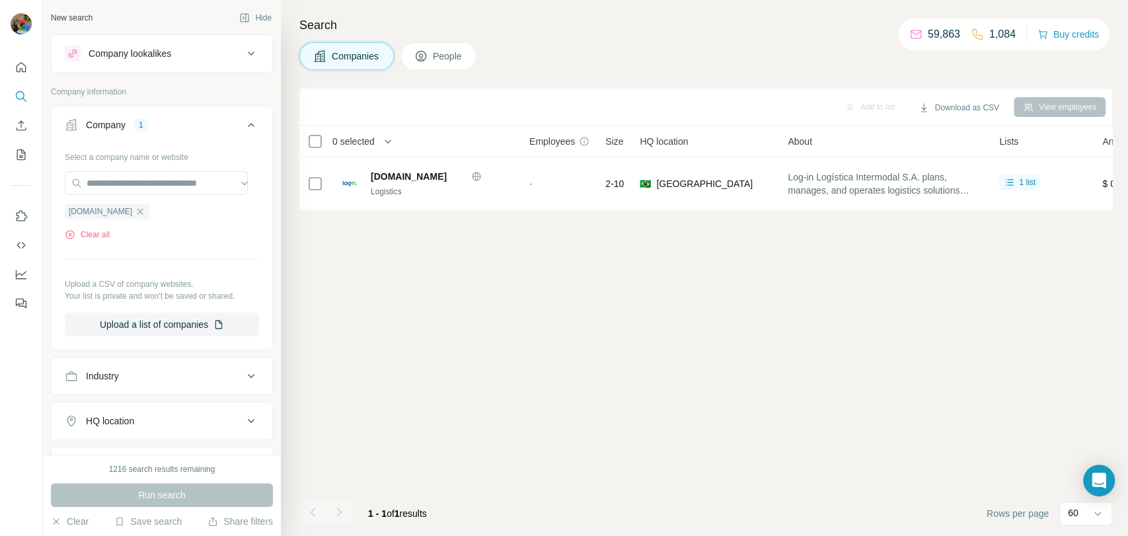
click at [199, 502] on div "Run search" at bounding box center [162, 495] width 222 height 24
click at [143, 209] on icon "button" at bounding box center [140, 211] width 6 height 6
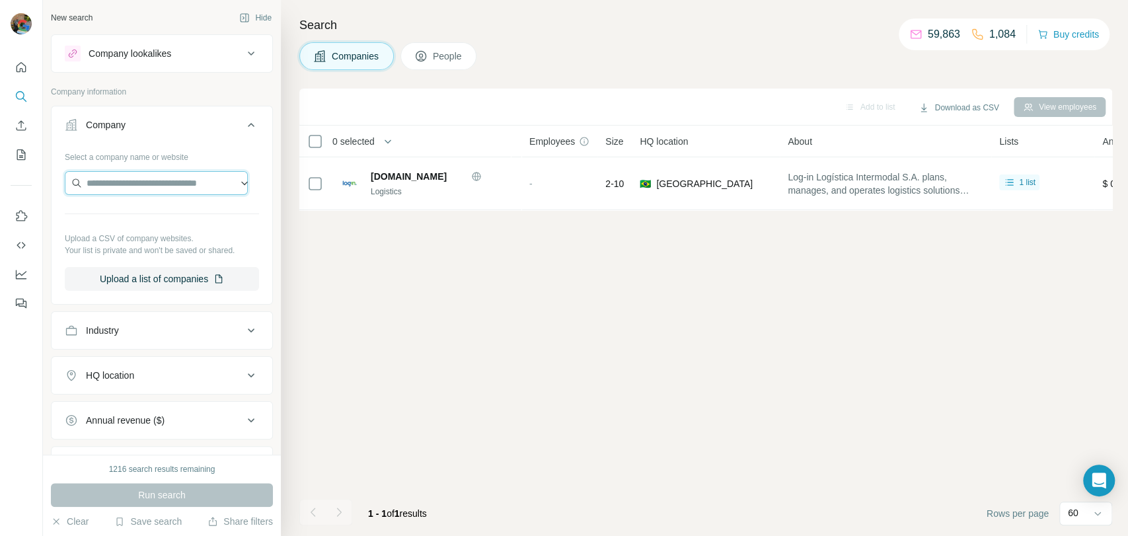
click at [137, 182] on input "text" at bounding box center [156, 183] width 183 height 24
paste input "**********"
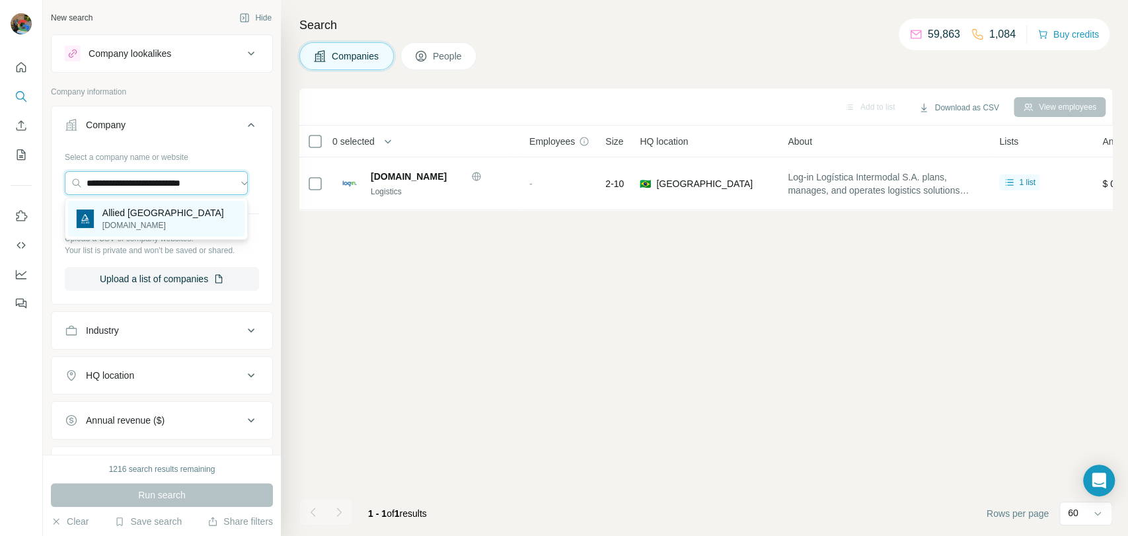
type input "**********"
click at [161, 234] on div "Allied Brasil [DOMAIN_NAME]" at bounding box center [156, 219] width 176 height 36
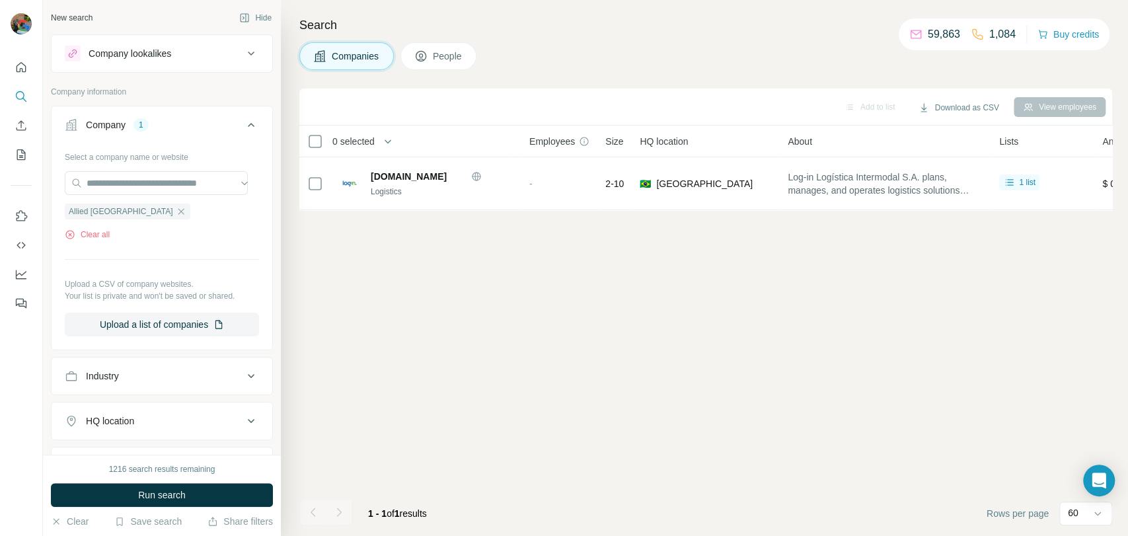
click at [438, 51] on span "People" at bounding box center [448, 56] width 30 height 13
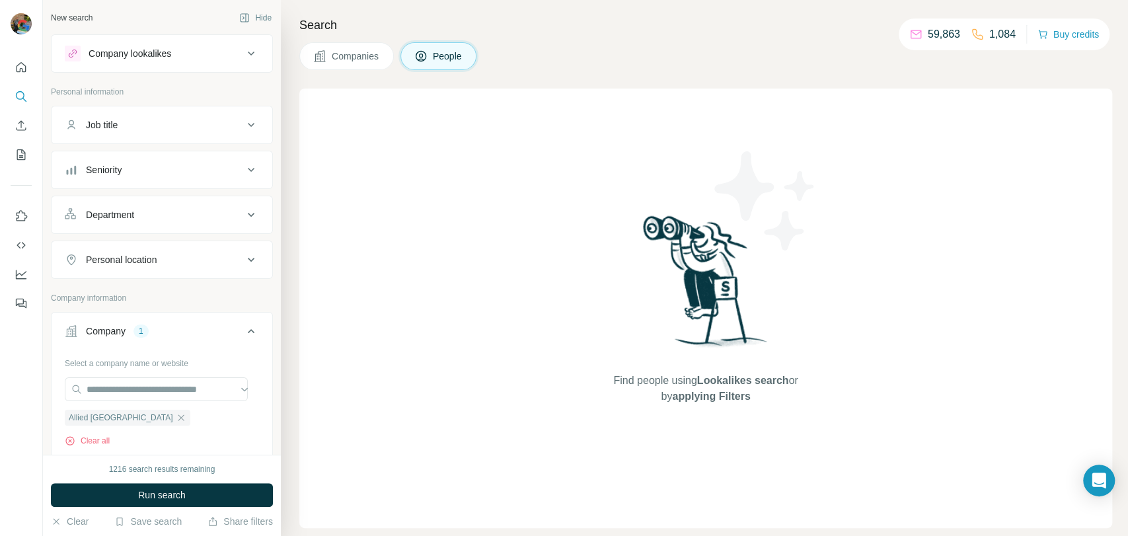
click at [140, 223] on button "Department" at bounding box center [162, 215] width 221 height 32
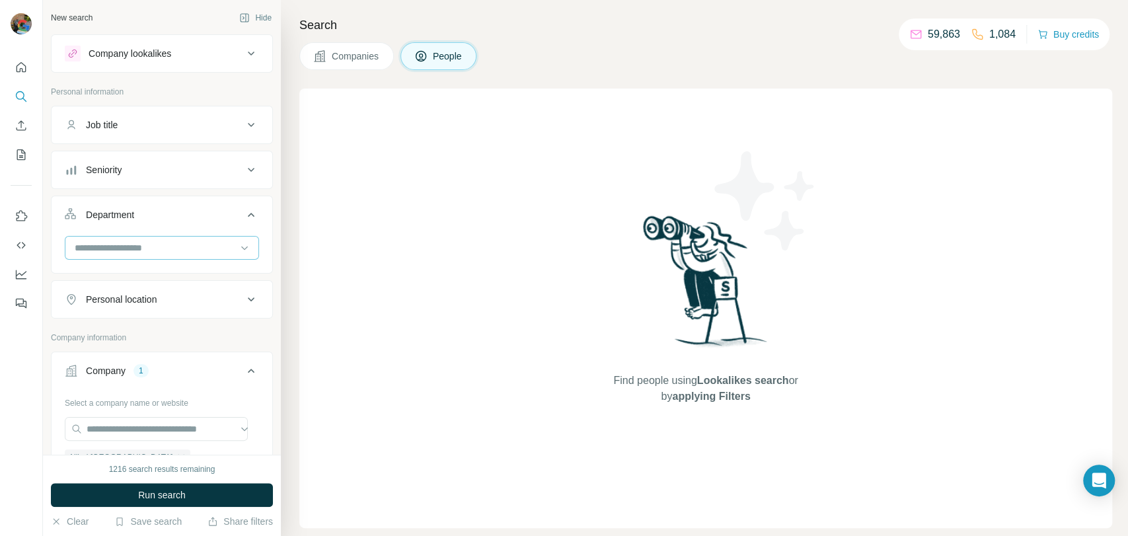
click at [148, 250] on input at bounding box center [154, 247] width 163 height 15
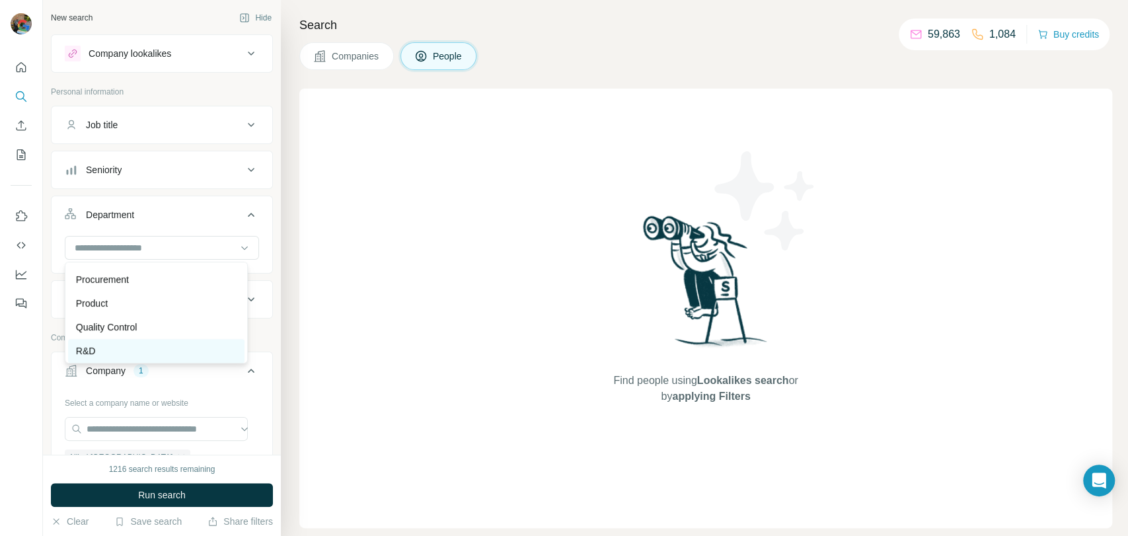
click at [100, 347] on div "R&D" at bounding box center [156, 350] width 161 height 13
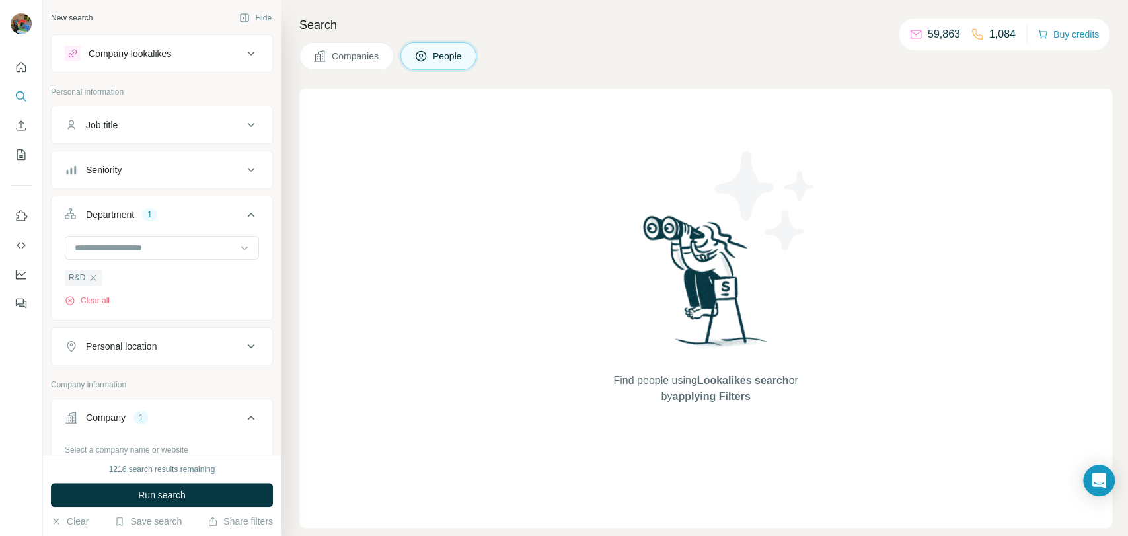
click at [120, 170] on div "Seniority" at bounding box center [104, 169] width 36 height 13
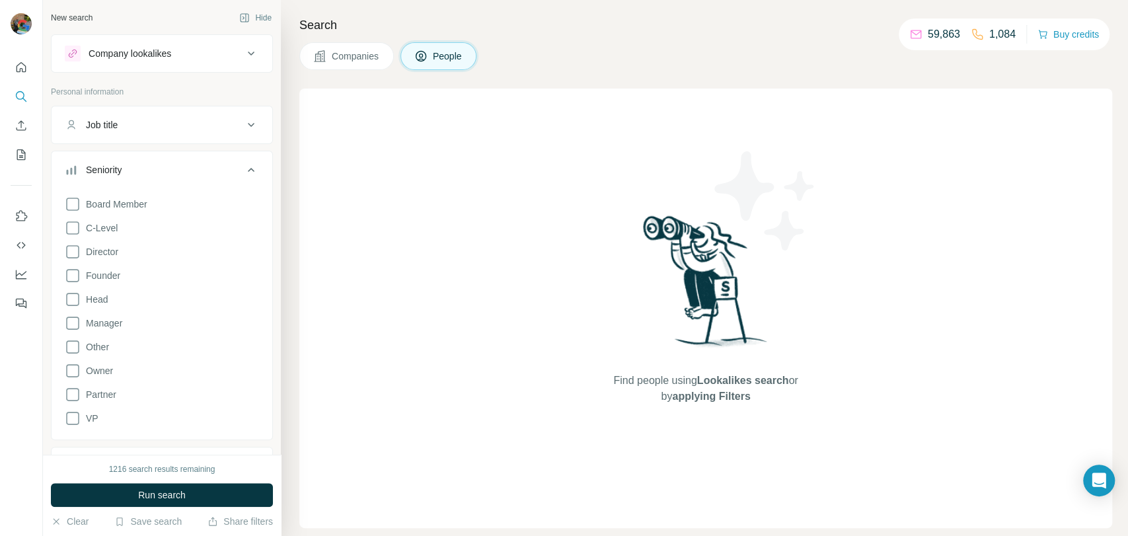
drag, startPoint x: 121, startPoint y: 271, endPoint x: 98, endPoint y: 264, distance: 23.6
click at [118, 269] on span "Founder" at bounding box center [101, 275] width 40 height 13
click at [92, 262] on div "Board Member C-Level Director Founder Head Manager Other Owner Partner VP" at bounding box center [162, 308] width 194 height 235
click at [69, 255] on icon at bounding box center [73, 252] width 16 height 16
drag, startPoint x: 69, startPoint y: 221, endPoint x: 71, endPoint y: 229, distance: 8.2
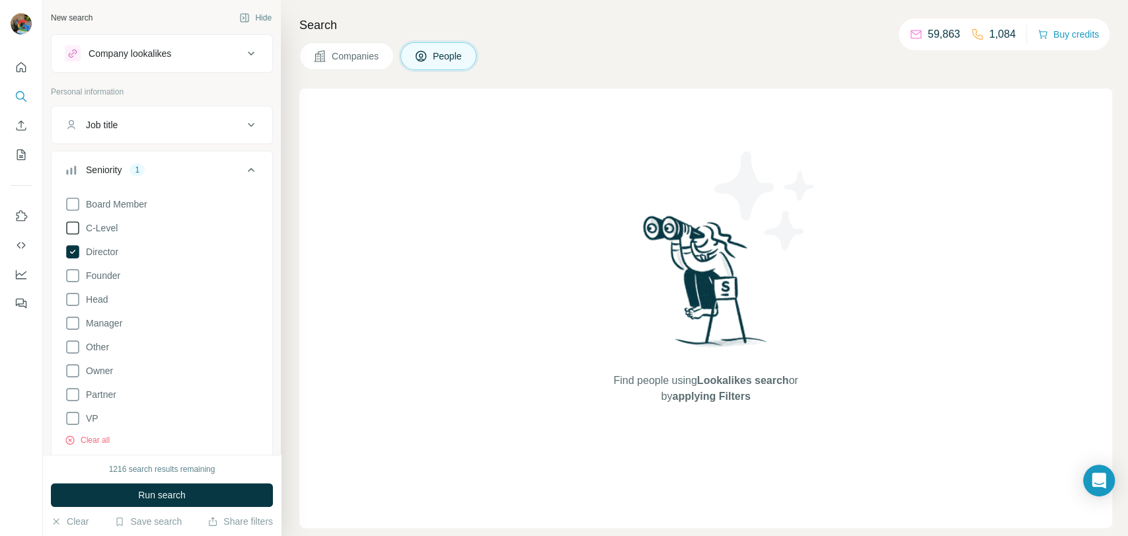
click at [71, 226] on icon at bounding box center [73, 228] width 16 height 16
click at [67, 291] on icon at bounding box center [73, 299] width 16 height 16
drag, startPoint x: 68, startPoint y: 269, endPoint x: 69, endPoint y: 281, distance: 12.0
click at [68, 271] on icon at bounding box center [73, 276] width 16 height 16
click at [69, 322] on icon at bounding box center [73, 323] width 16 height 16
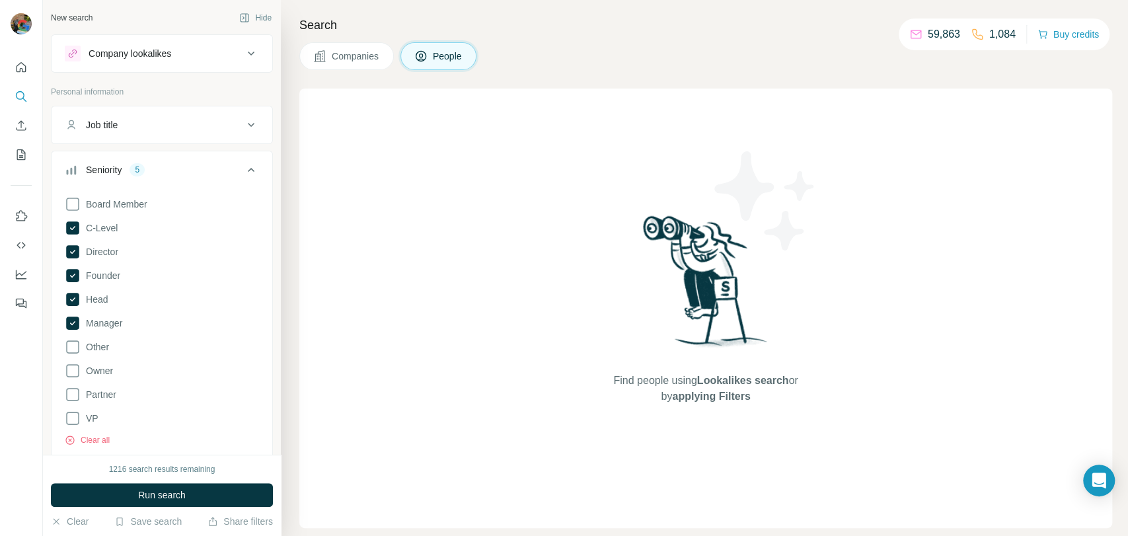
click at [111, 490] on button "Run search" at bounding box center [162, 495] width 222 height 24
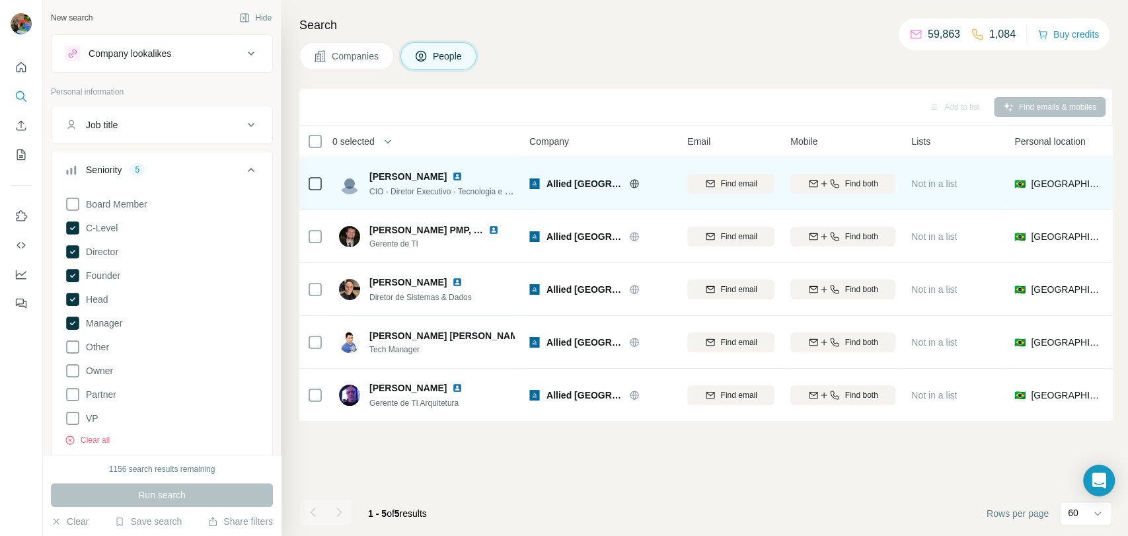
click at [326, 186] on td at bounding box center [315, 183] width 32 height 53
click at [312, 191] on icon at bounding box center [315, 184] width 16 height 16
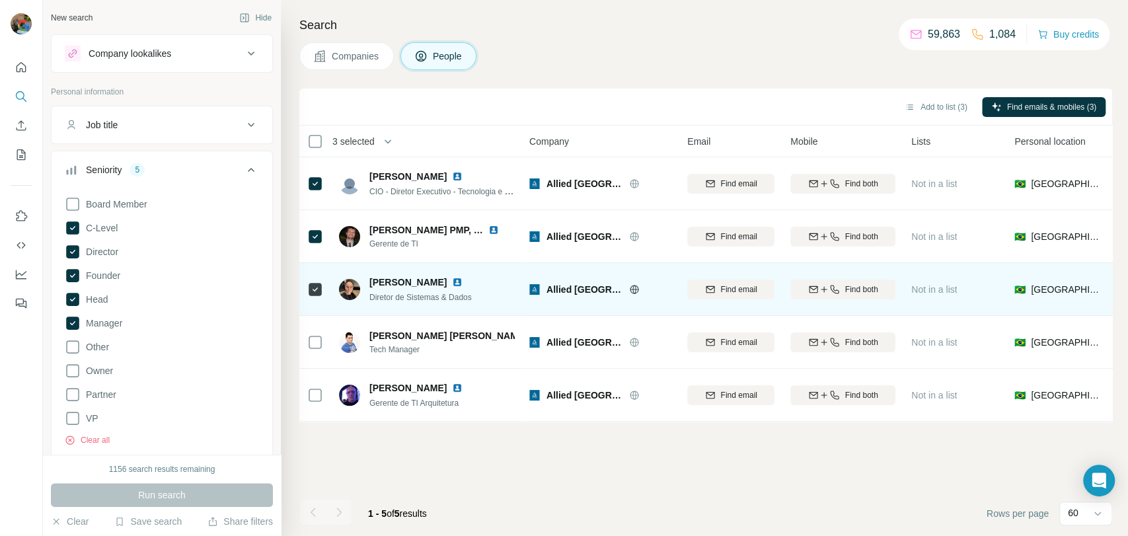
click at [307, 291] on icon at bounding box center [315, 289] width 16 height 16
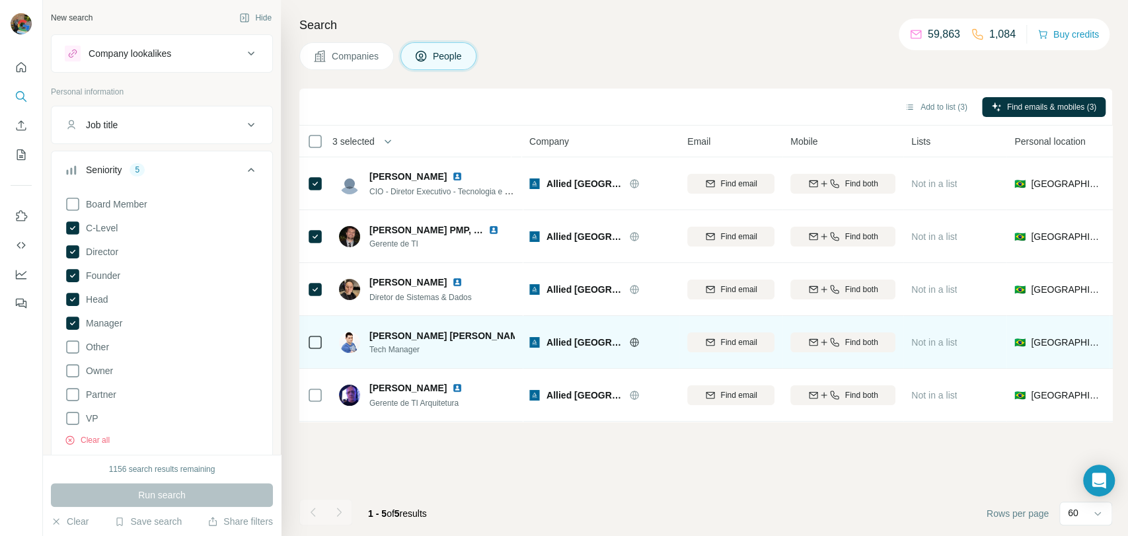
click at [304, 344] on td at bounding box center [315, 342] width 32 height 53
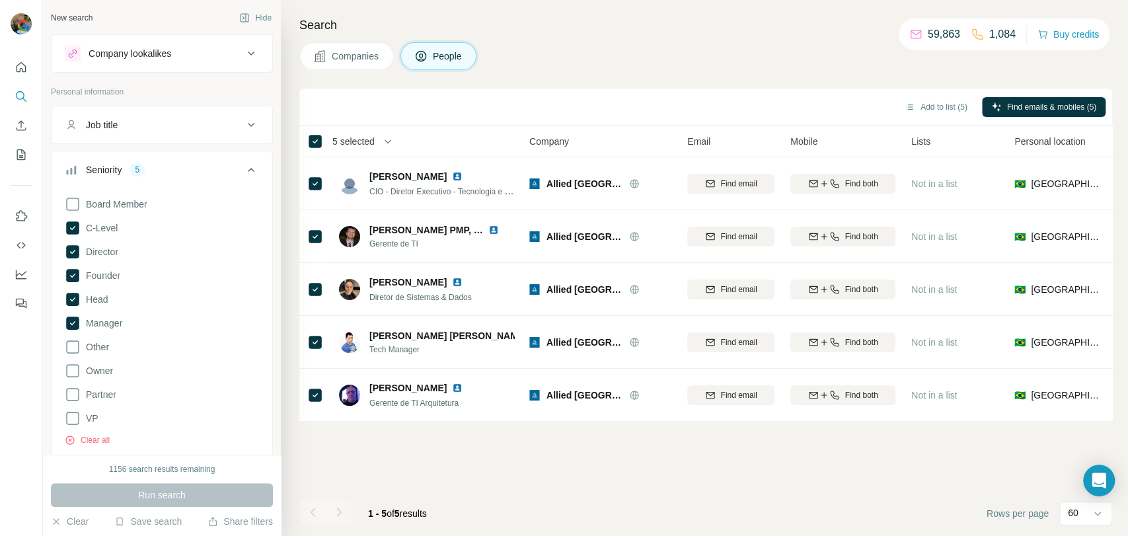
click at [932, 121] on div "Add to list (5) Find emails & mobiles (5)" at bounding box center [705, 107] width 813 height 37
click at [931, 114] on button "Add to list (5)" at bounding box center [935, 107] width 81 height 20
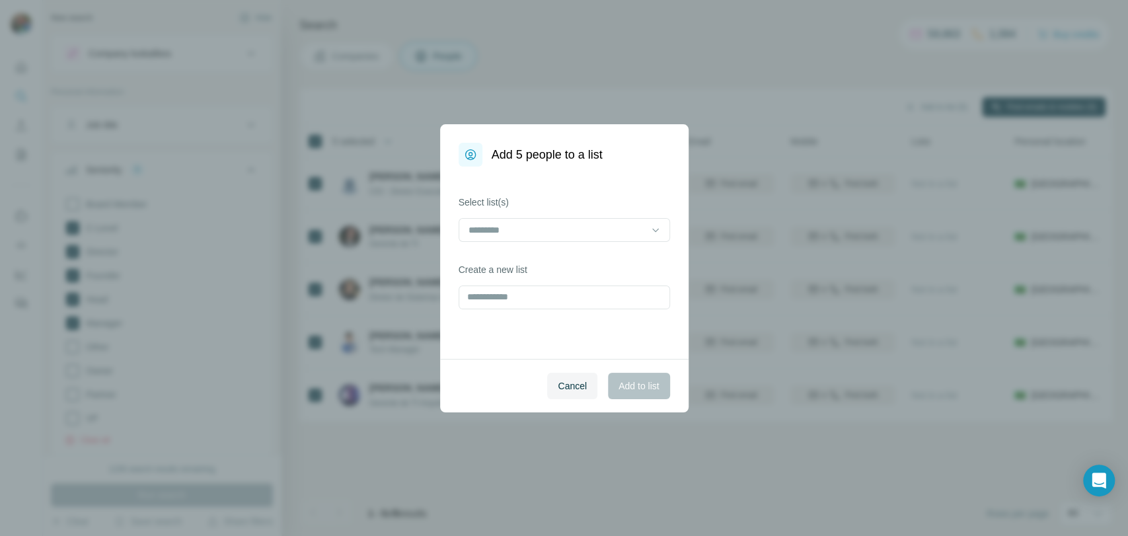
click at [617, 240] on div at bounding box center [563, 230] width 211 height 24
click at [616, 236] on input at bounding box center [556, 230] width 178 height 15
click at [560, 264] on div "VMWare 2" at bounding box center [563, 258] width 189 height 13
click at [631, 384] on span "Add to list" at bounding box center [638, 385] width 40 height 13
